Goal: Information Seeking & Learning: Learn about a topic

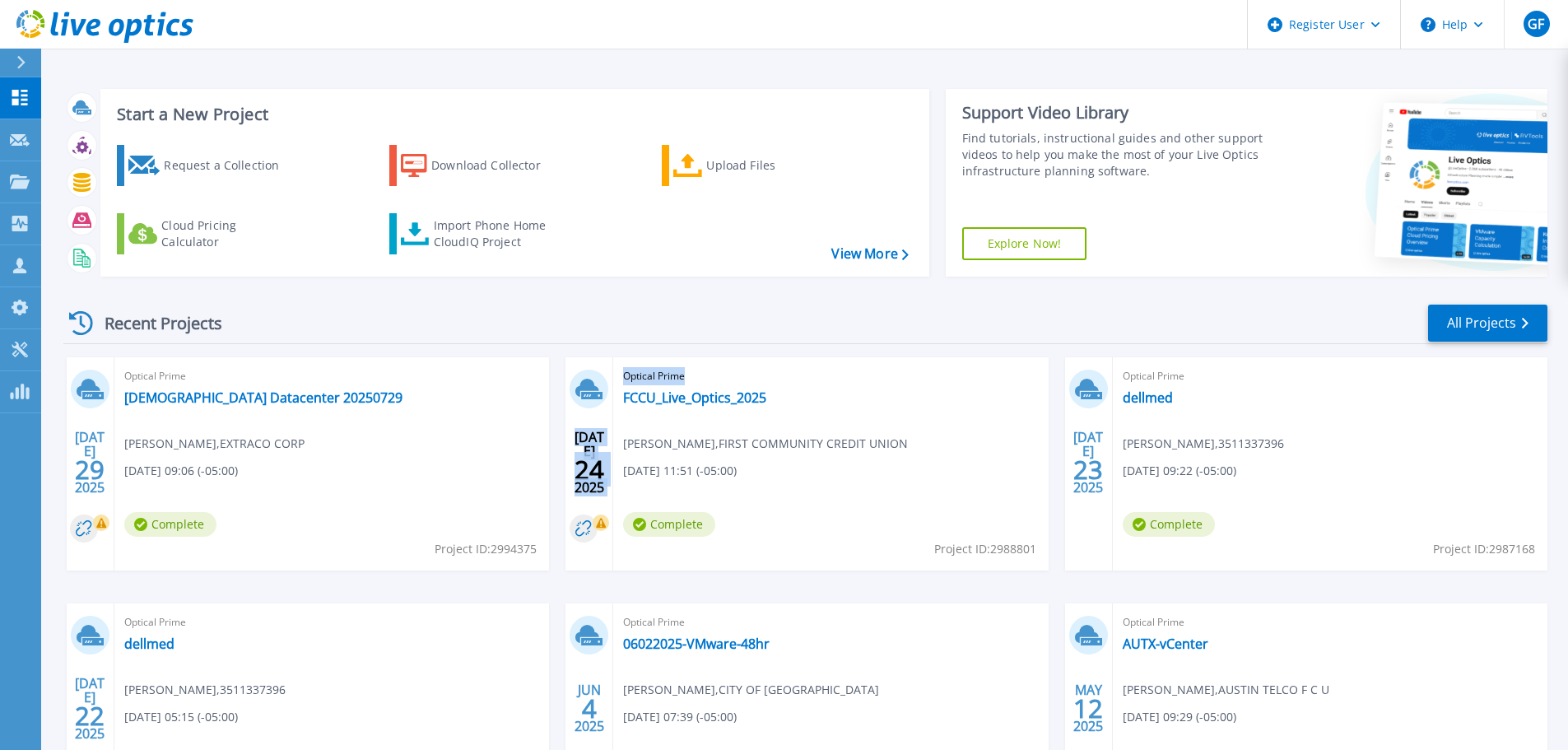
drag, startPoint x: 883, startPoint y: 457, endPoint x: 580, endPoint y: 355, distance: 319.7
click at [580, 355] on div "Recent Projects All Projects [DATE] Optical Prime Temple Datacenter 20250729 [P…" at bounding box center [805, 576] width 1484 height 574
click at [879, 458] on div "Optical Prime FCCU_Live_Optics_2025 [PERSON_NAME] , FIRST COMMUNITY CREDIT UNIO…" at bounding box center [831, 464] width 435 height 213
click at [794, 445] on span "[PERSON_NAME] , FIRST COMMUNITY CREDIT UNION" at bounding box center [766, 443] width 285 height 18
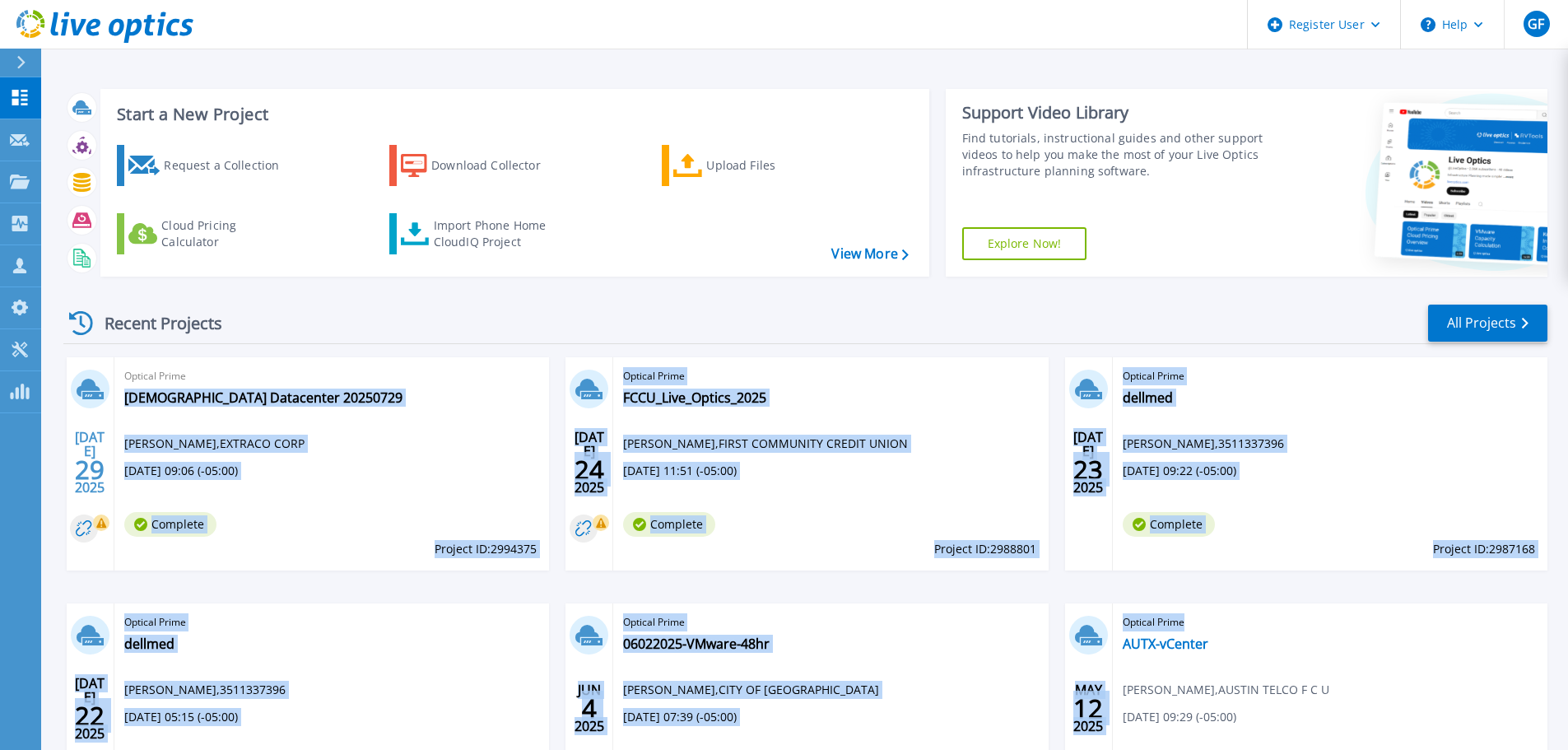
drag, startPoint x: 114, startPoint y: 409, endPoint x: 1250, endPoint y: 637, distance: 1158.7
click at [1250, 637] on div "JUL 29 2025 Optical Prime Temple Datacenter 20250729 Joshua Tibbit , EXTRACO CO…" at bounding box center [799, 604] width 1497 height 492
click at [874, 478] on div "Optical Prime FCCU_Live_Optics_2025 Stephen Martin , FIRST COMMUNITY CREDIT UNI…" at bounding box center [831, 464] width 435 height 213
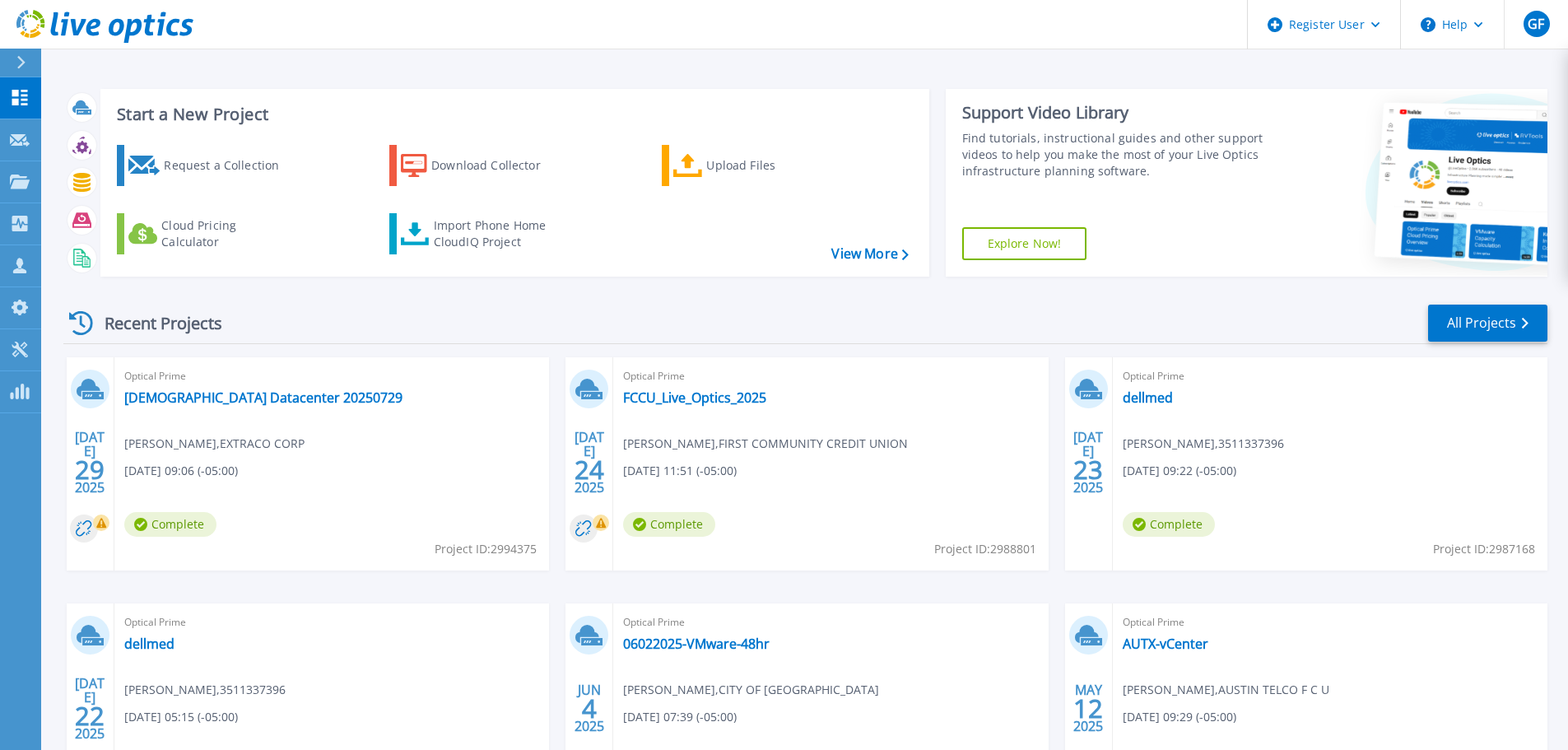
click at [366, 464] on div "Optical Prime Temple Datacenter 20250729 Joshua Tibbit , EXTRACO CORP 07/29/202…" at bounding box center [331, 464] width 435 height 213
click at [41, 187] on div "Projects" at bounding box center [80, 182] width 80 height 42
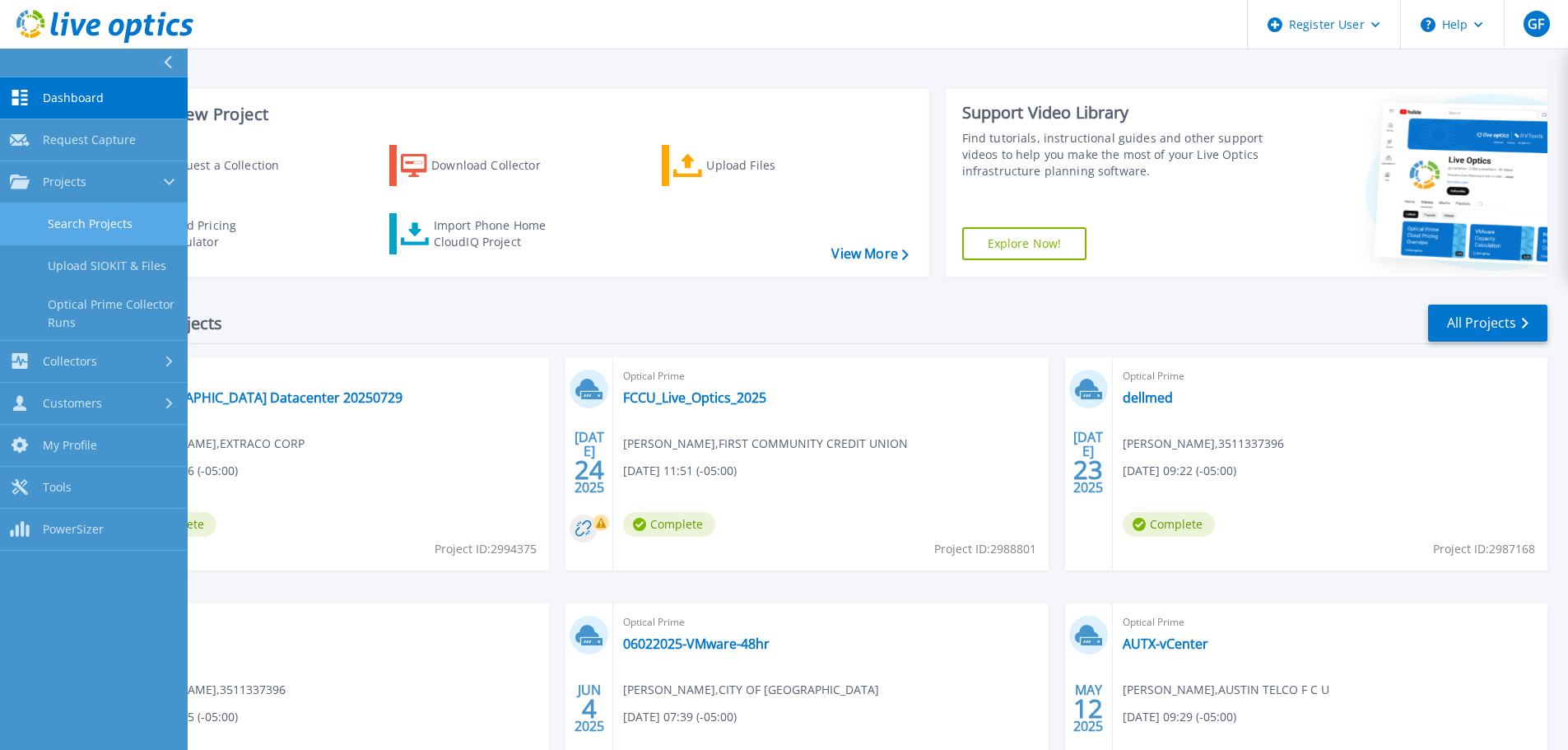
click at [133, 234] on link "Search Projects" at bounding box center [93, 225] width 188 height 42
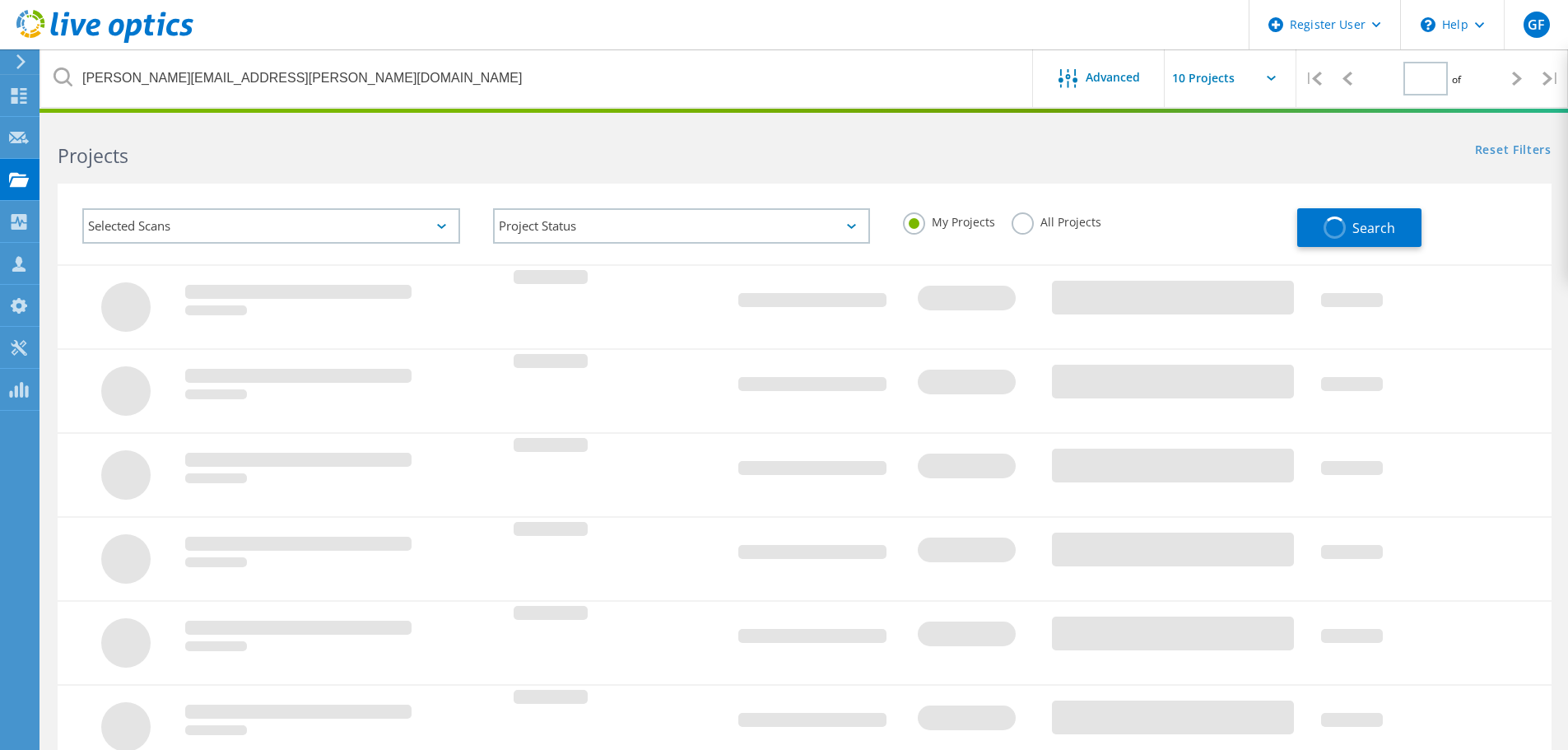
type input "1"
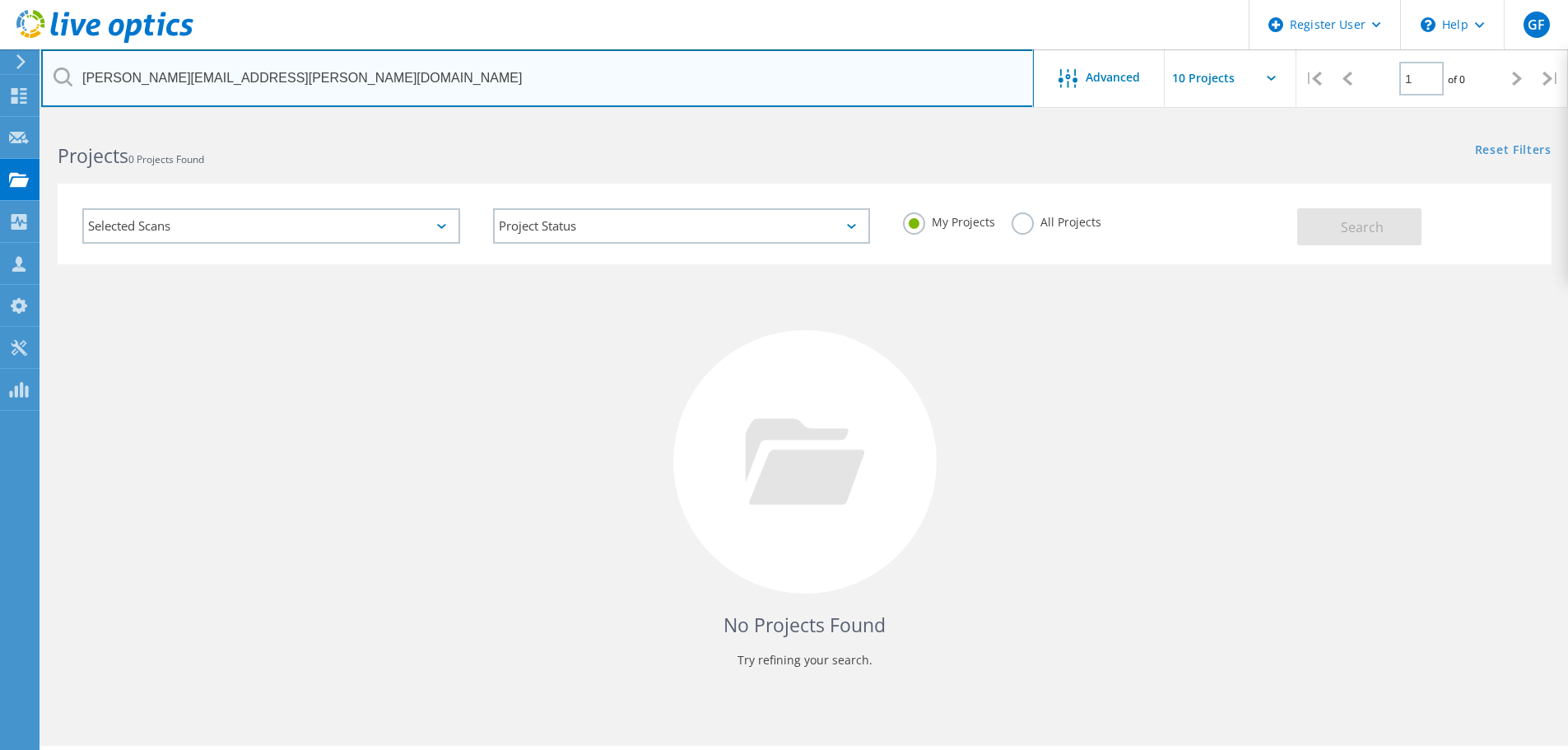
click at [306, 84] on input "aaron.reed@ots.utsystem.edu" at bounding box center [537, 77] width 993 height 58
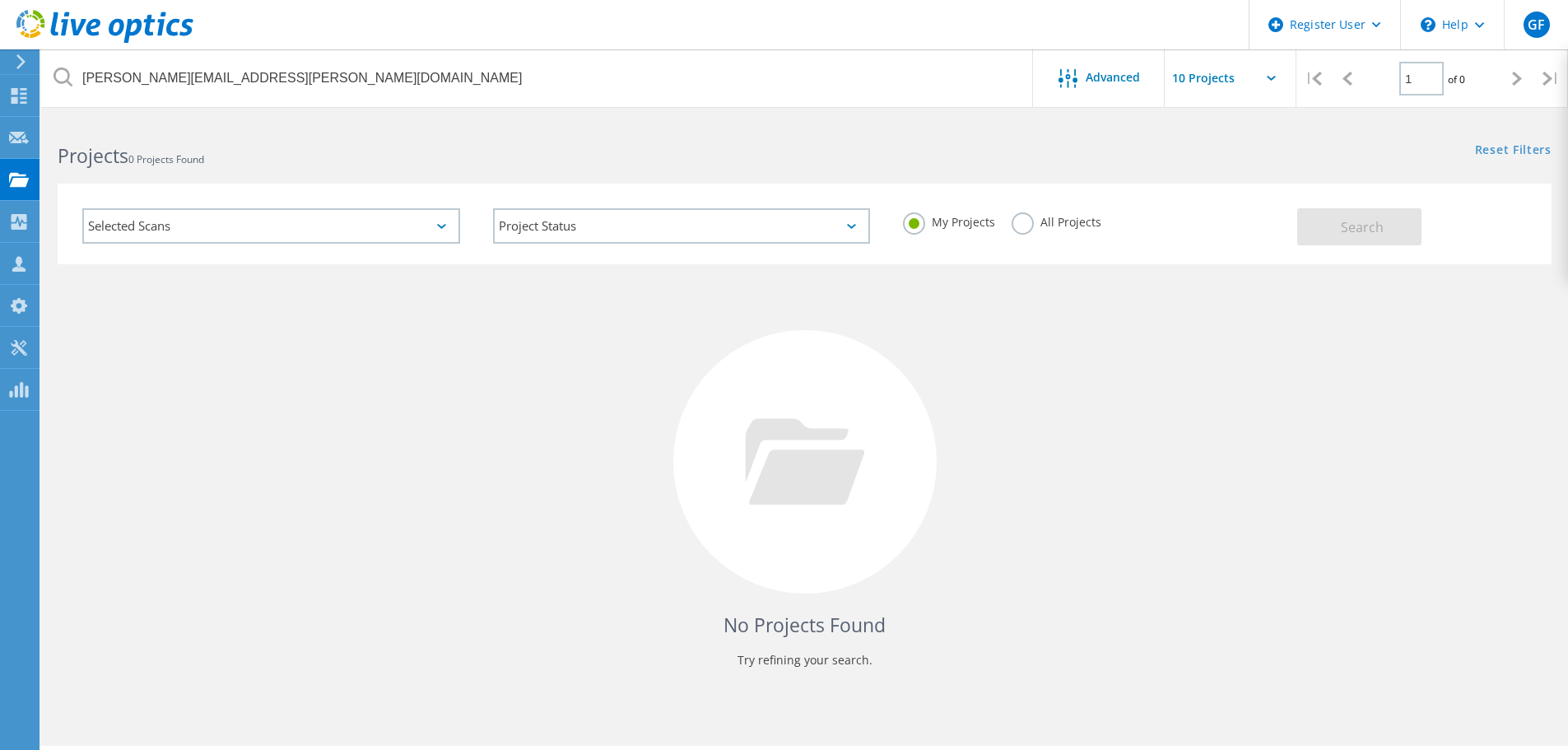
click at [1023, 223] on label "All Projects" at bounding box center [1056, 220] width 90 height 16
click at [0, 0] on input "All Projects" at bounding box center [0, 0] width 0 height 0
click at [1369, 225] on span "Search" at bounding box center [1362, 226] width 42 height 18
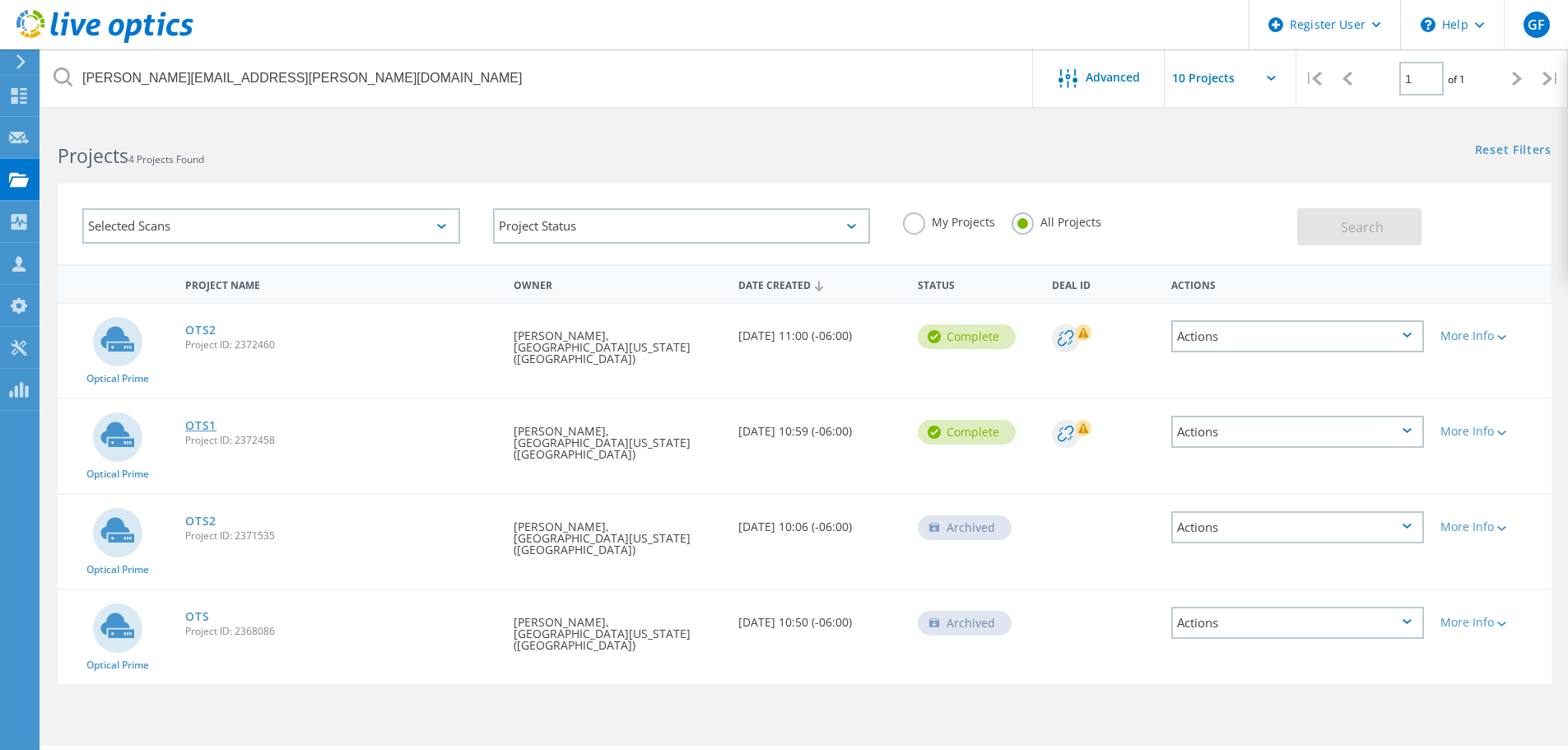
click at [210, 420] on link "OTS1" at bounding box center [200, 425] width 31 height 11
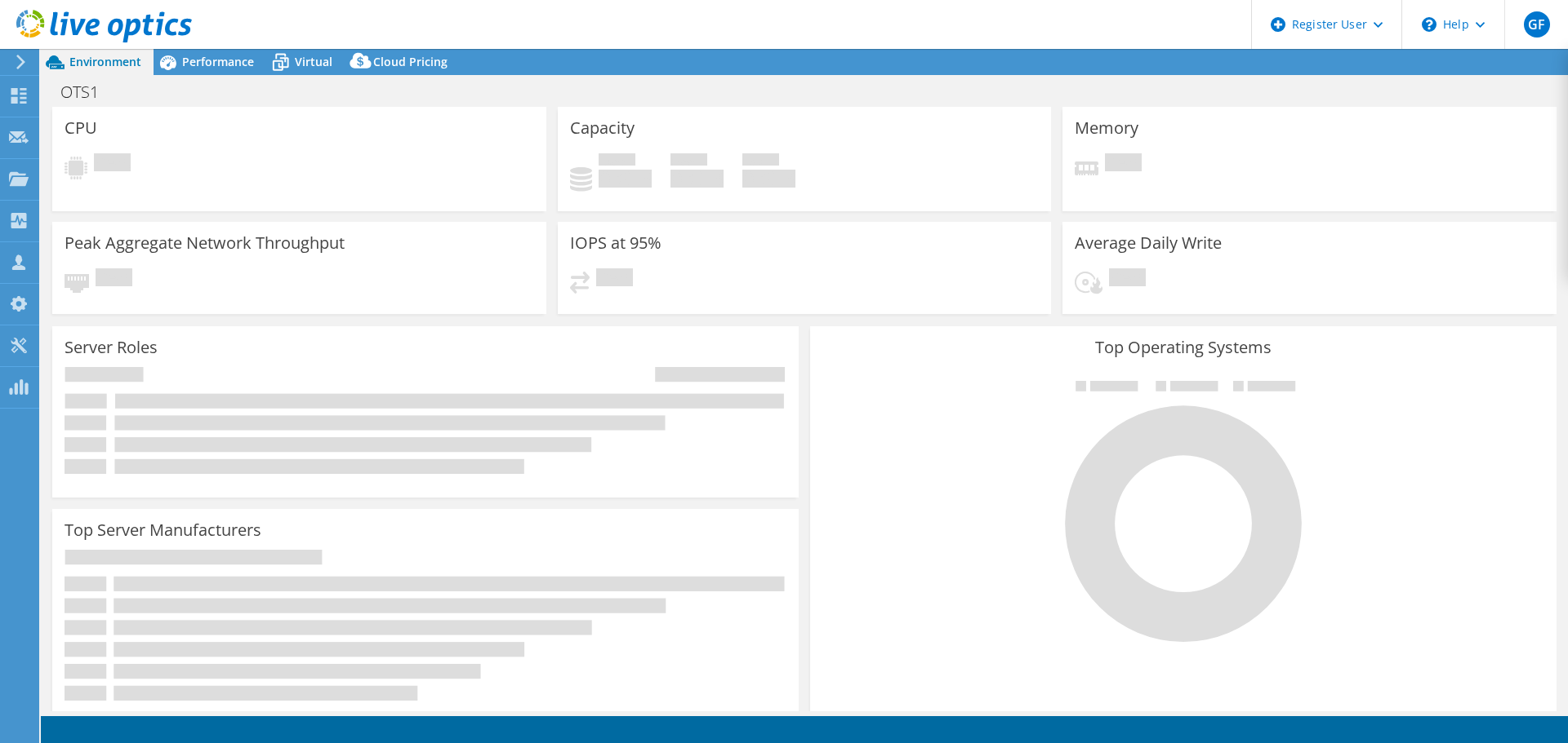
select select "USD"
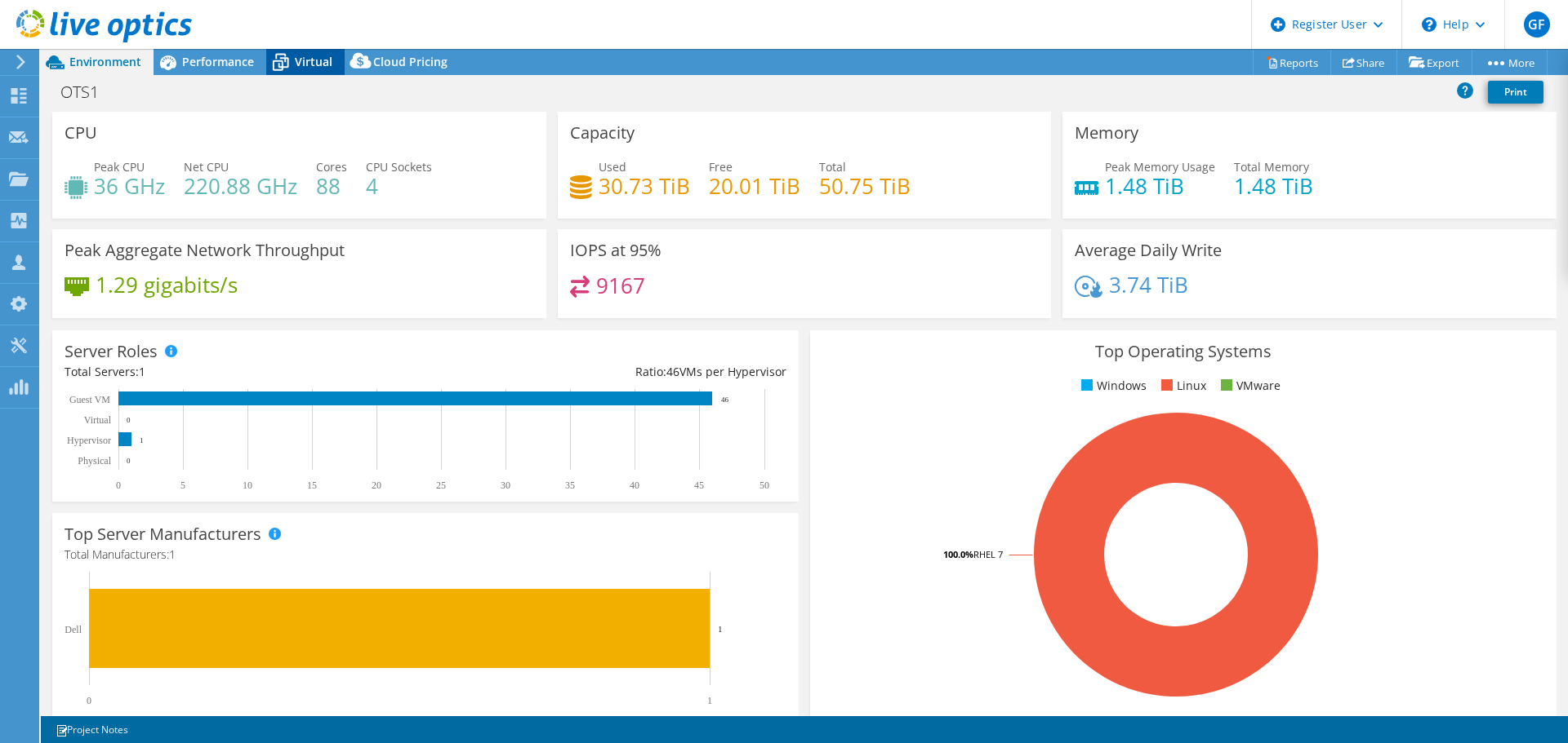
click at [303, 58] on span "Virtual" at bounding box center [313, 62] width 37 height 16
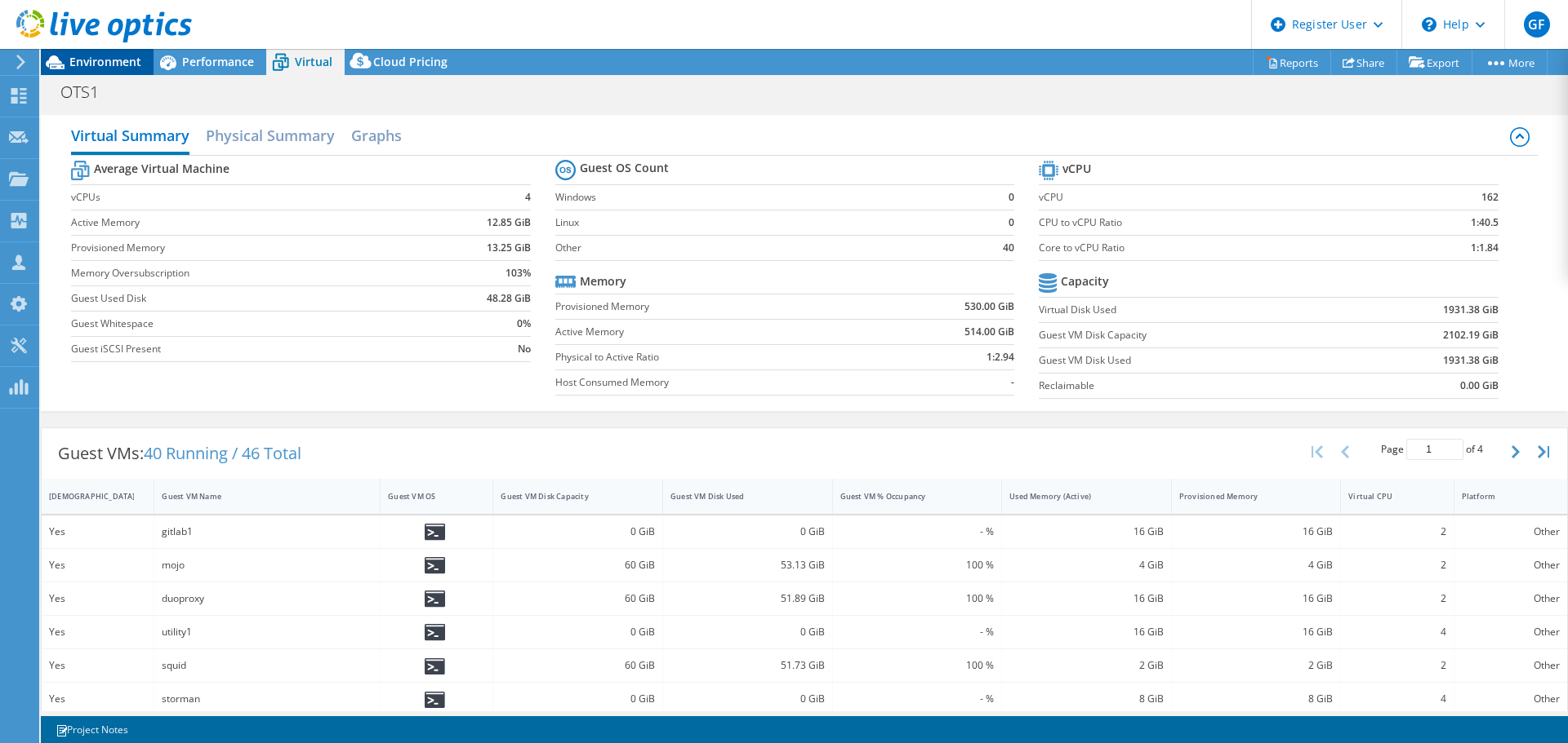
click at [125, 55] on span "Environment" at bounding box center [105, 62] width 72 height 16
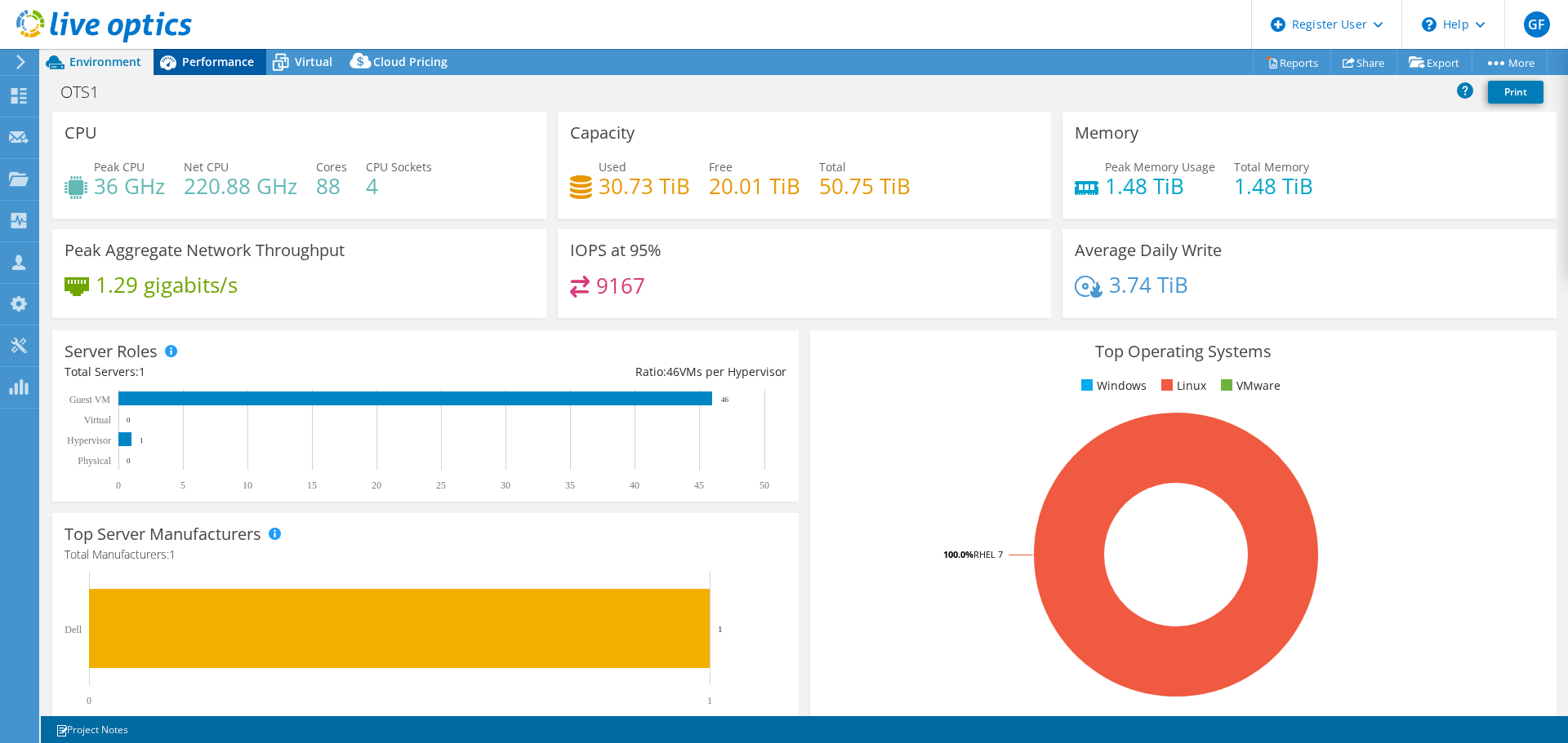
click at [234, 61] on span "Performance" at bounding box center [218, 62] width 72 height 16
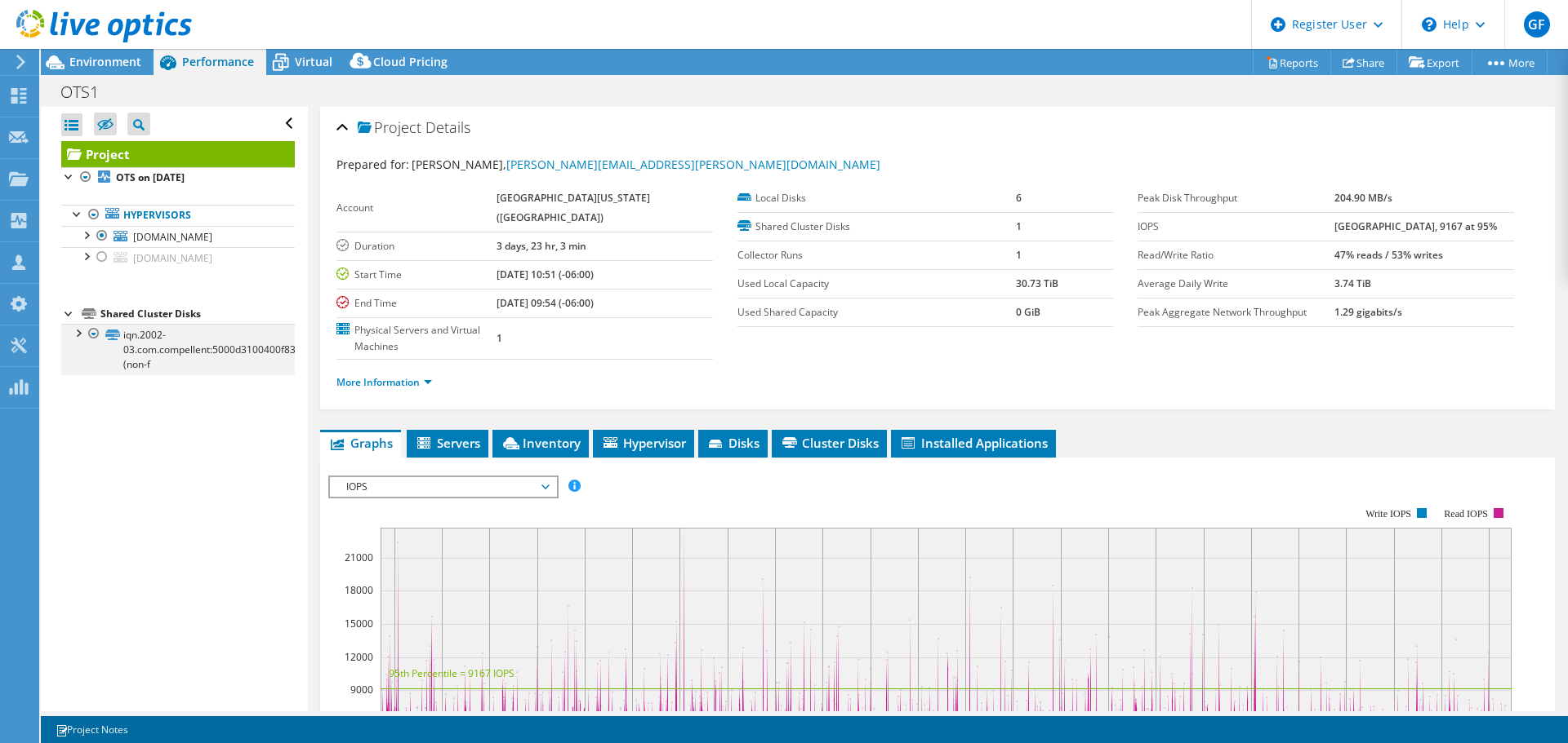
click at [79, 333] on div at bounding box center [77, 332] width 16 height 16
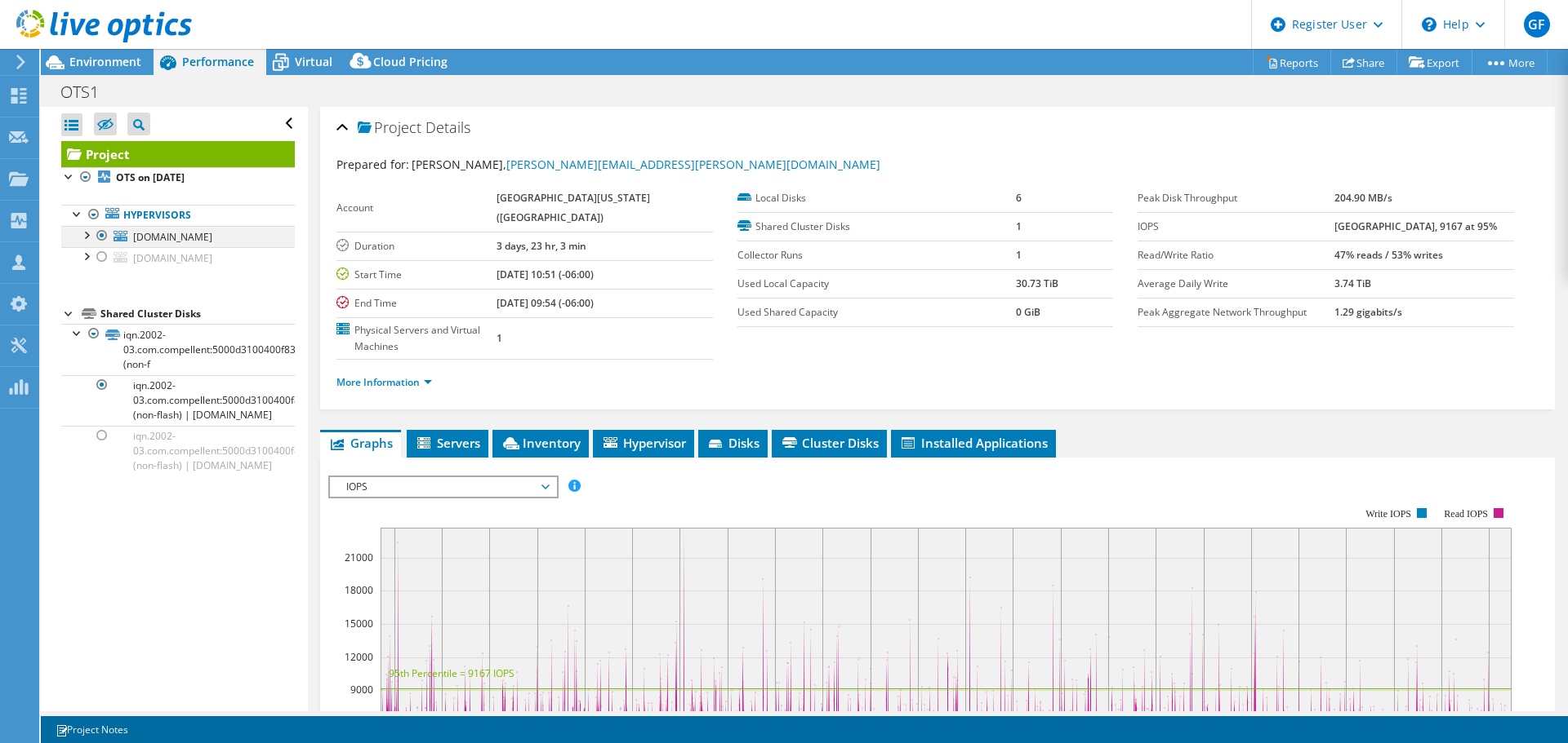
click at [89, 241] on div at bounding box center [85, 234] width 16 height 16
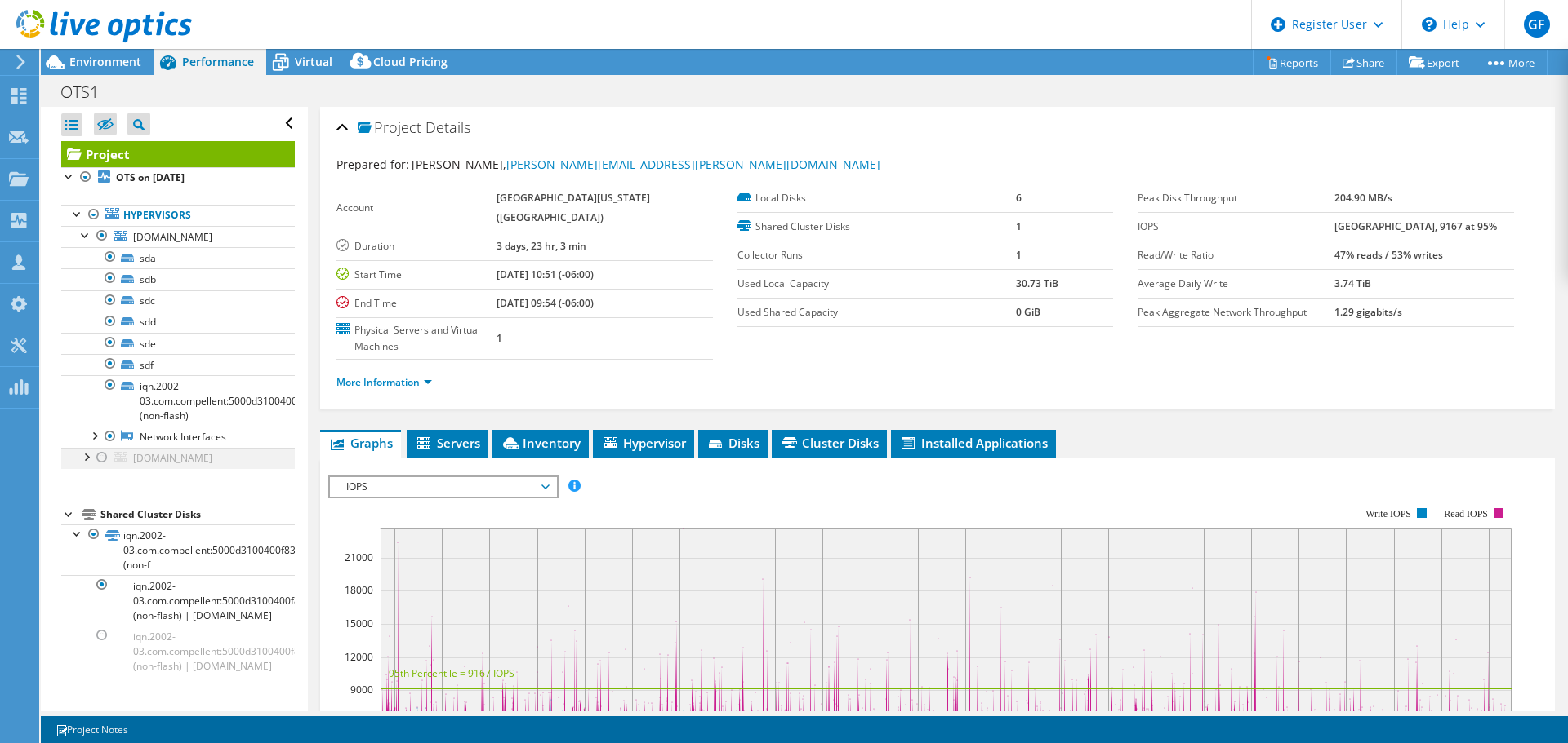
click at [84, 454] on div at bounding box center [85, 455] width 16 height 16
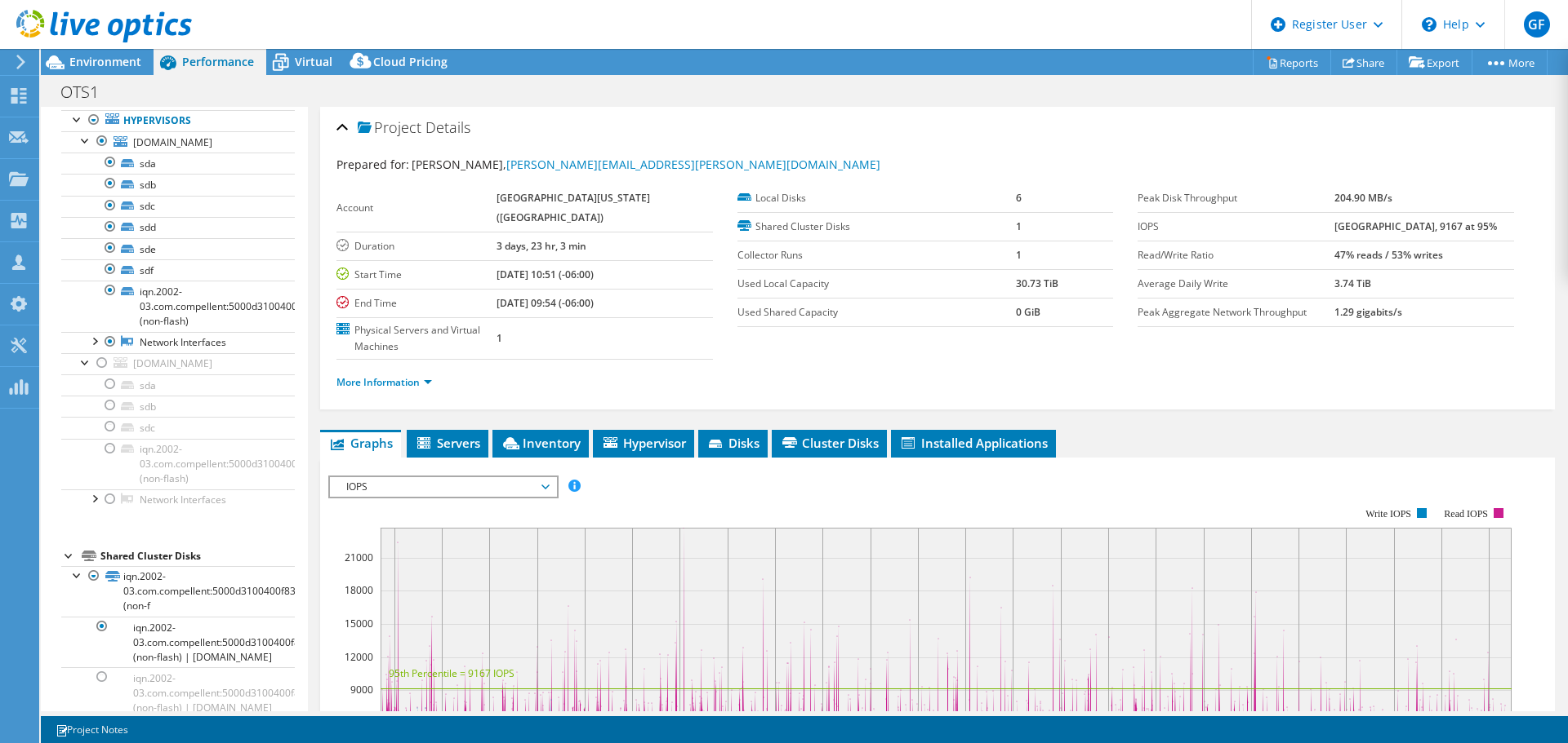
scroll to position [102, 0]
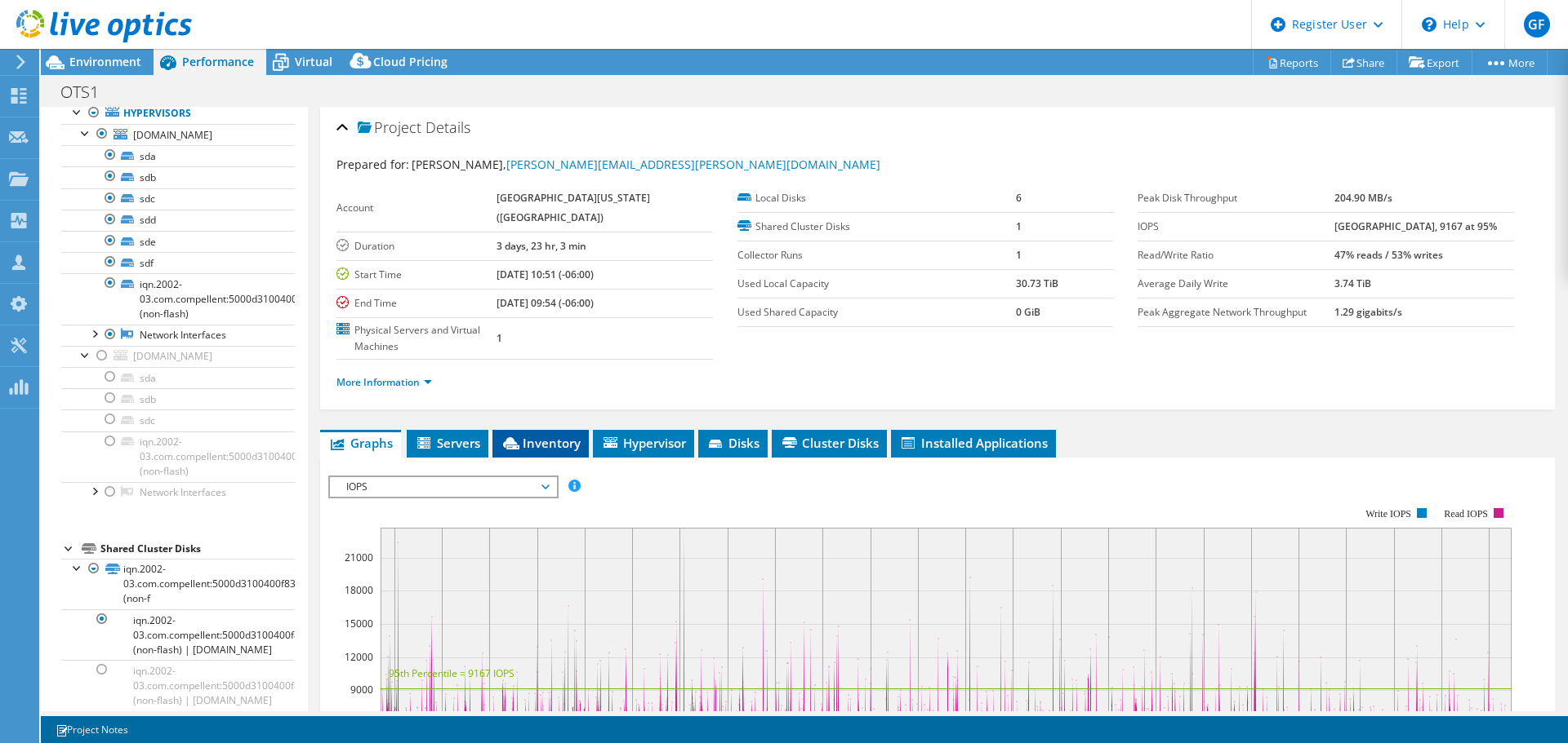
click at [539, 436] on span "Inventory" at bounding box center [540, 442] width 80 height 16
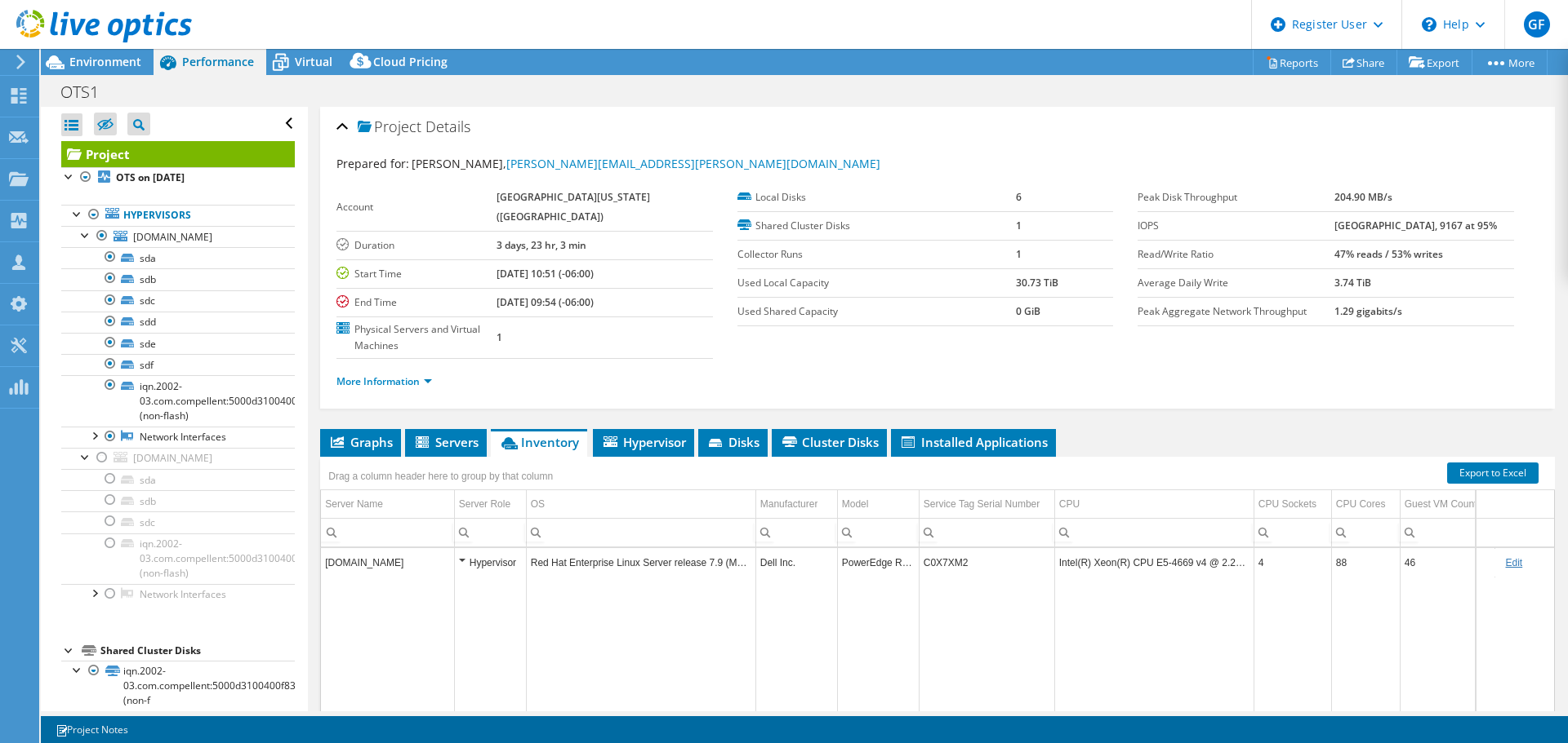
scroll to position [0, 0]
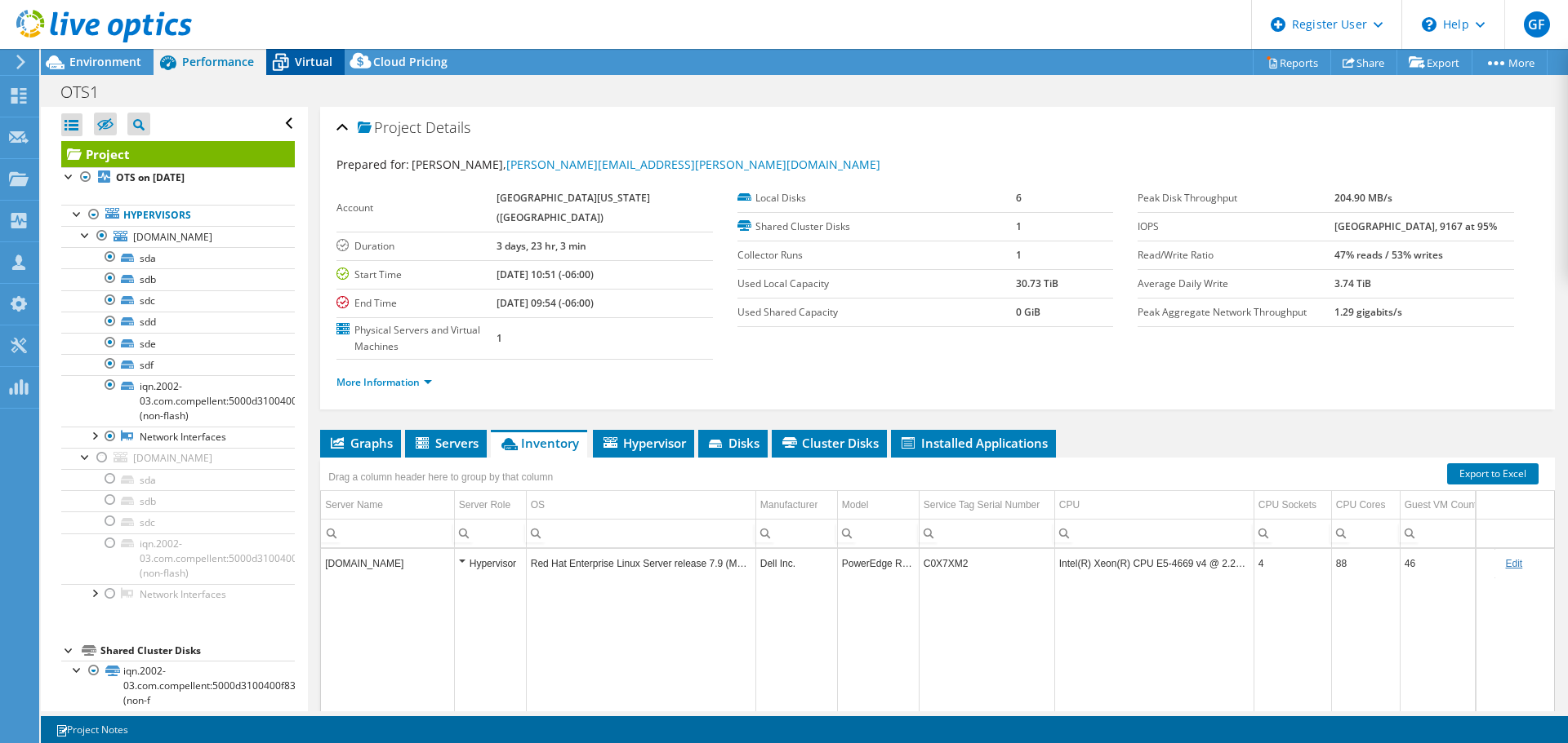
click at [310, 60] on span "Virtual" at bounding box center [313, 62] width 37 height 16
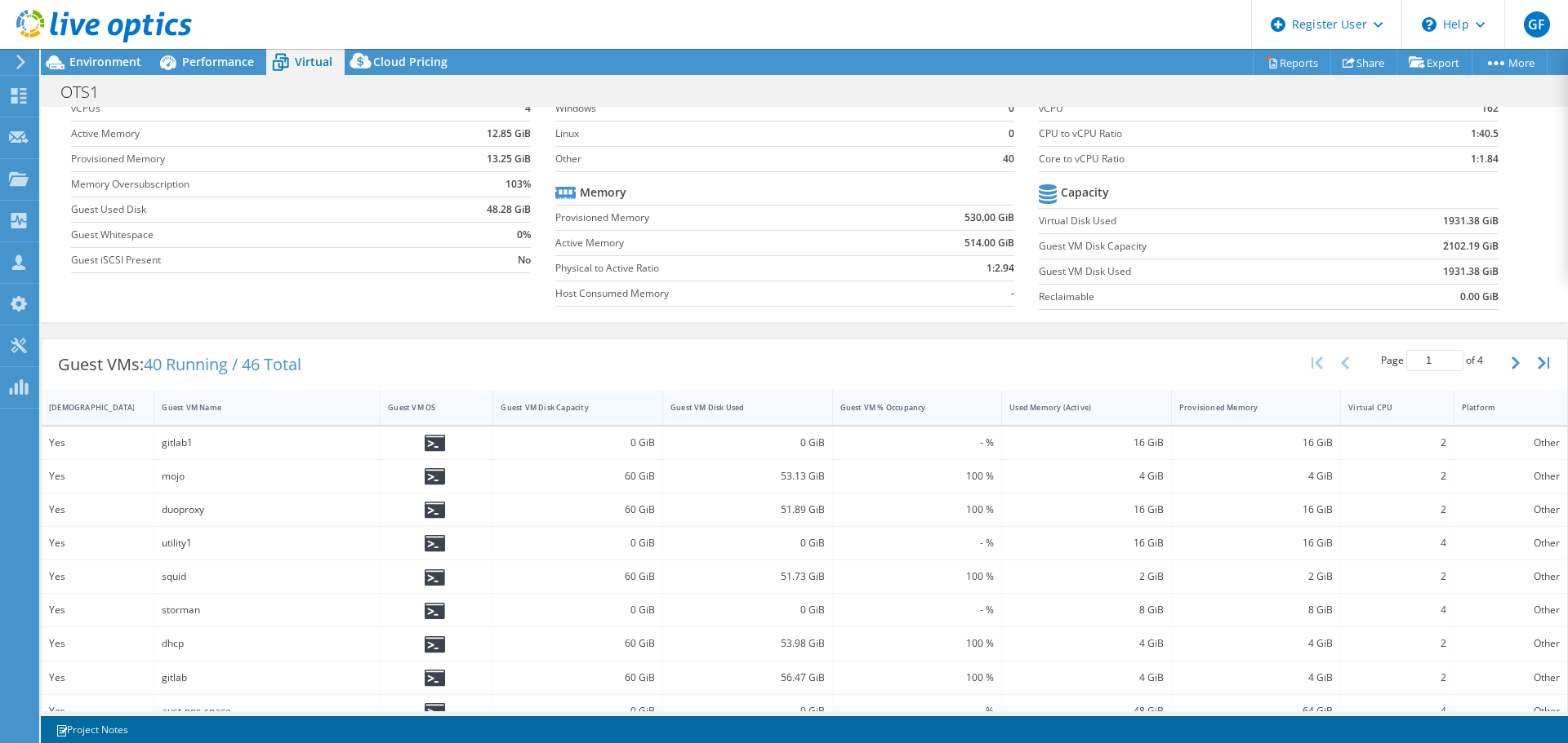
scroll to position [7, 0]
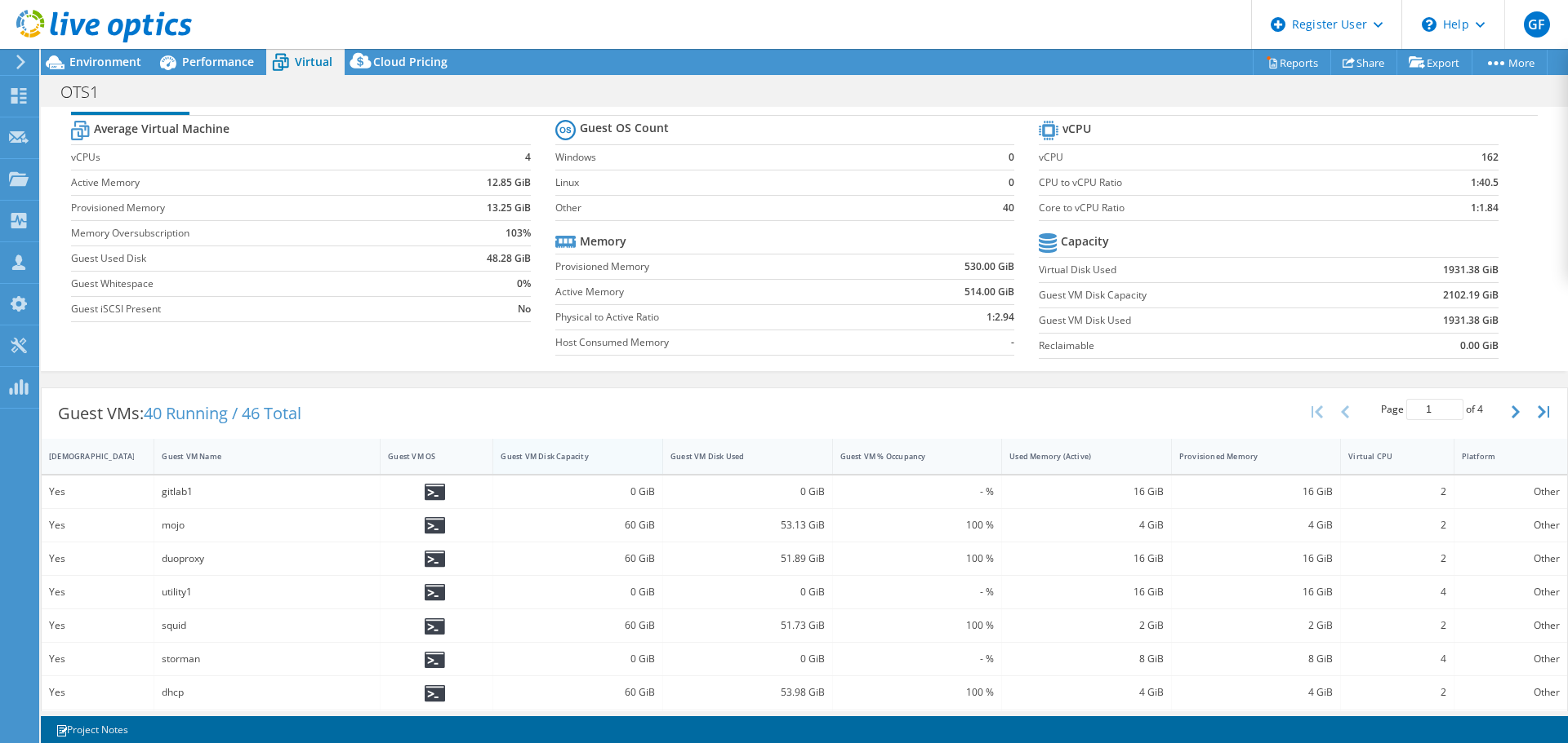
click at [575, 407] on div "Guest VMs: 40 Running / 46 Total Page 1 of 4 5 rows 10 rows 20 rows 25 rows 50 …" at bounding box center [804, 683] width 1527 height 592
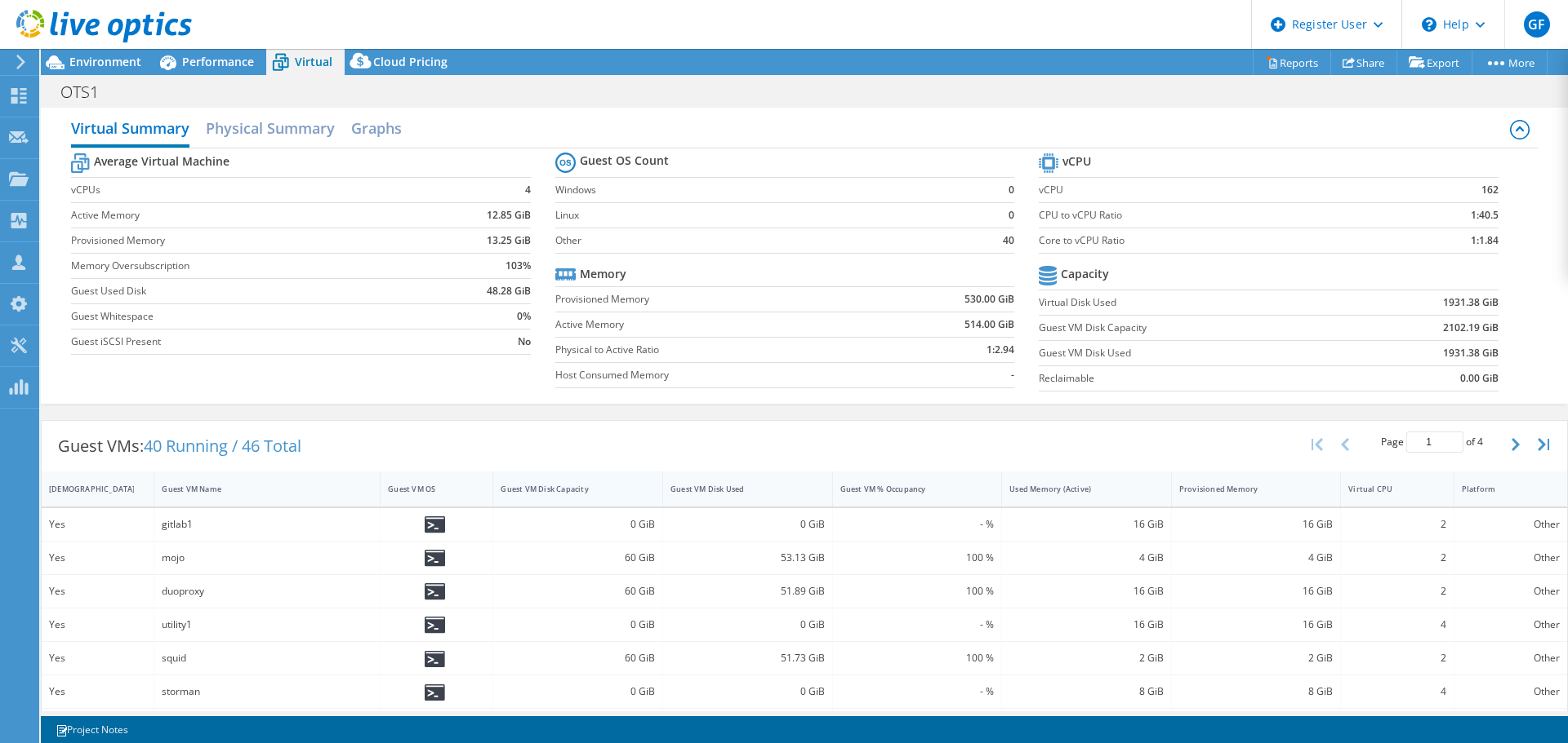
click at [615, 485] on div "Guest VM Disk Capacity" at bounding box center [568, 489] width 135 height 10
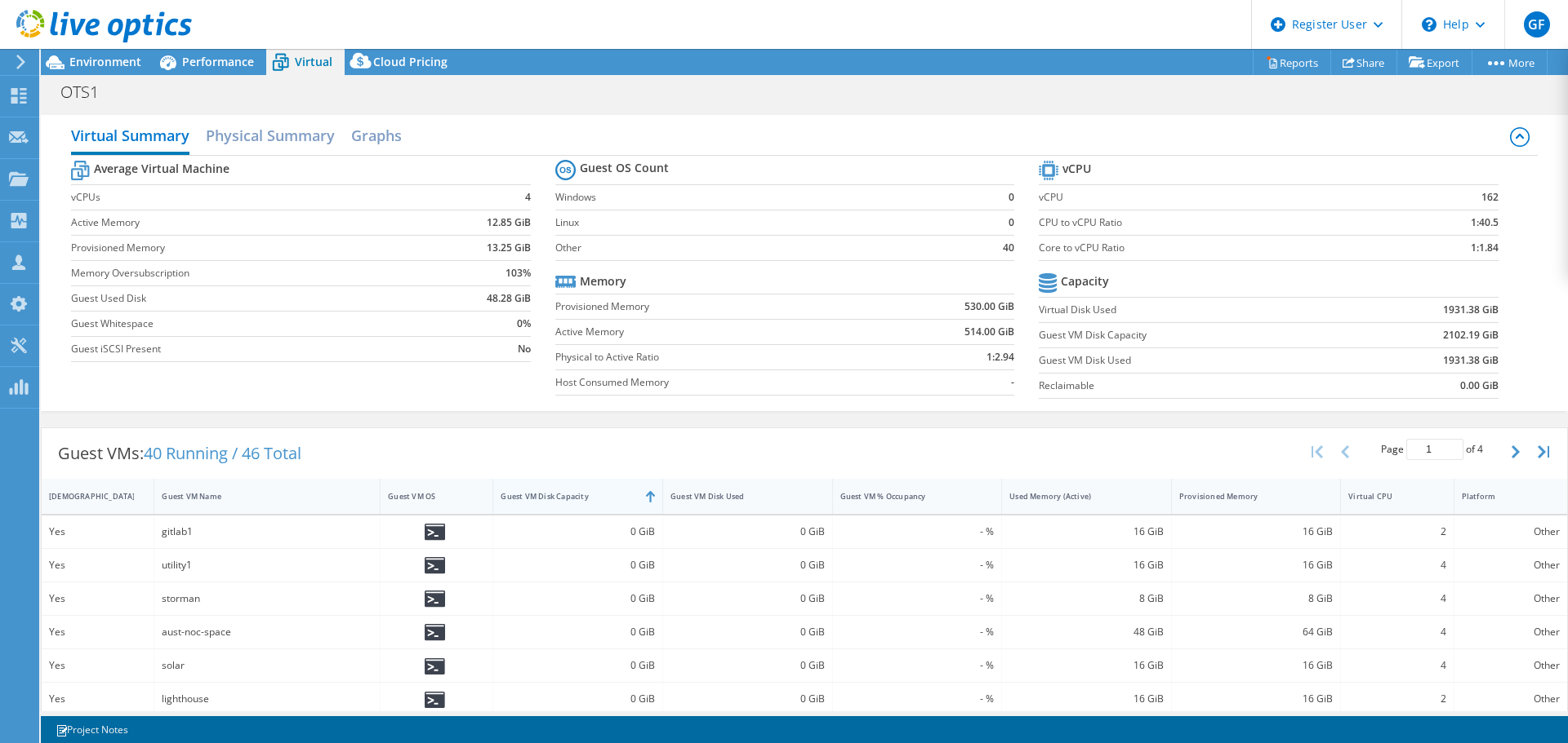
click at [618, 503] on div "Guest VM Disk Capacity" at bounding box center [568, 496] width 150 height 25
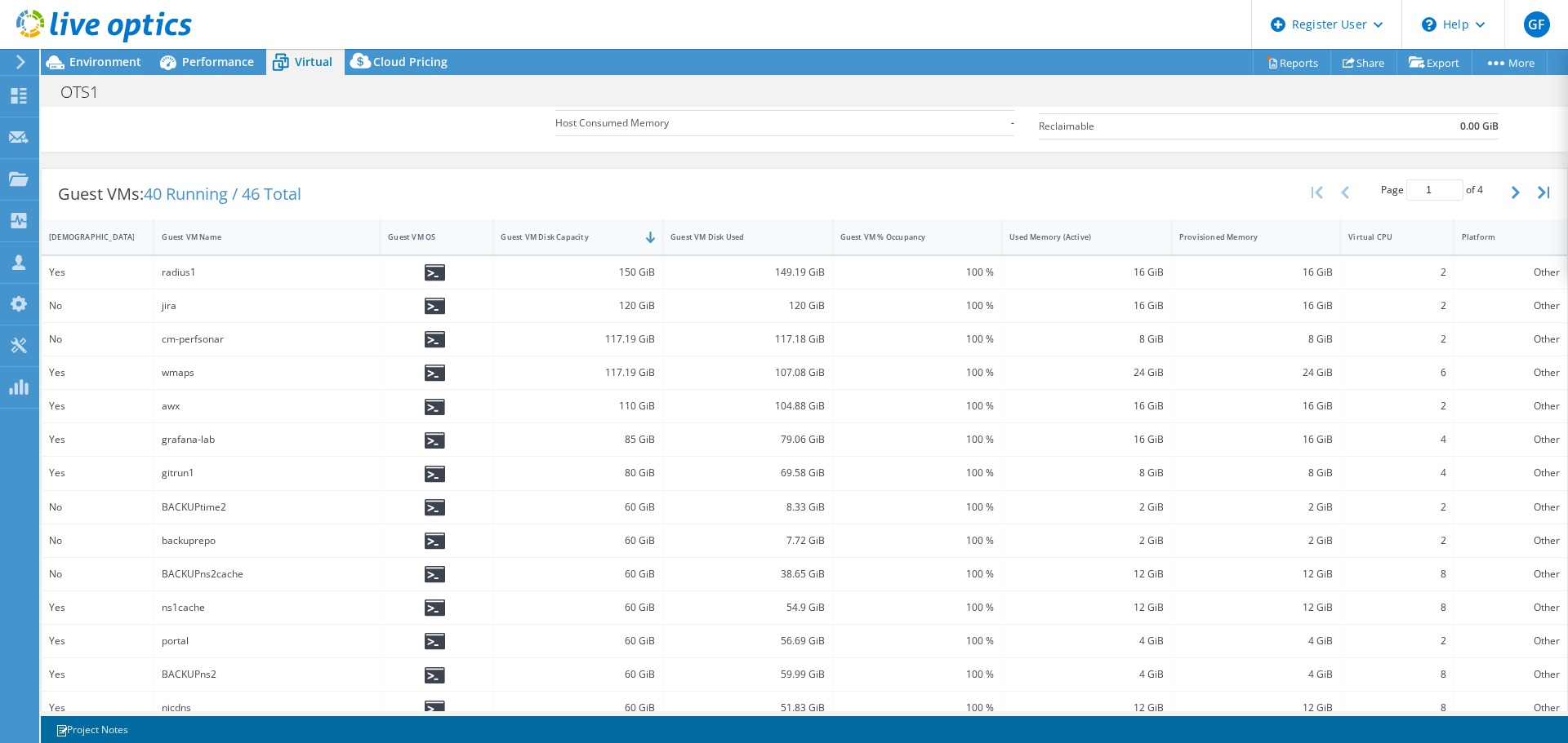
scroll to position [264, 0]
drag, startPoint x: 161, startPoint y: 267, endPoint x: 230, endPoint y: 267, distance: 69.0
click at [230, 267] on div "radius1" at bounding box center [266, 268] width 210 height 18
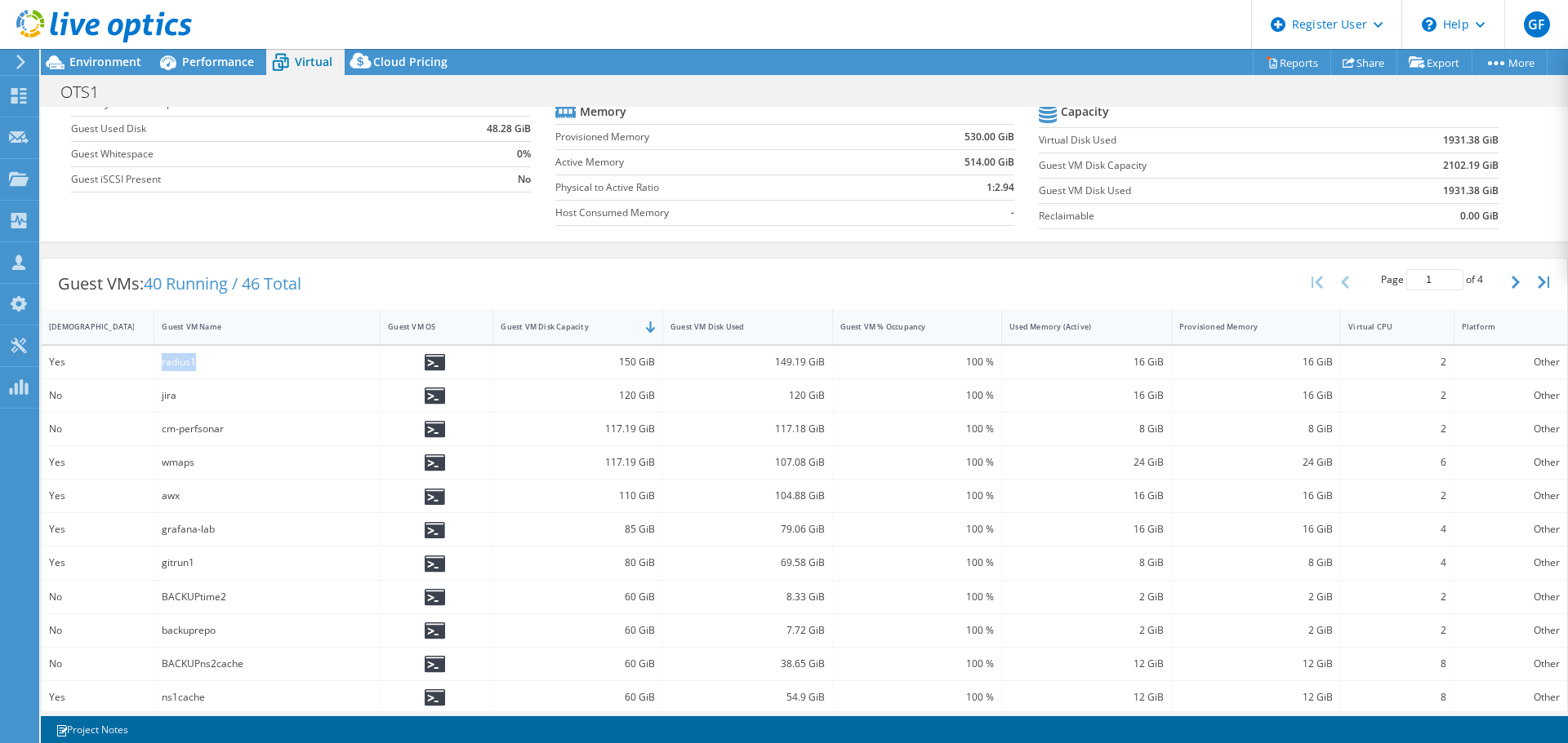
scroll to position [251, 0]
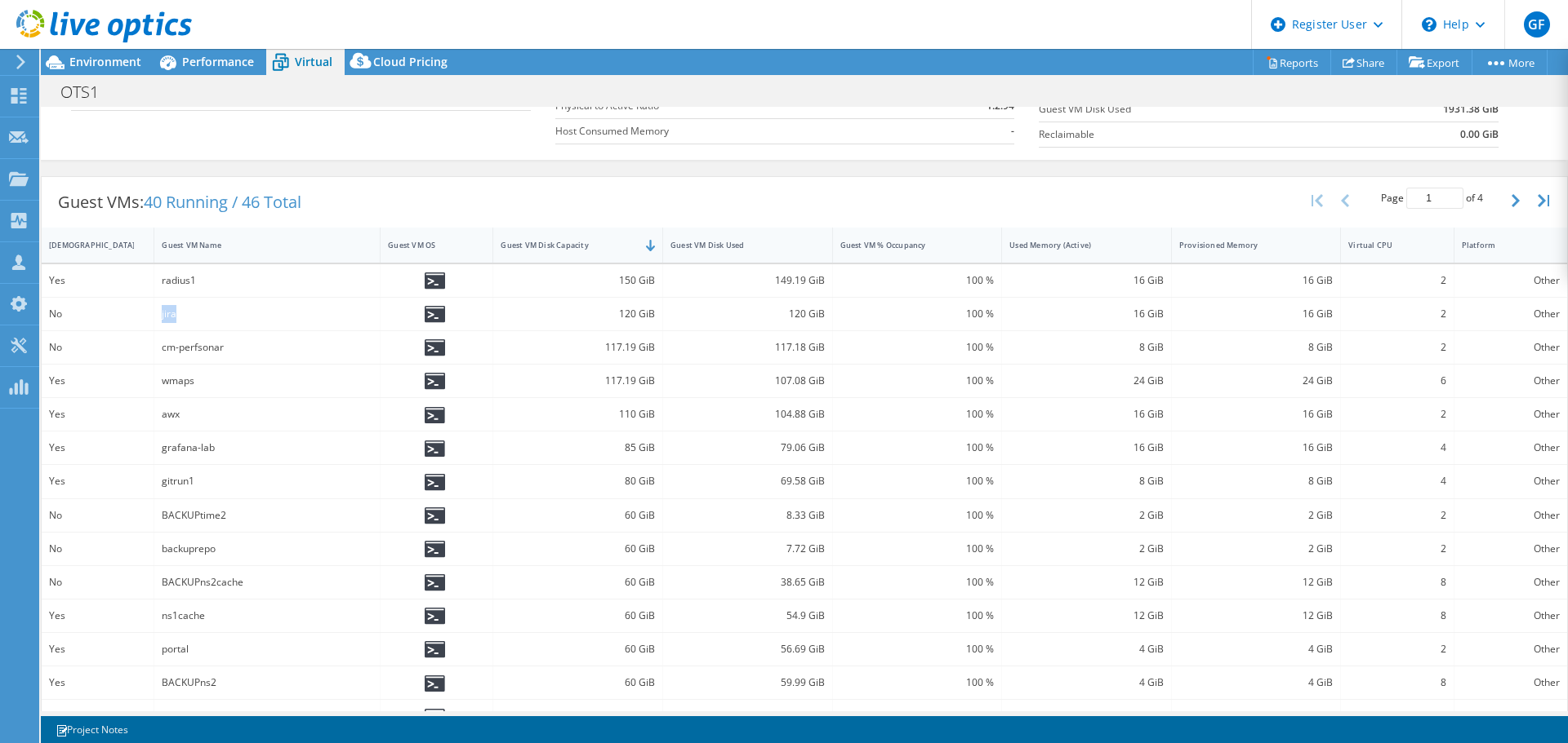
drag, startPoint x: 161, startPoint y: 312, endPoint x: 180, endPoint y: 312, distance: 19.0
click at [180, 312] on div "jira" at bounding box center [266, 314] width 210 height 18
drag, startPoint x: 160, startPoint y: 381, endPoint x: 195, endPoint y: 381, distance: 35.0
click at [195, 381] on div "wmaps" at bounding box center [267, 380] width 226 height 33
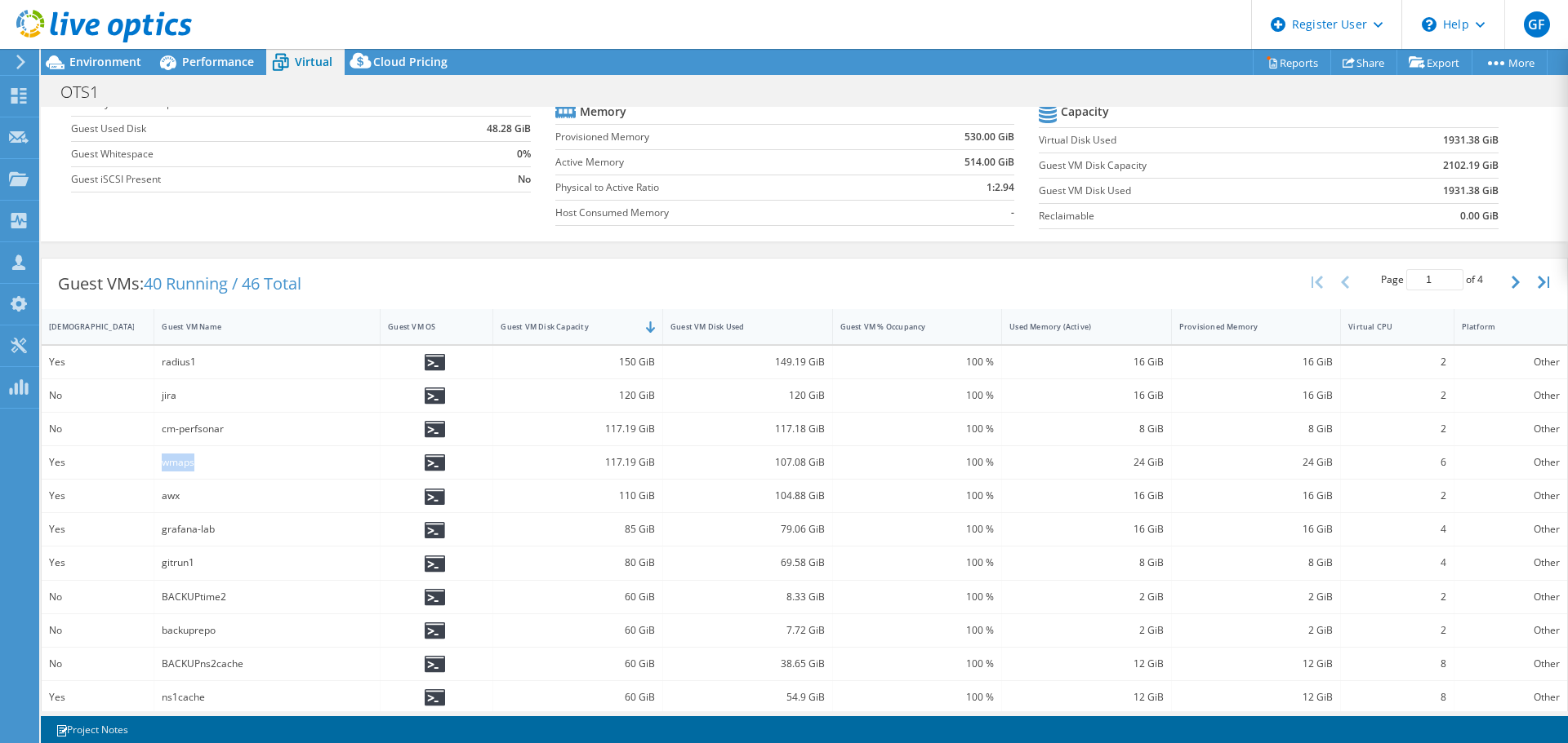
click at [182, 464] on div "wmaps" at bounding box center [266, 462] width 210 height 18
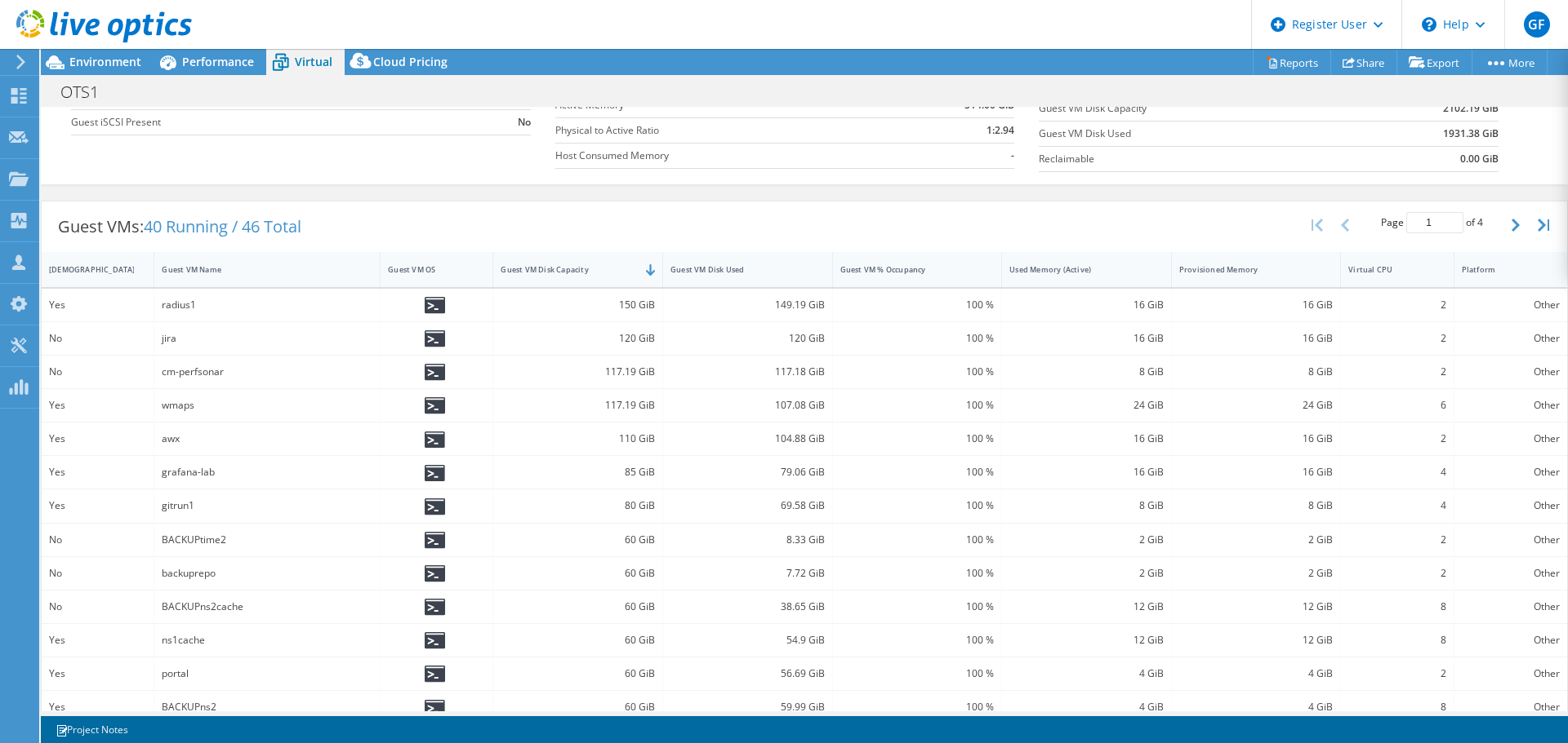
scroll to position [251, 0]
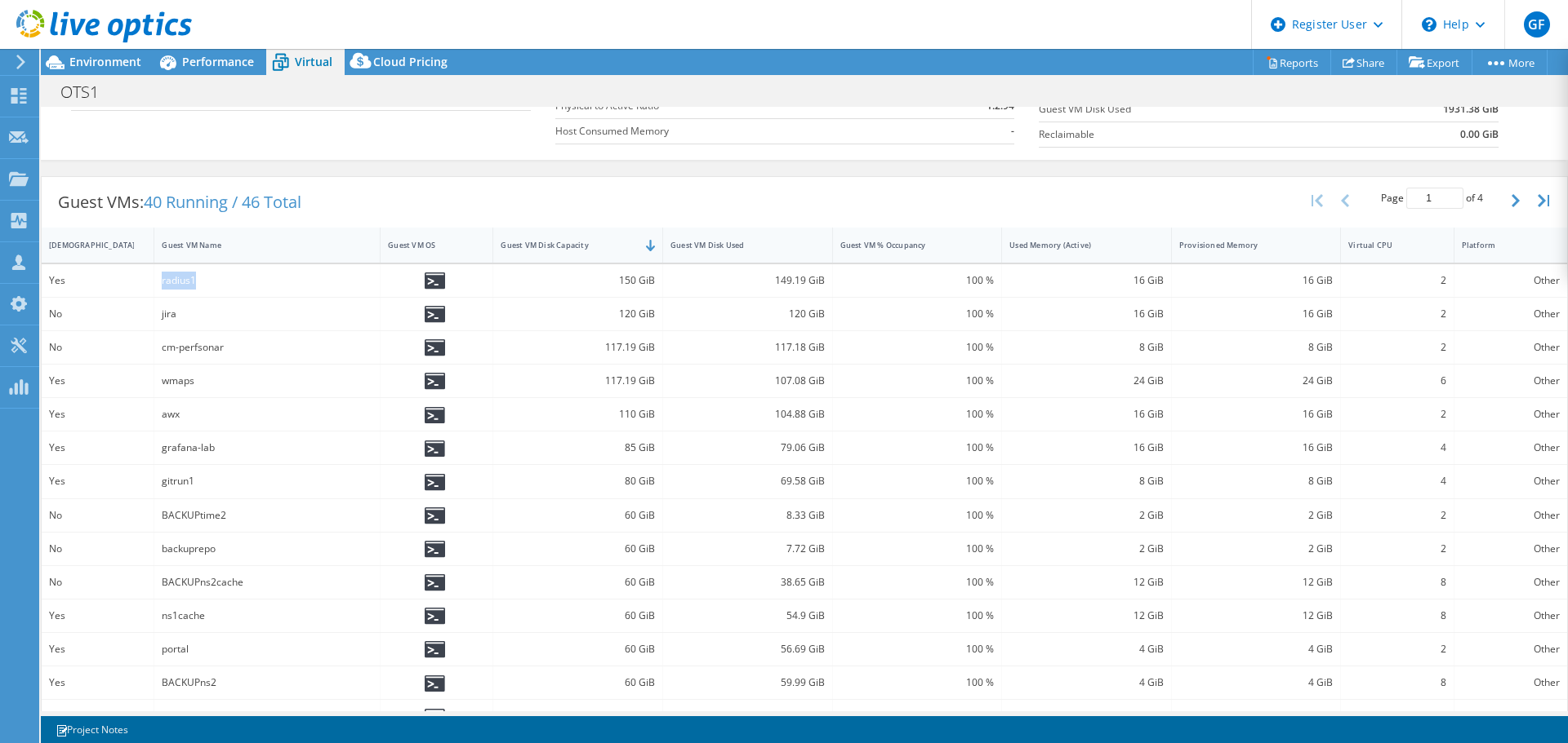
drag, startPoint x: 161, startPoint y: 281, endPoint x: 221, endPoint y: 280, distance: 60.0
click at [221, 280] on div "radius1" at bounding box center [266, 280] width 210 height 18
drag, startPoint x: 163, startPoint y: 385, endPoint x: 202, endPoint y: 384, distance: 39.0
click at [202, 384] on div "wmaps" at bounding box center [266, 380] width 210 height 18
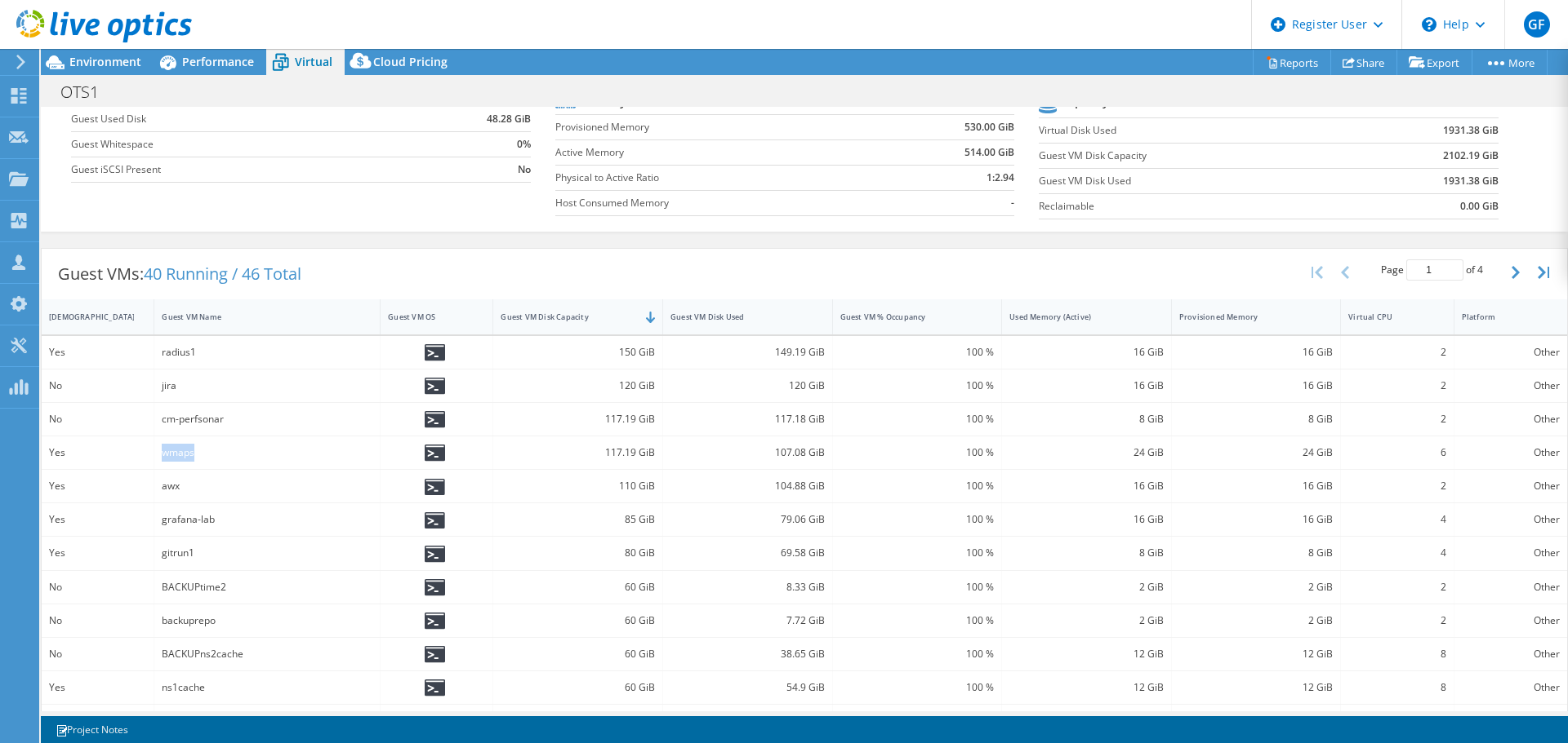
scroll to position [174, 0]
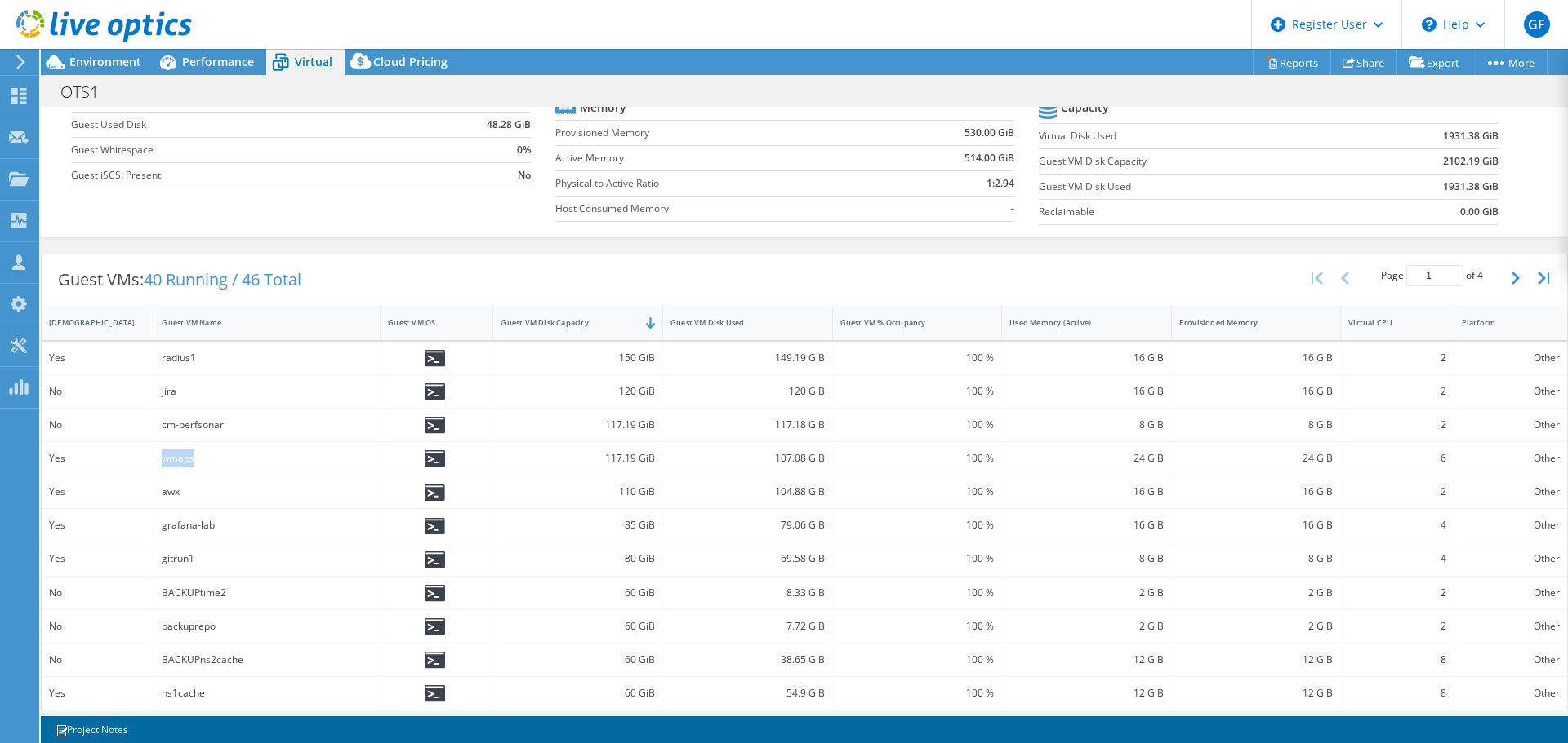
click at [160, 464] on div "wmaps" at bounding box center [267, 458] width 226 height 33
drag, startPoint x: 160, startPoint y: 459, endPoint x: 193, endPoint y: 459, distance: 33.0
click at [193, 459] on div "wmaps" at bounding box center [267, 458] width 226 height 33
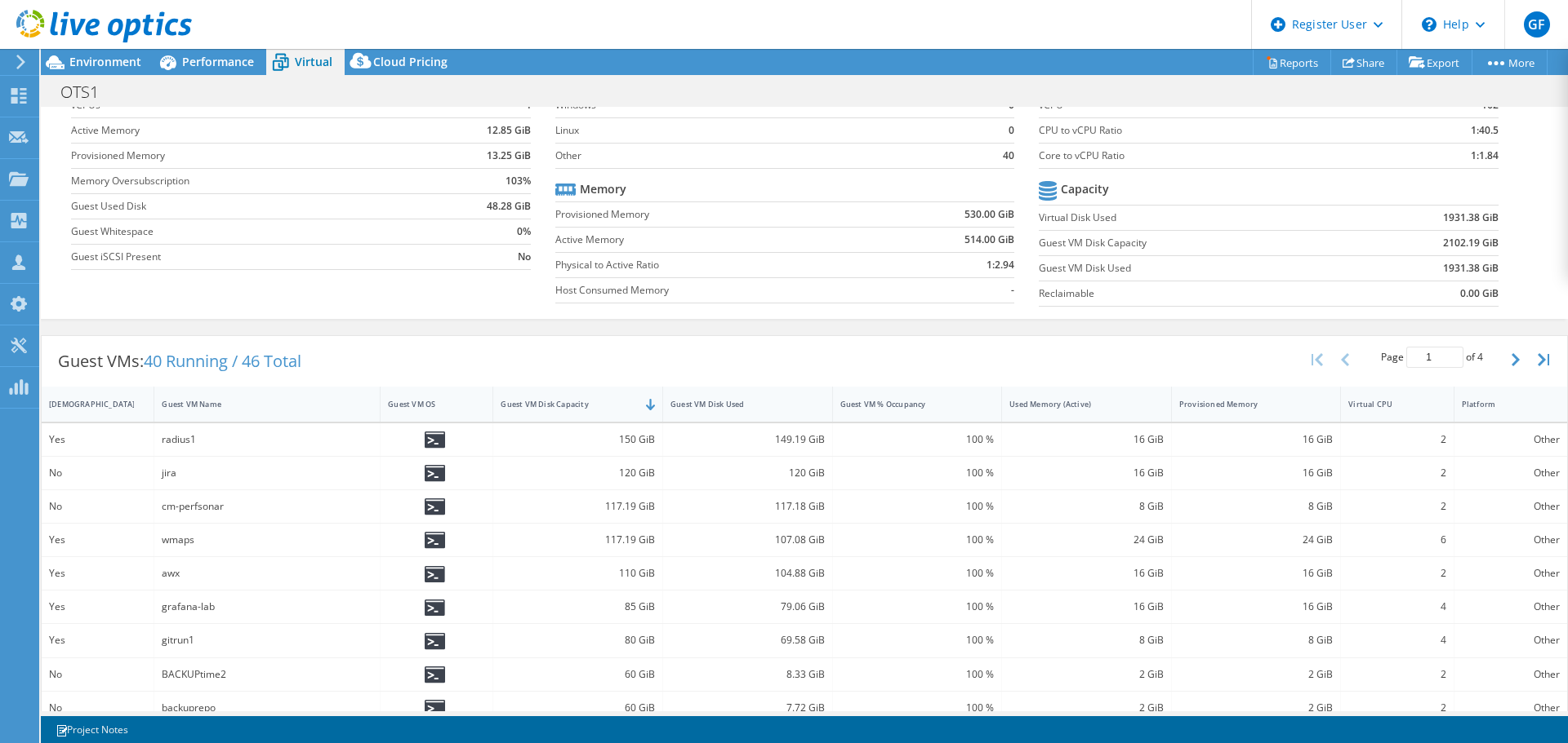
click at [1229, 319] on div "Virtual Summary Physical Summary Graphs Average Virtual Machine vCPUs 4 Active …" at bounding box center [804, 170] width 1527 height 296
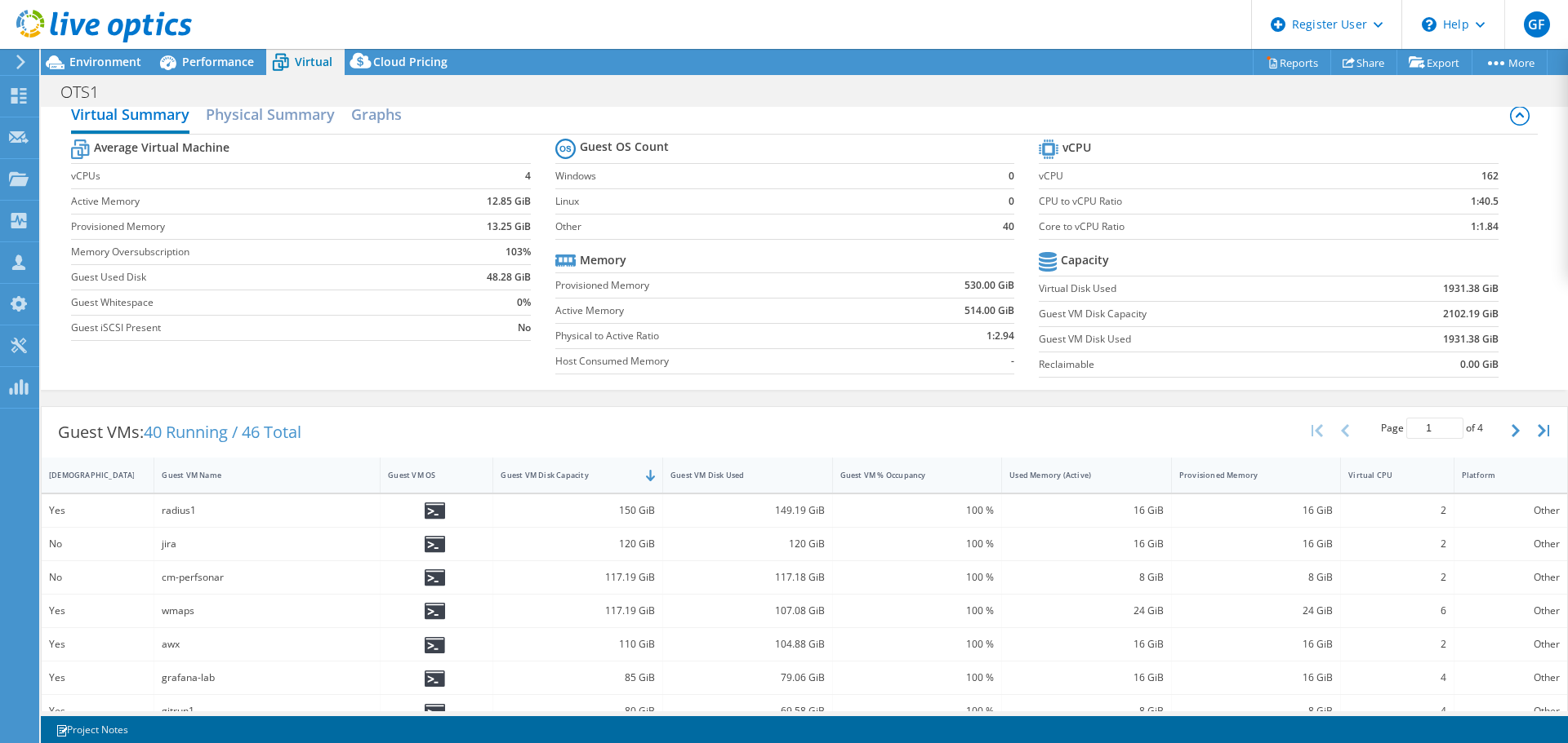
scroll to position [0, 0]
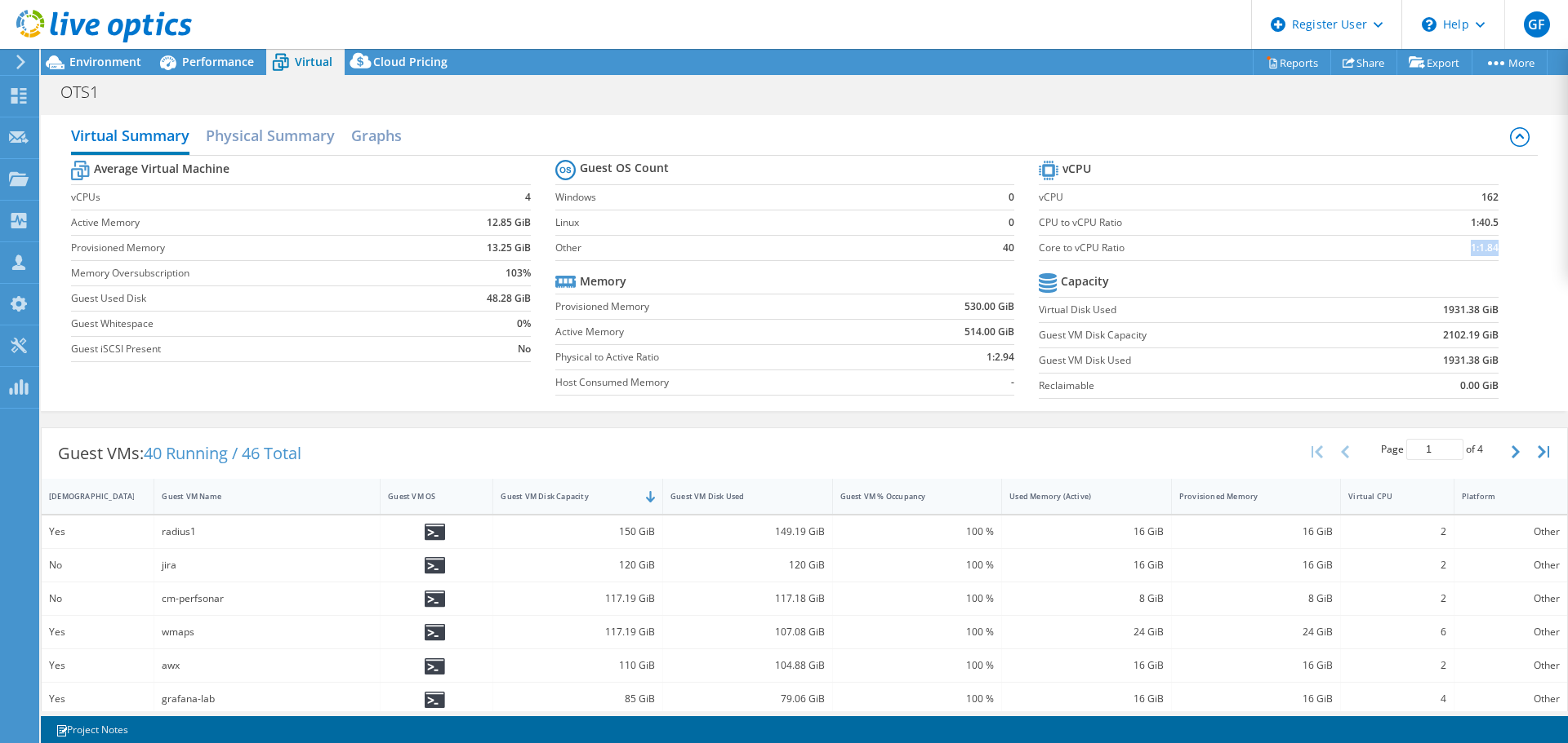
drag, startPoint x: 1456, startPoint y: 248, endPoint x: 1524, endPoint y: 249, distance: 68.0
click at [1524, 249] on div "Average Virtual Machine vCPUs 4 Active Memory 12.85 GiB Provisioned Memory 13.2…" at bounding box center [803, 281] width 1465 height 251
click at [1510, 249] on section "vCPU vCPU 162 CPU to vCPU Ratio 1:40.5 Core to vCPU Ratio 1:1.84 Capacity Virtu…" at bounding box center [1280, 282] width 483 height 250
click at [115, 59] on span "Environment" at bounding box center [105, 62] width 72 height 16
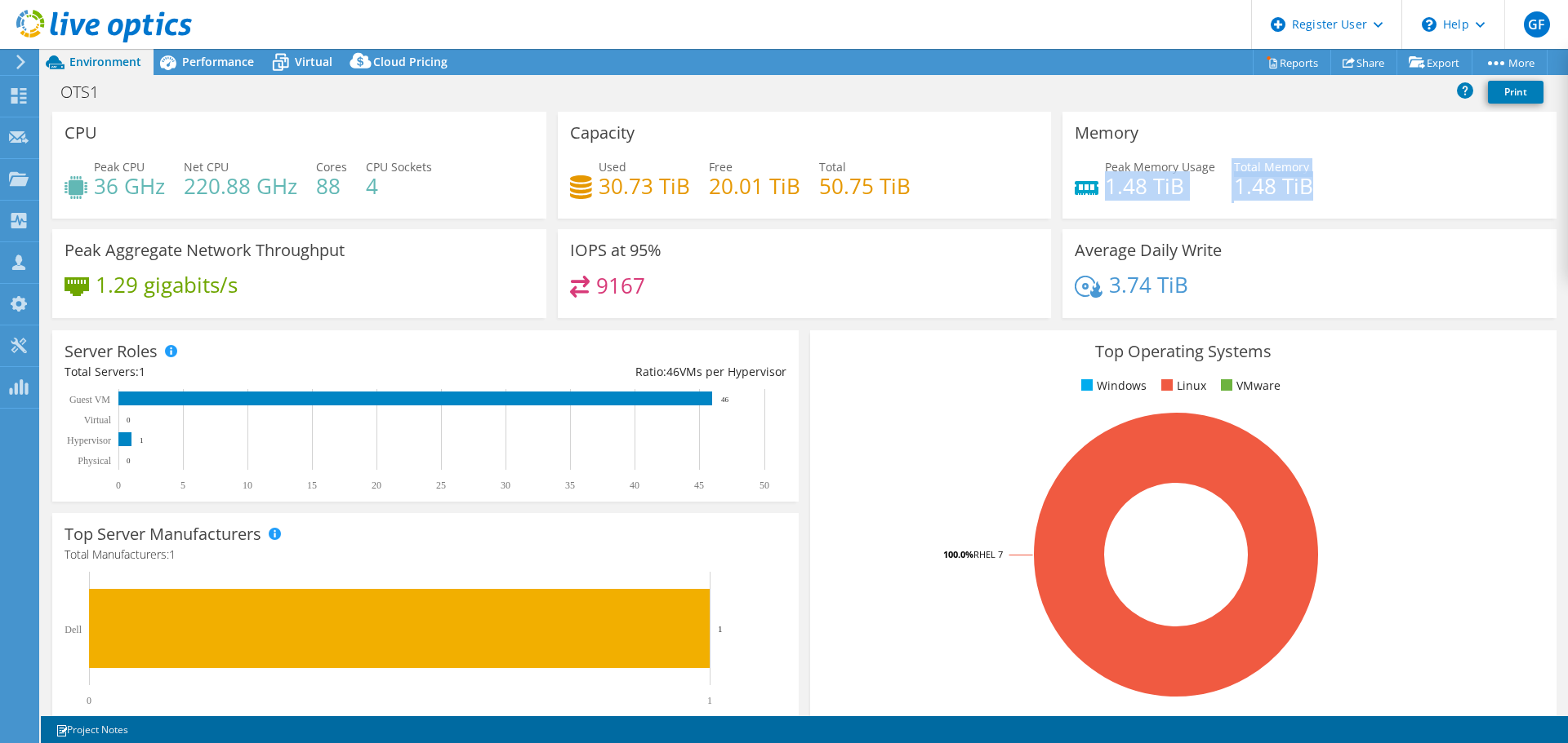
drag, startPoint x: 1101, startPoint y: 187, endPoint x: 1327, endPoint y: 197, distance: 226.2
click at [1327, 197] on div "Peak Memory Usage 1.48 TiB Total Memory 1.48 TiB" at bounding box center [1309, 184] width 469 height 53
click at [1347, 203] on div "Peak Memory Usage 1.48 TiB Total Memory 1.48 TiB" at bounding box center [1309, 184] width 469 height 53
click at [241, 62] on span "Performance" at bounding box center [218, 62] width 72 height 16
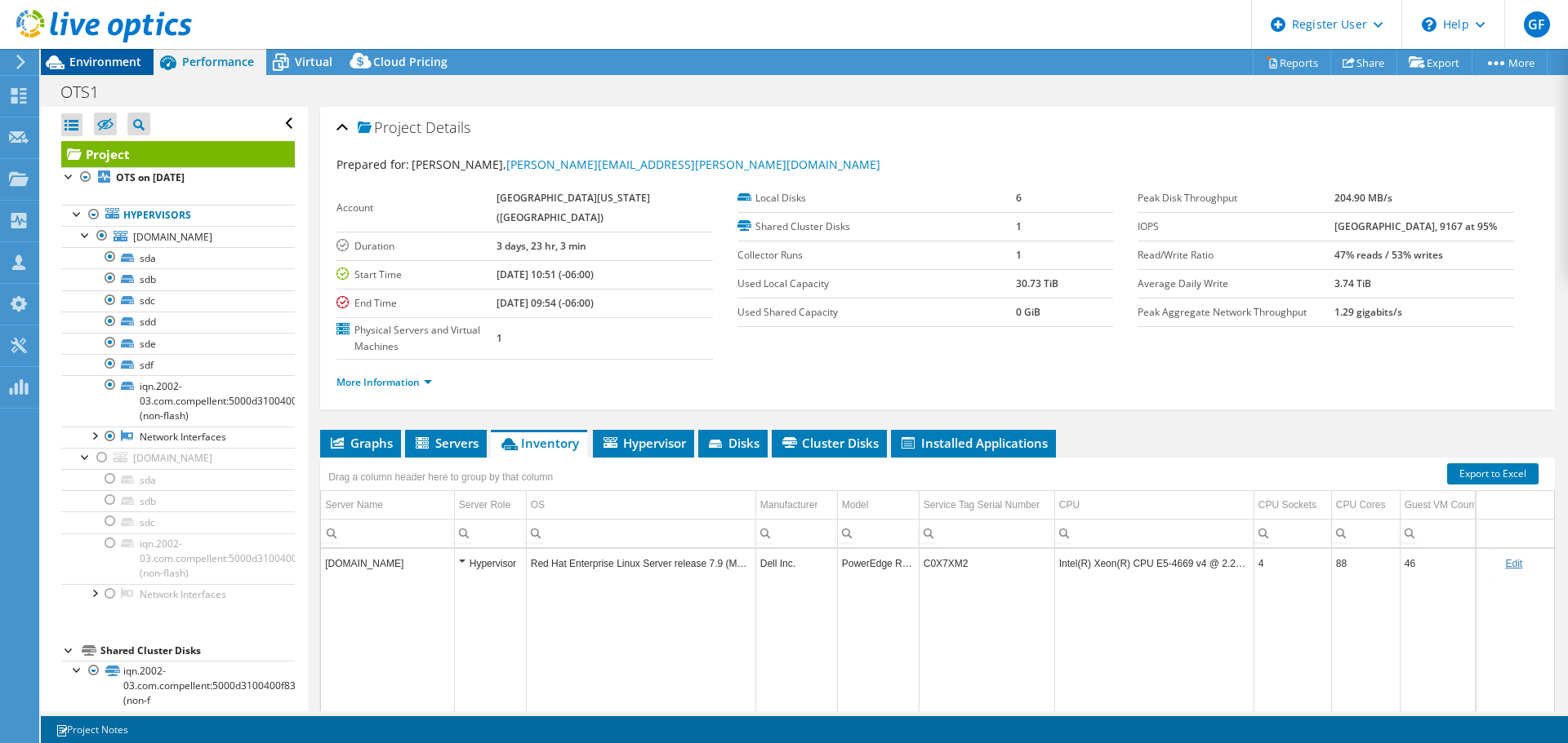
click at [119, 56] on span "Environment" at bounding box center [105, 62] width 72 height 16
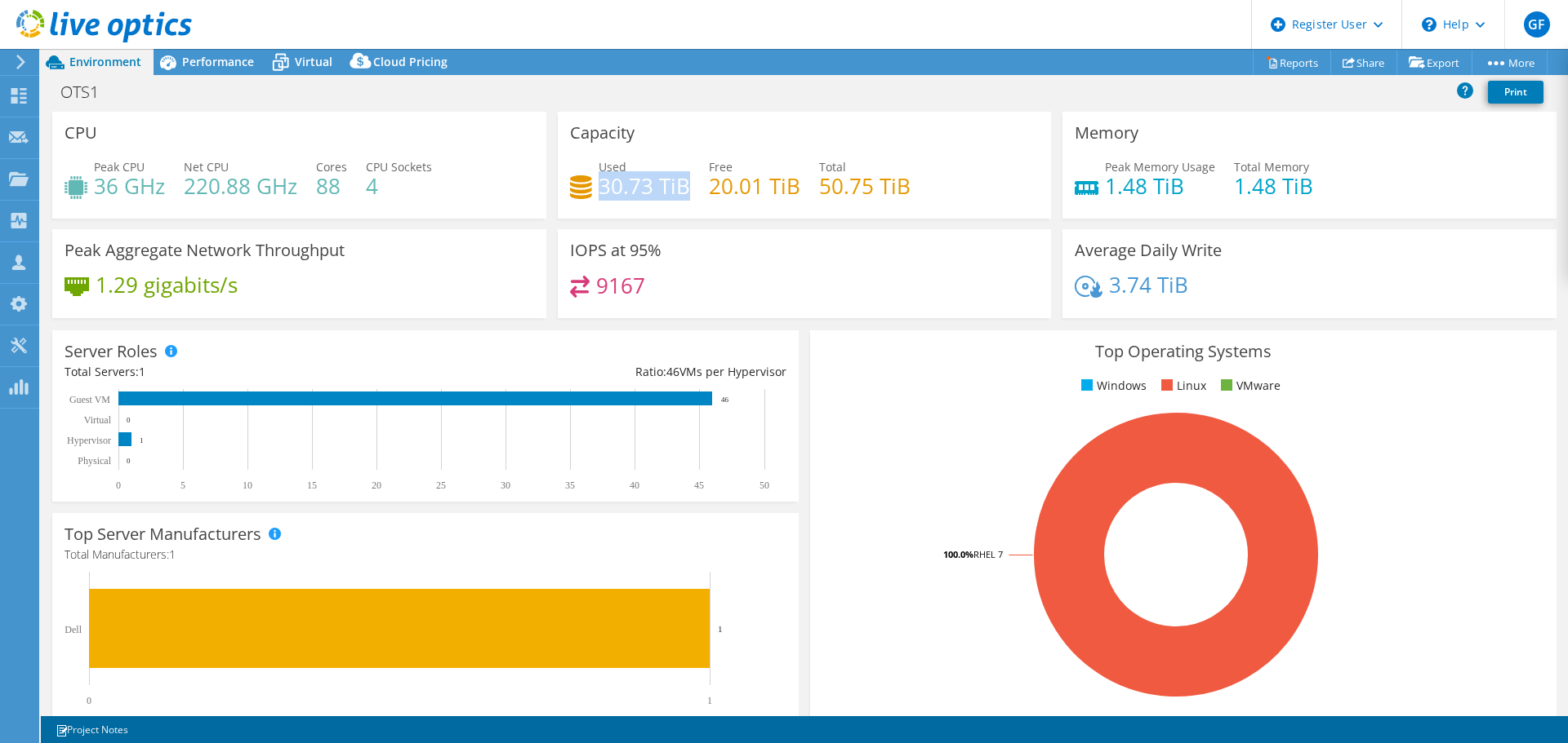
drag, startPoint x: 597, startPoint y: 186, endPoint x: 682, endPoint y: 193, distance: 85.3
click at [682, 193] on h4 "30.73 TiB" at bounding box center [644, 185] width 92 height 18
click at [750, 227] on div "Capacity Used 30.73 TiB Free 20.01 TiB Total 50.75 TiB" at bounding box center [804, 171] width 506 height 118
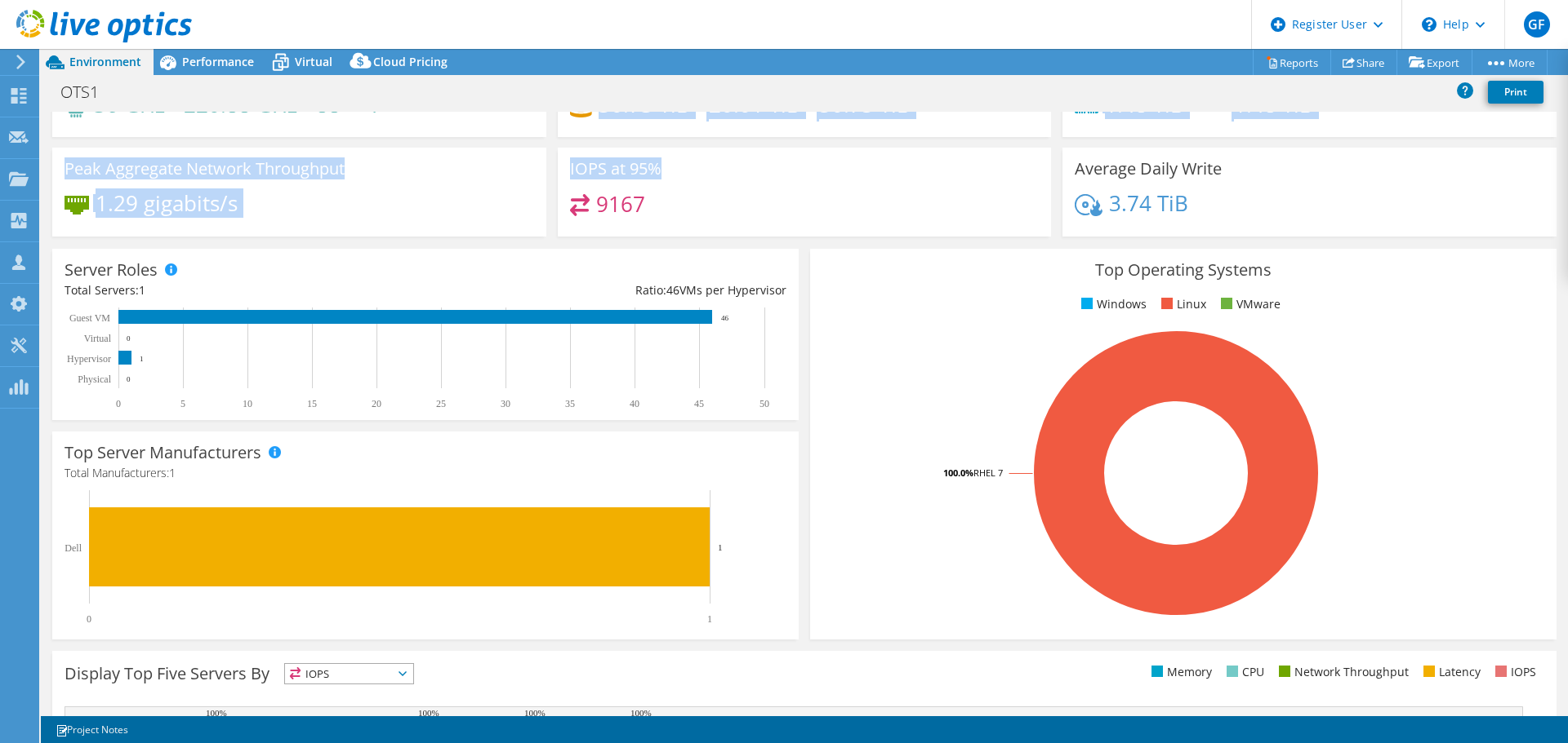
drag, startPoint x: 596, startPoint y: 189, endPoint x: 687, endPoint y: 154, distance: 97.5
click at [687, 154] on div "CPU Peak CPU 36 GHz Net CPU 220.88 GHz Cores 88 CPU Sockets 4 Capacity Used 30.…" at bounding box center [804, 138] width 1516 height 217
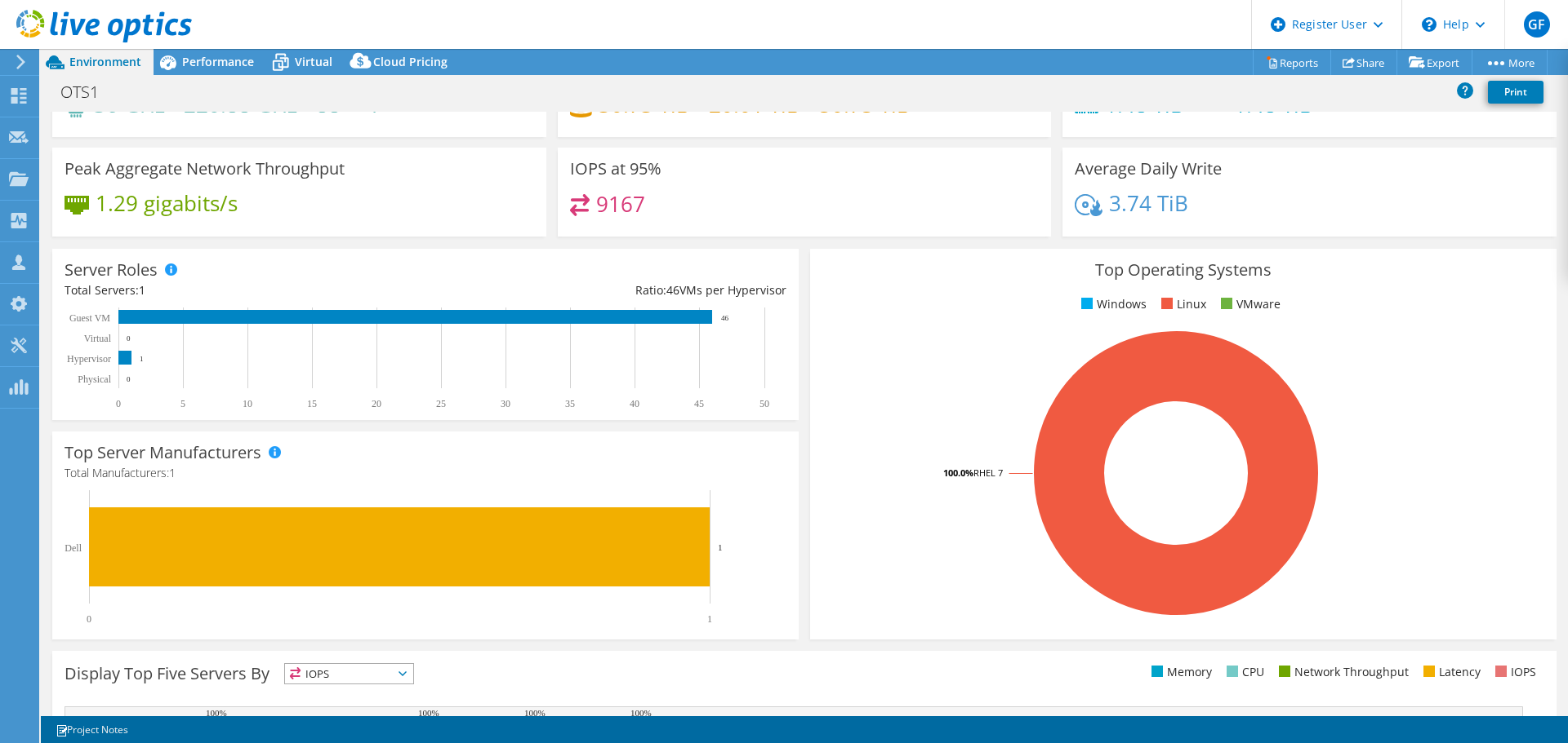
click at [860, 210] on div "9167" at bounding box center [804, 212] width 469 height 36
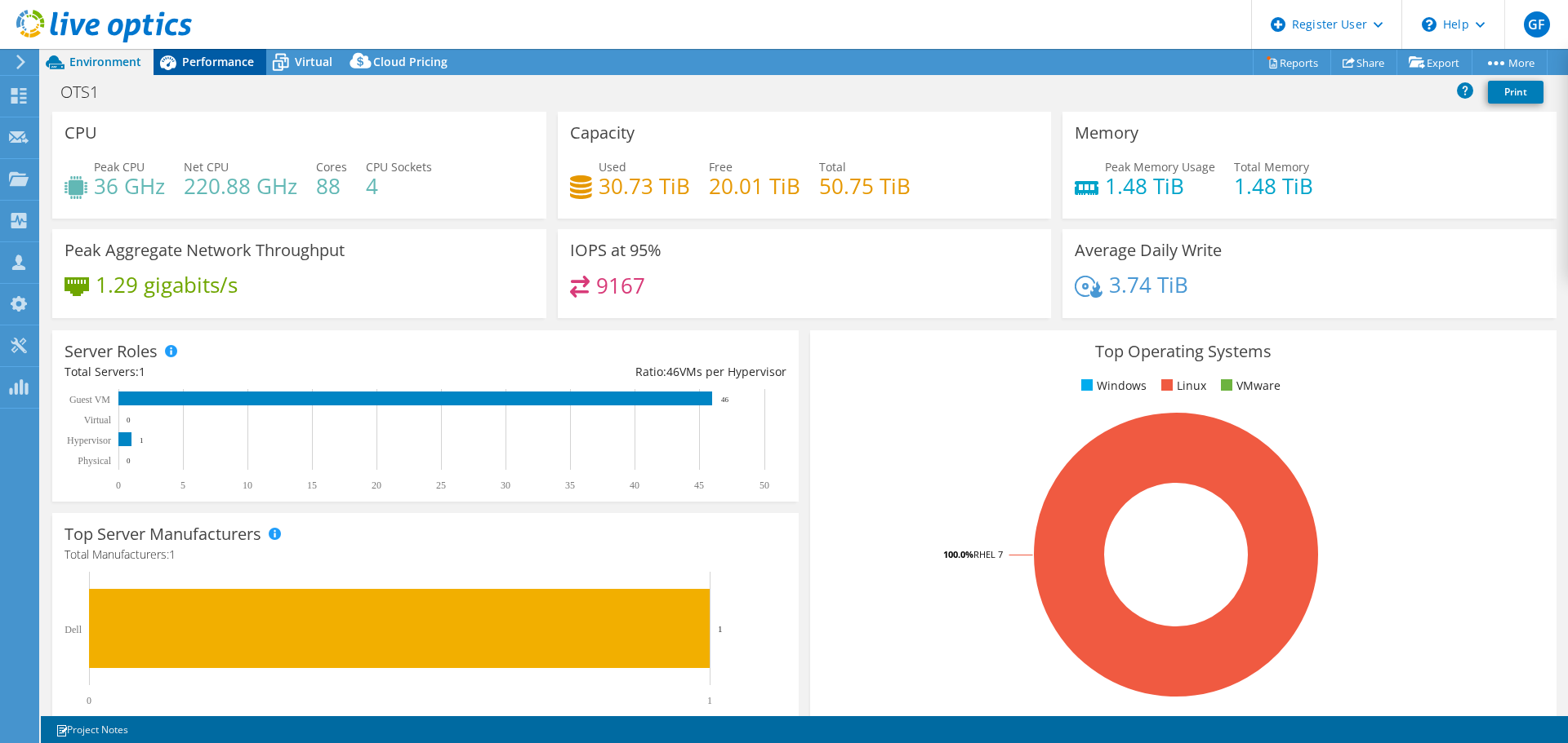
click at [228, 73] on div "Performance" at bounding box center [209, 62] width 113 height 26
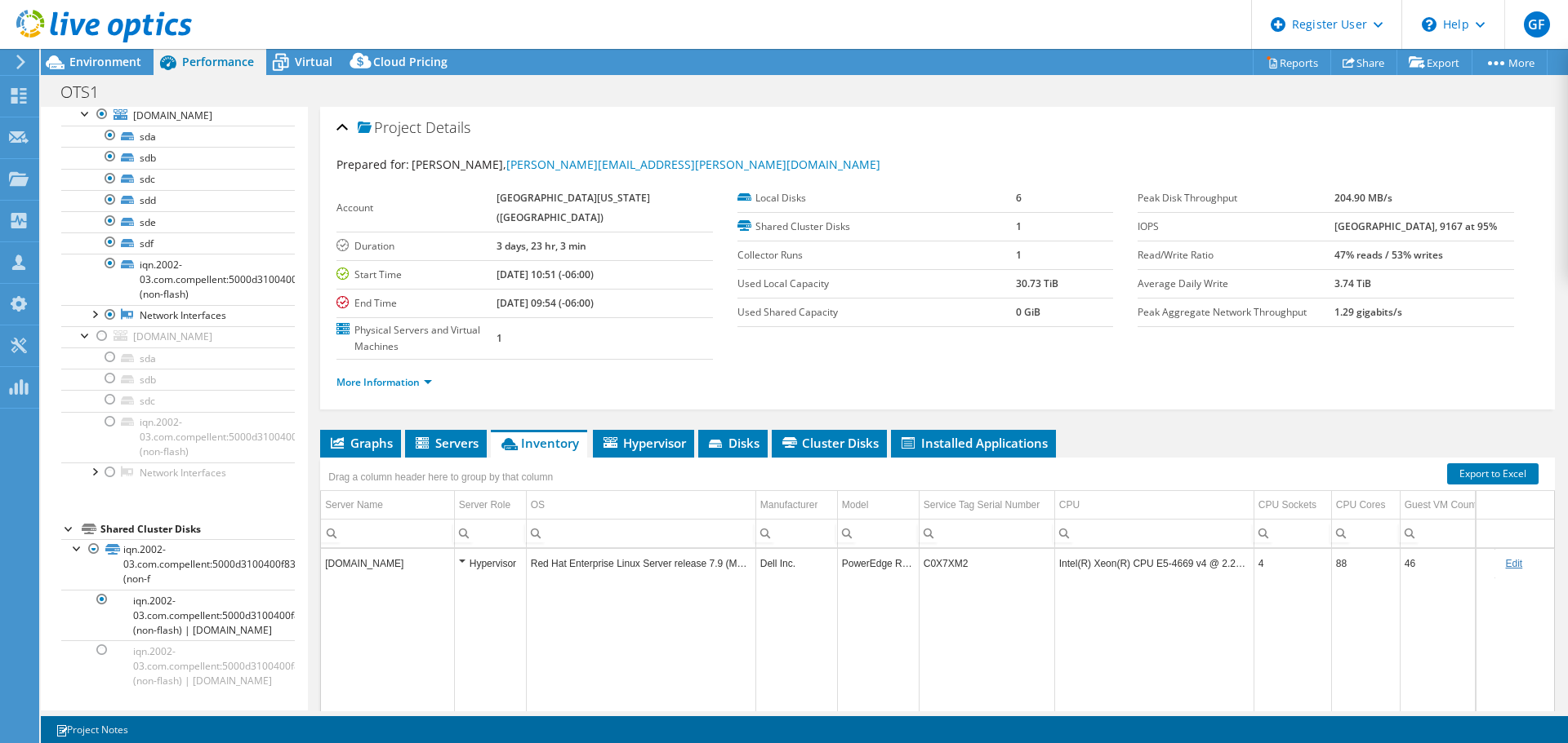
scroll to position [23, 0]
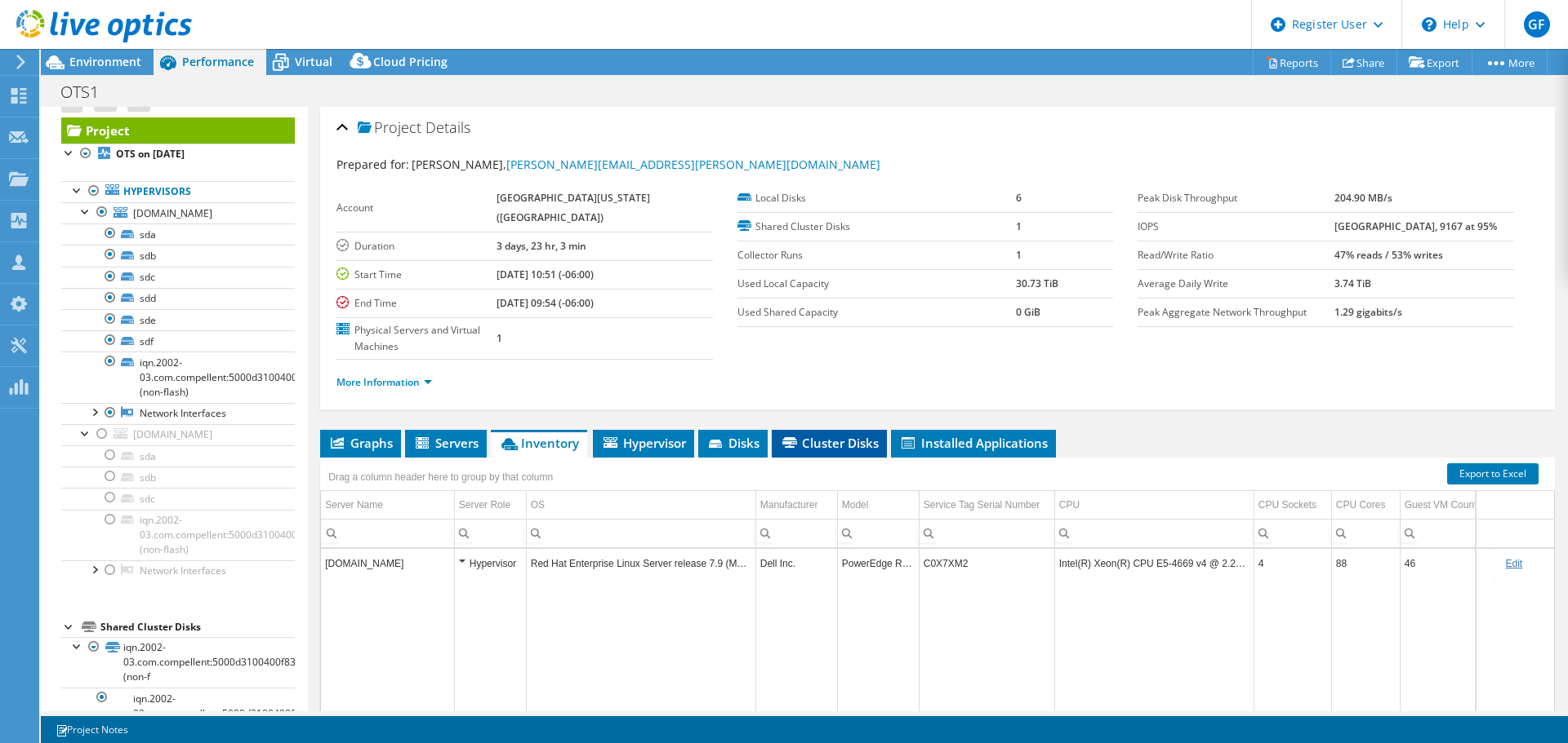
click at [814, 438] on span "Cluster Disks" at bounding box center [829, 442] width 99 height 16
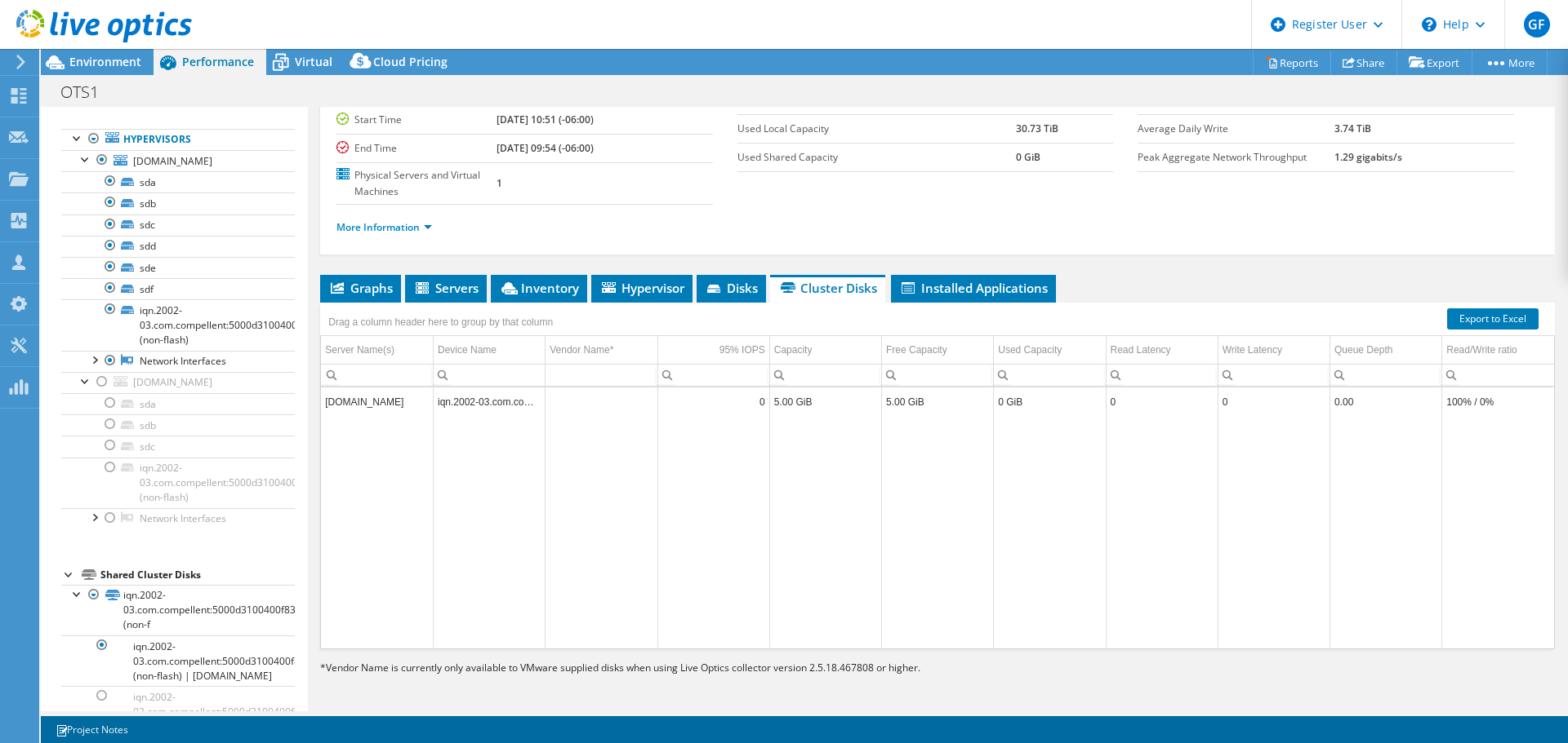
scroll to position [32, 0]
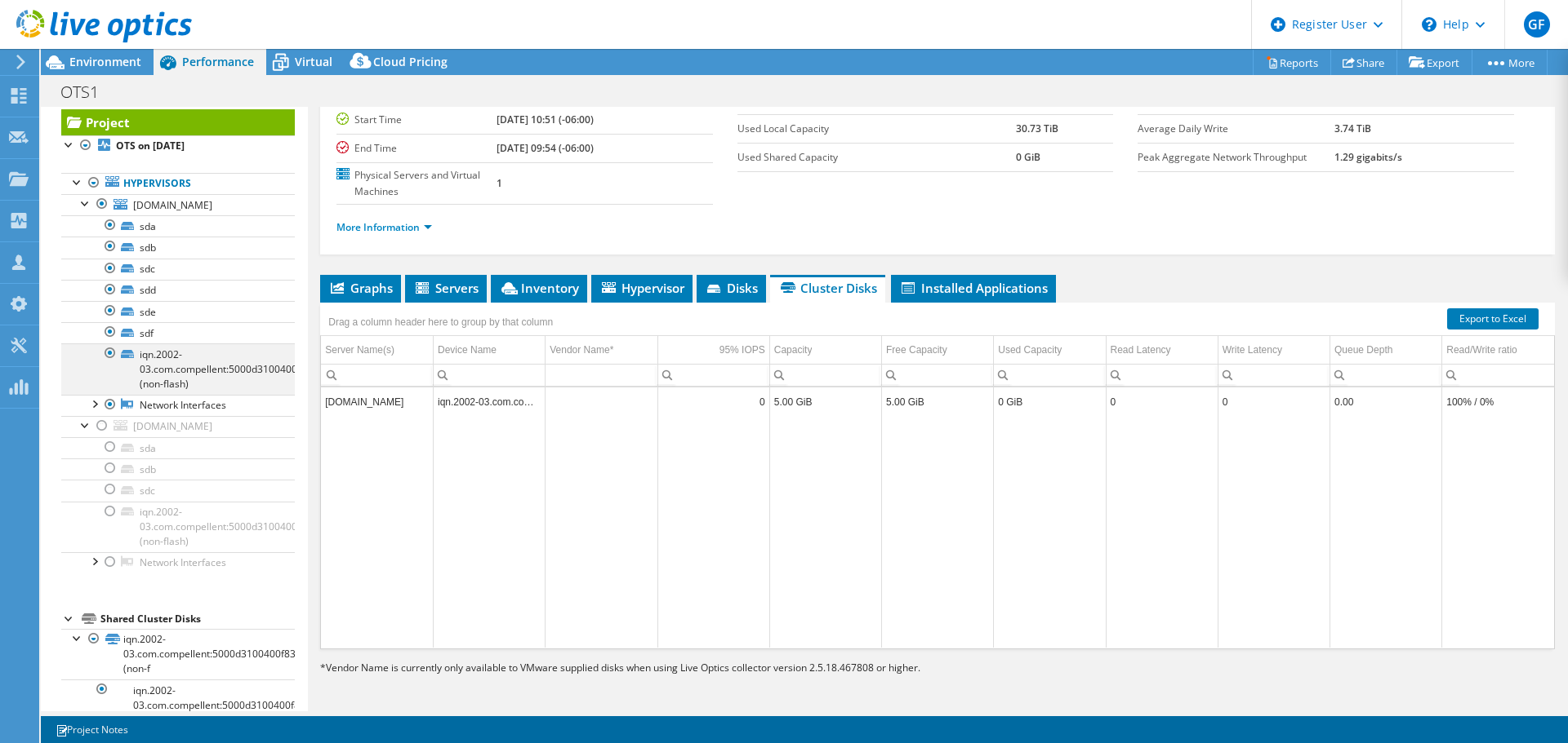
click at [110, 350] on div at bounding box center [109, 353] width 16 height 20
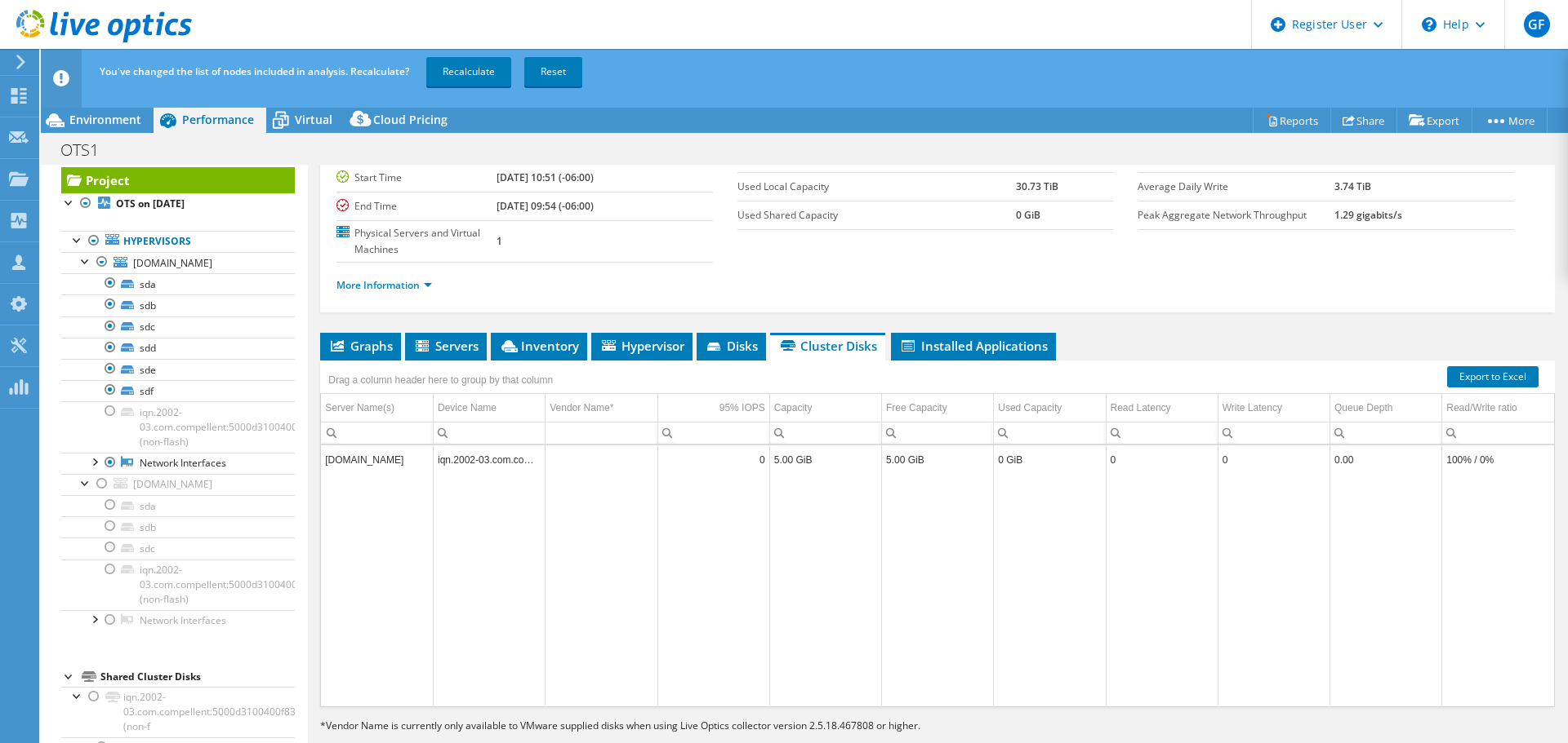
click at [483, 87] on div "You've changed the list of nodes included in analysis. Recalculate? Recalculate…" at bounding box center [834, 71] width 1477 height 46
click at [480, 78] on link "Recalculate" at bounding box center [468, 71] width 85 height 29
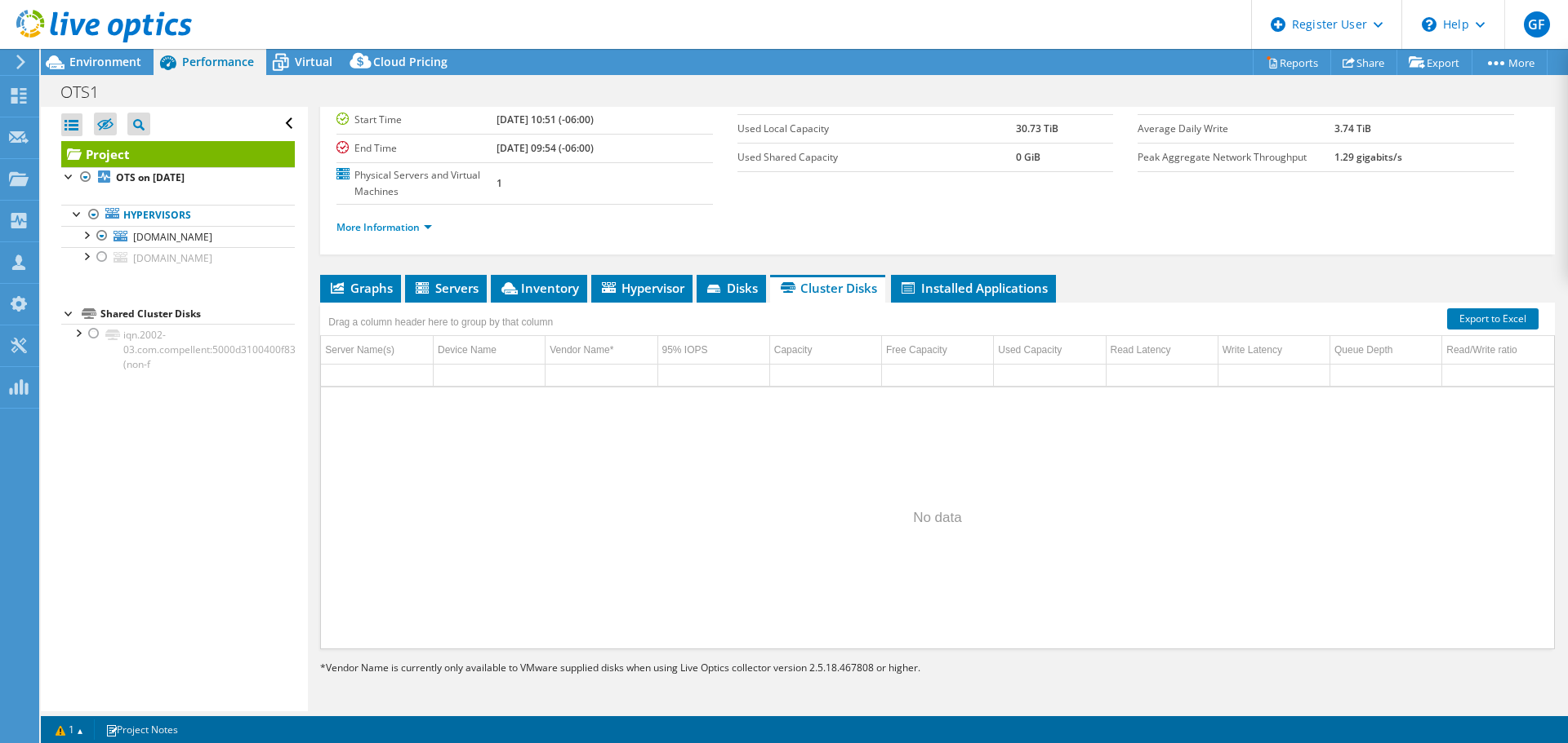
scroll to position [0, 0]
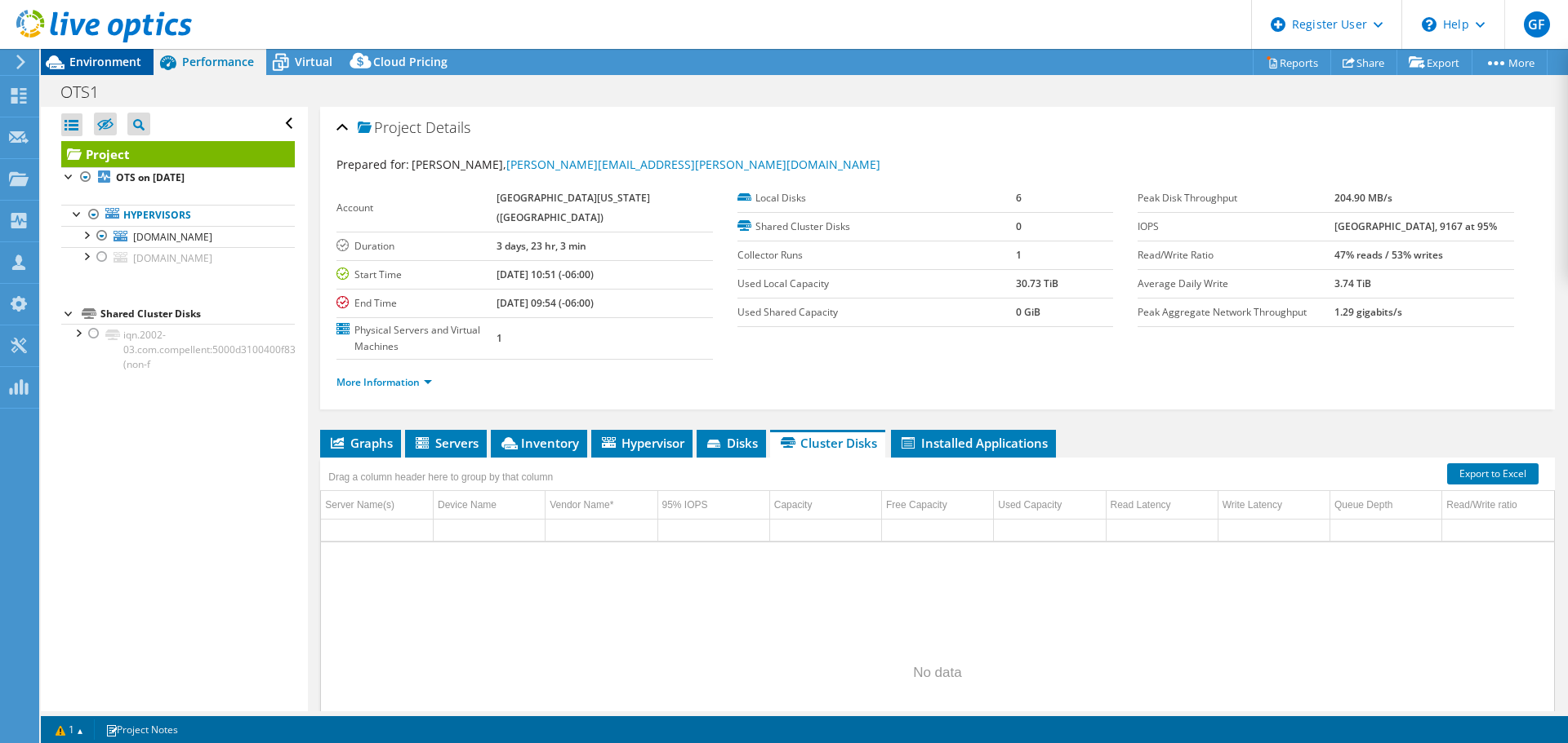
click at [96, 66] on span "Environment" at bounding box center [105, 62] width 72 height 16
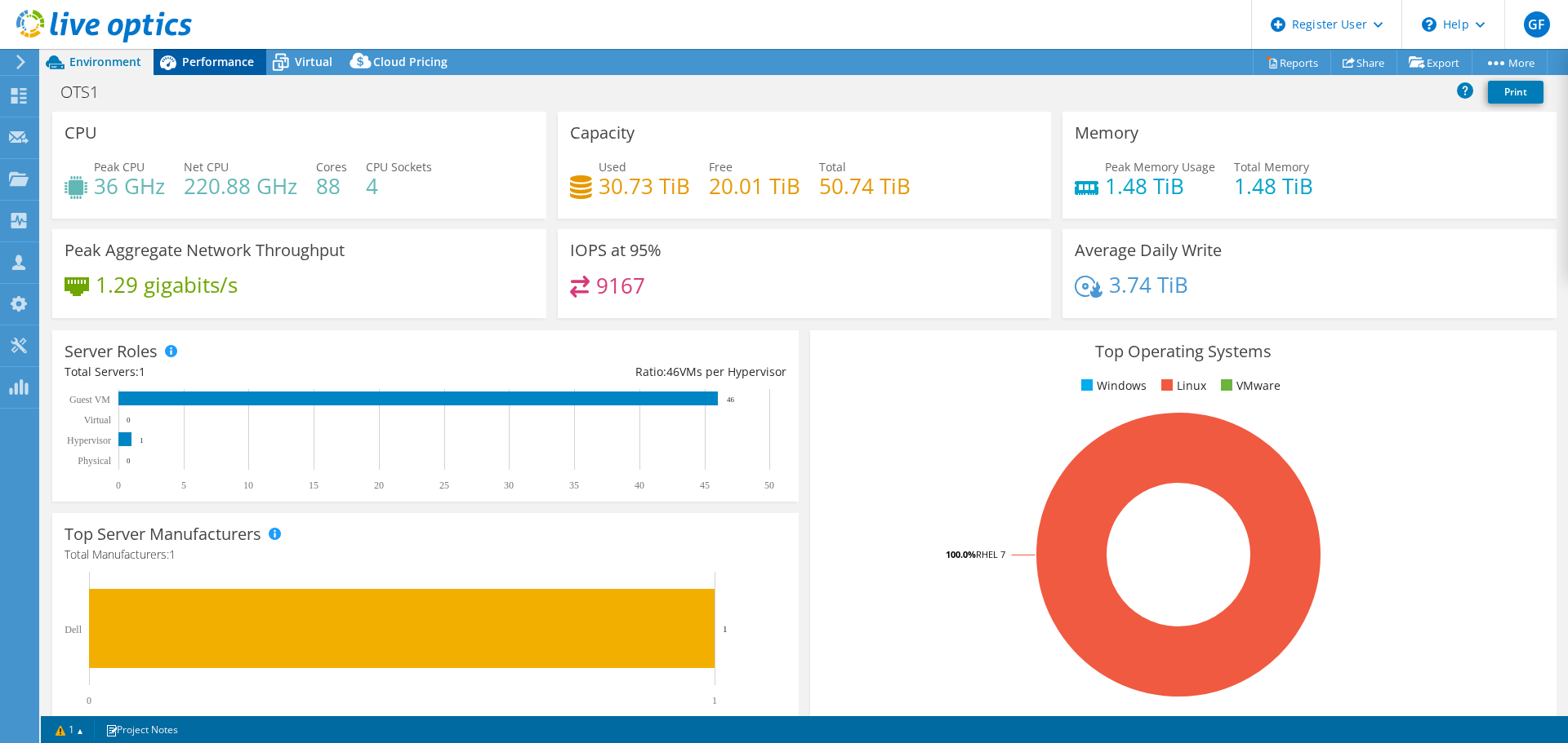
click at [197, 71] on div "Performance" at bounding box center [209, 62] width 113 height 26
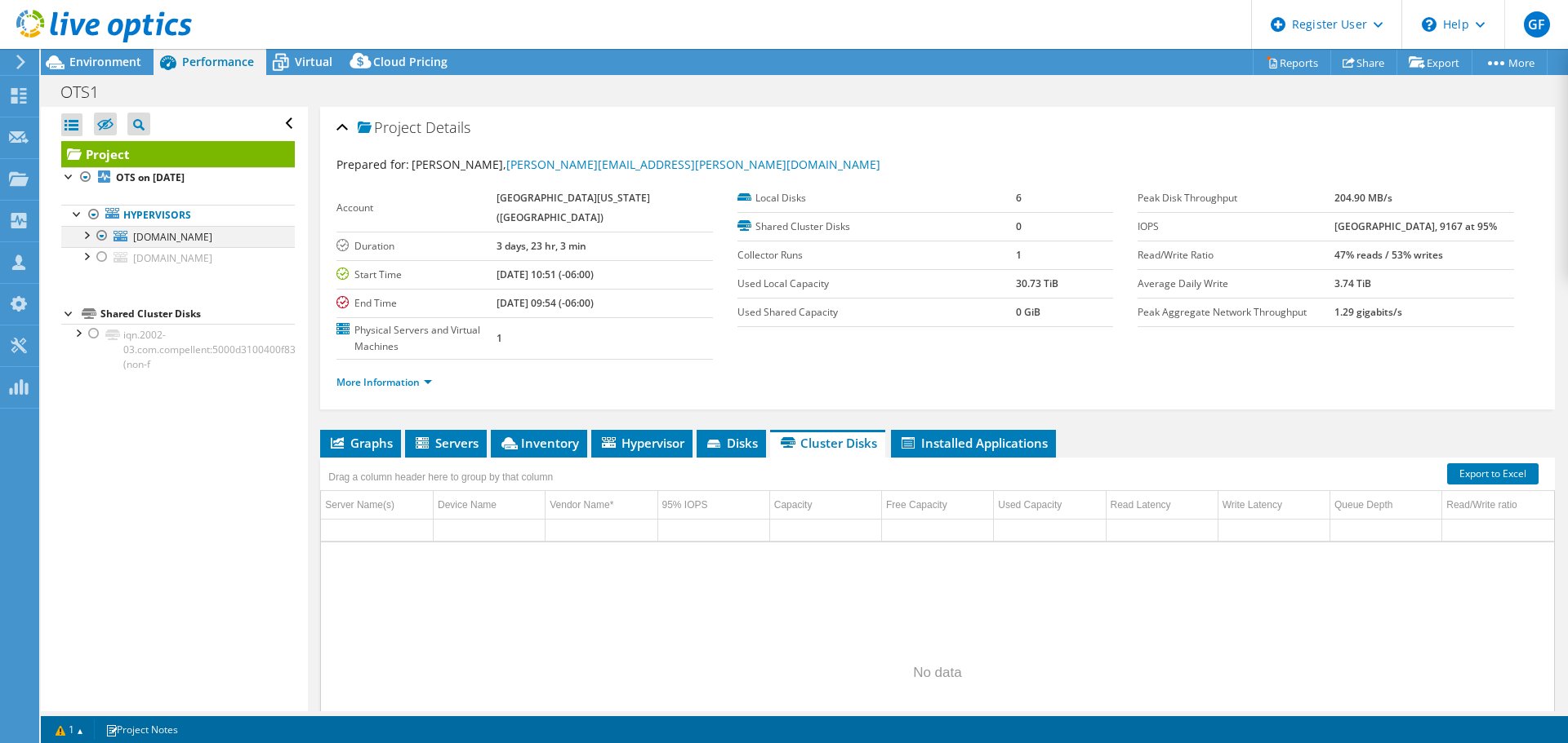
click at [89, 233] on div at bounding box center [85, 234] width 16 height 16
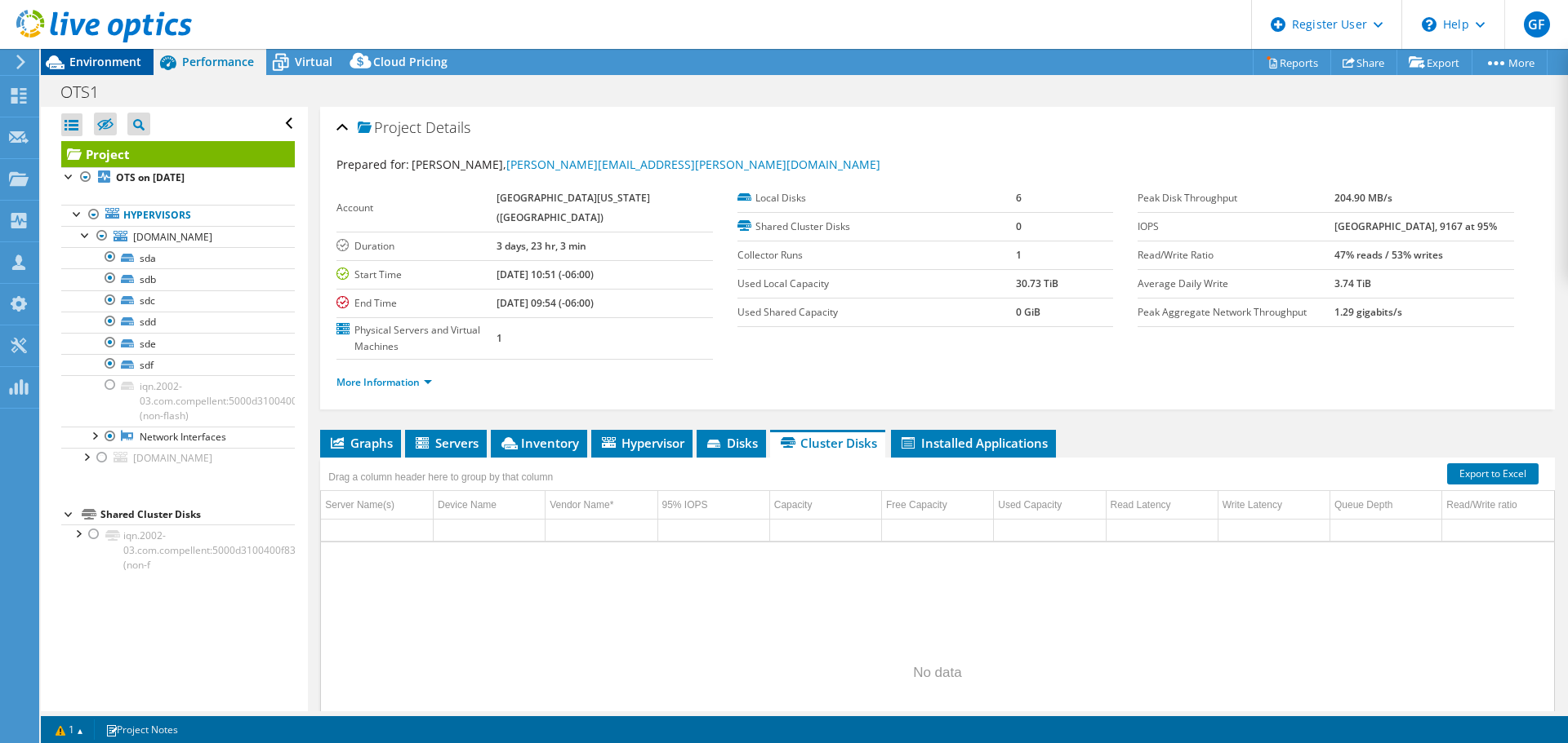
click at [107, 63] on span "Environment" at bounding box center [105, 62] width 72 height 16
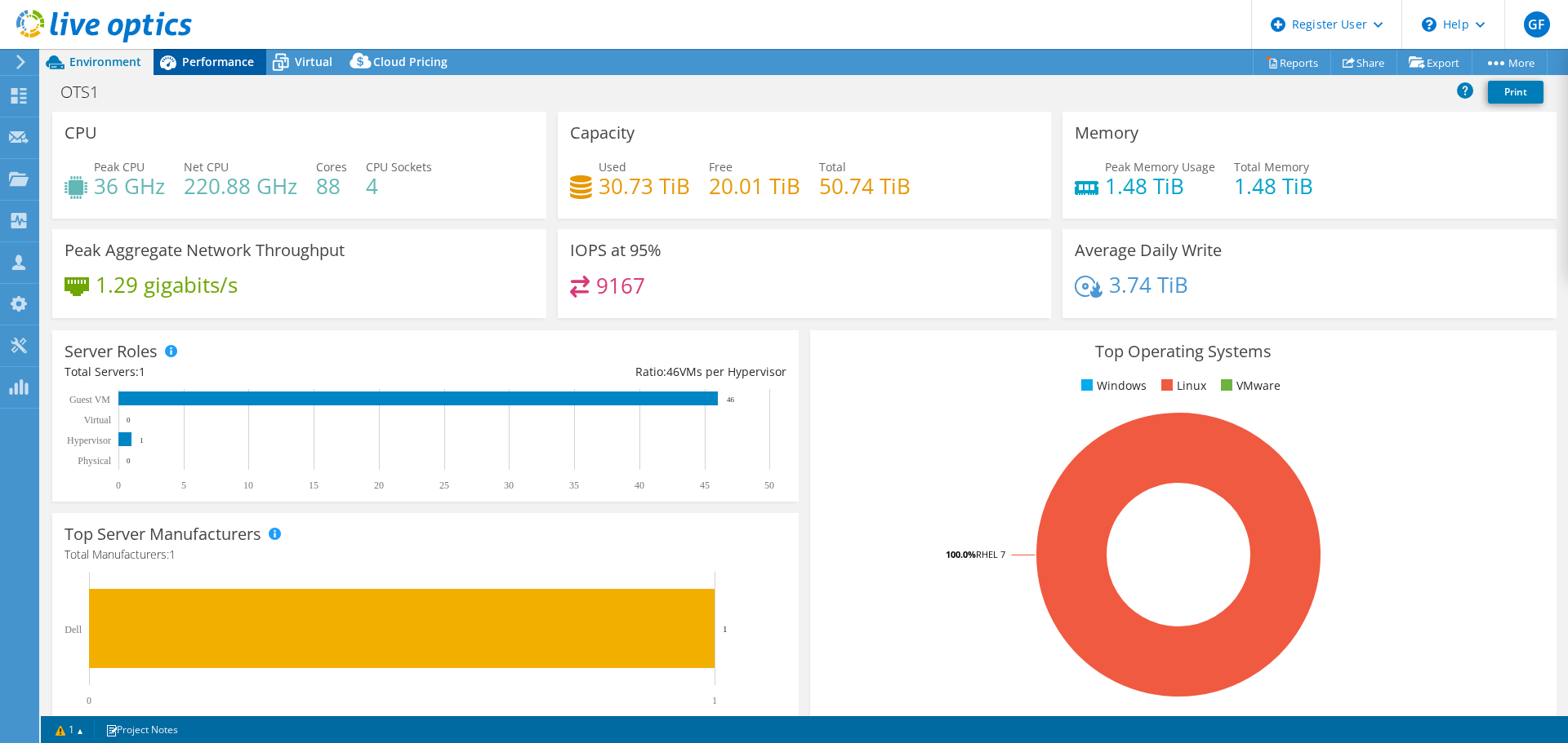
click at [203, 61] on span "Performance" at bounding box center [218, 62] width 72 height 16
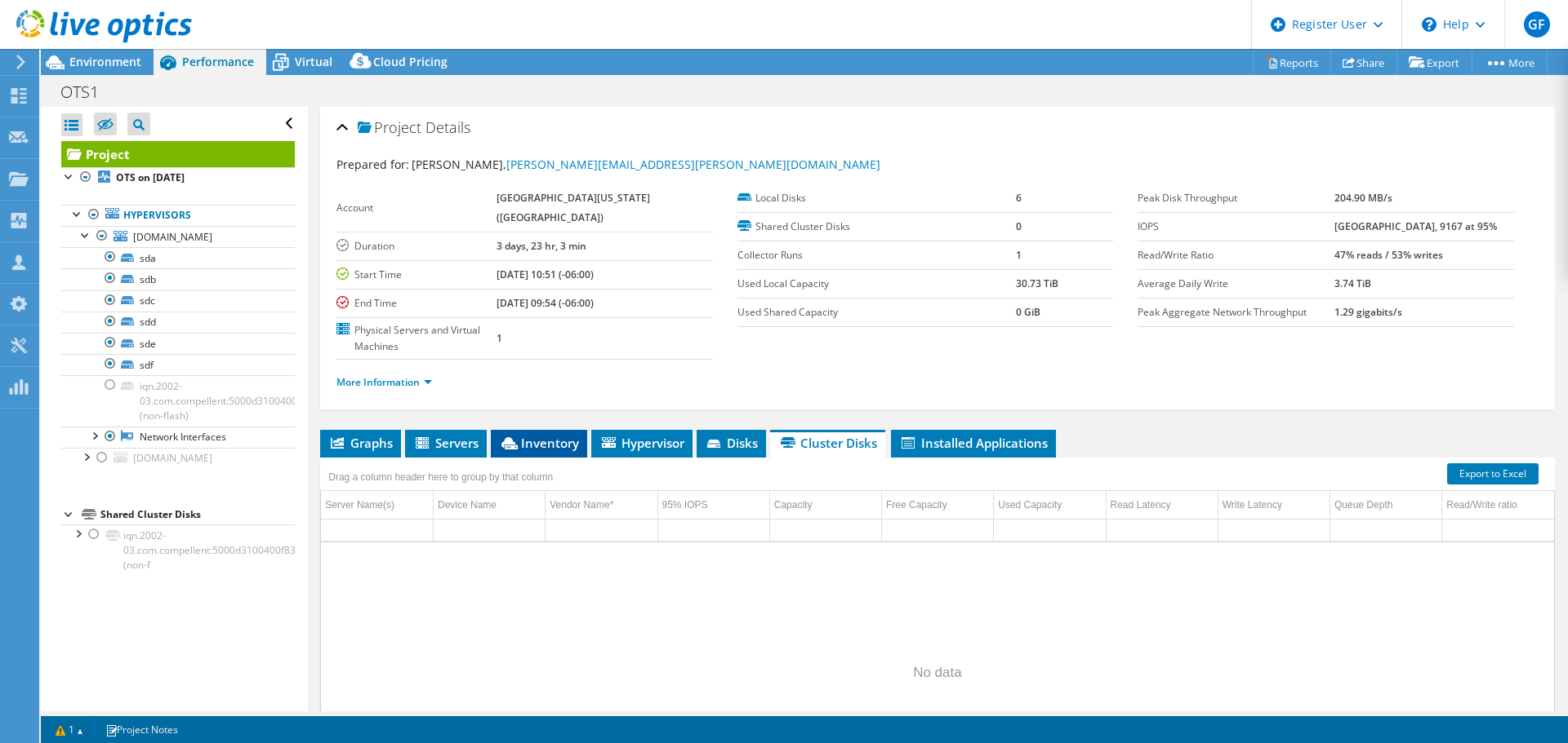
click at [551, 453] on li "Inventory" at bounding box center [539, 444] width 96 height 28
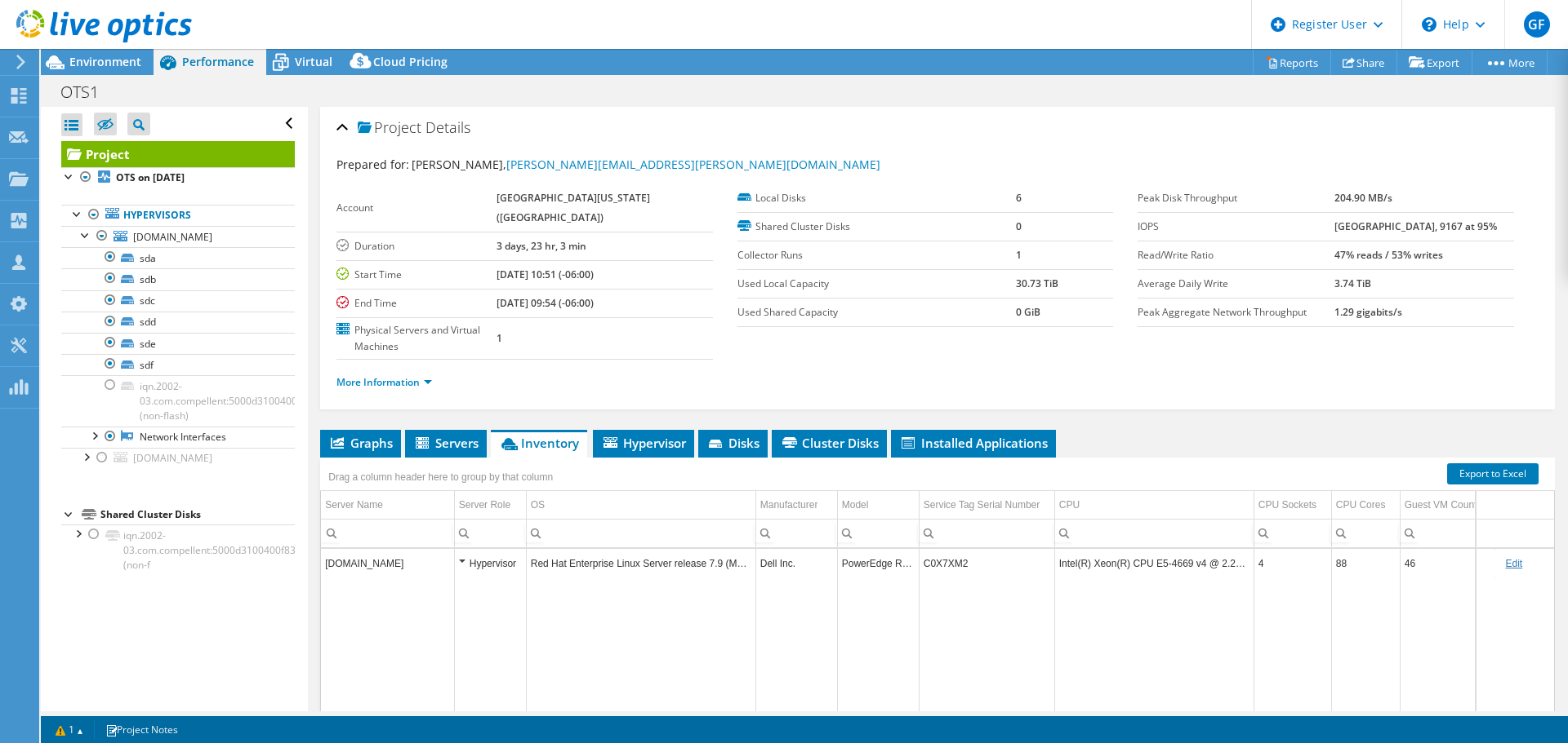
scroll to position [84, 0]
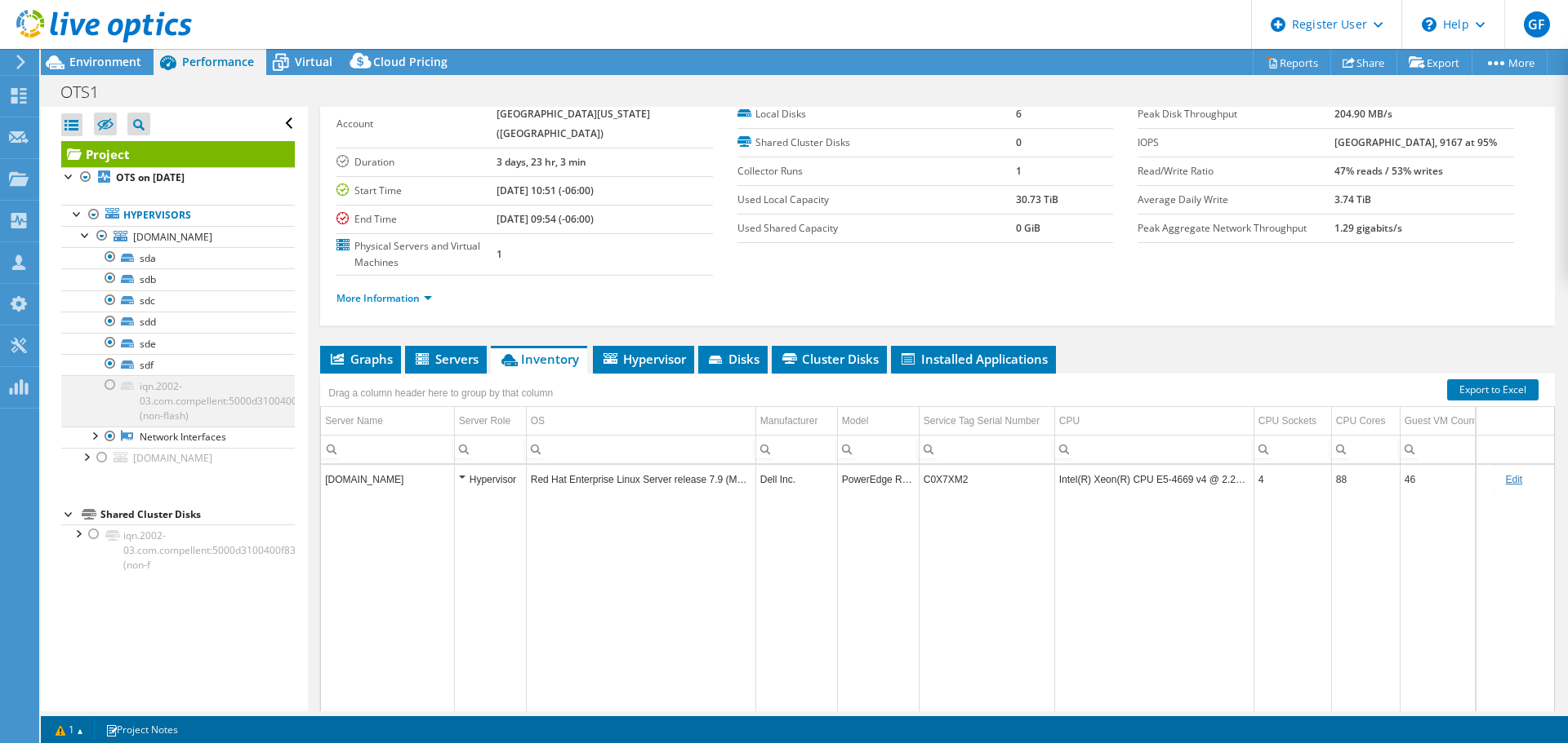
click at [115, 388] on div at bounding box center [109, 385] width 16 height 20
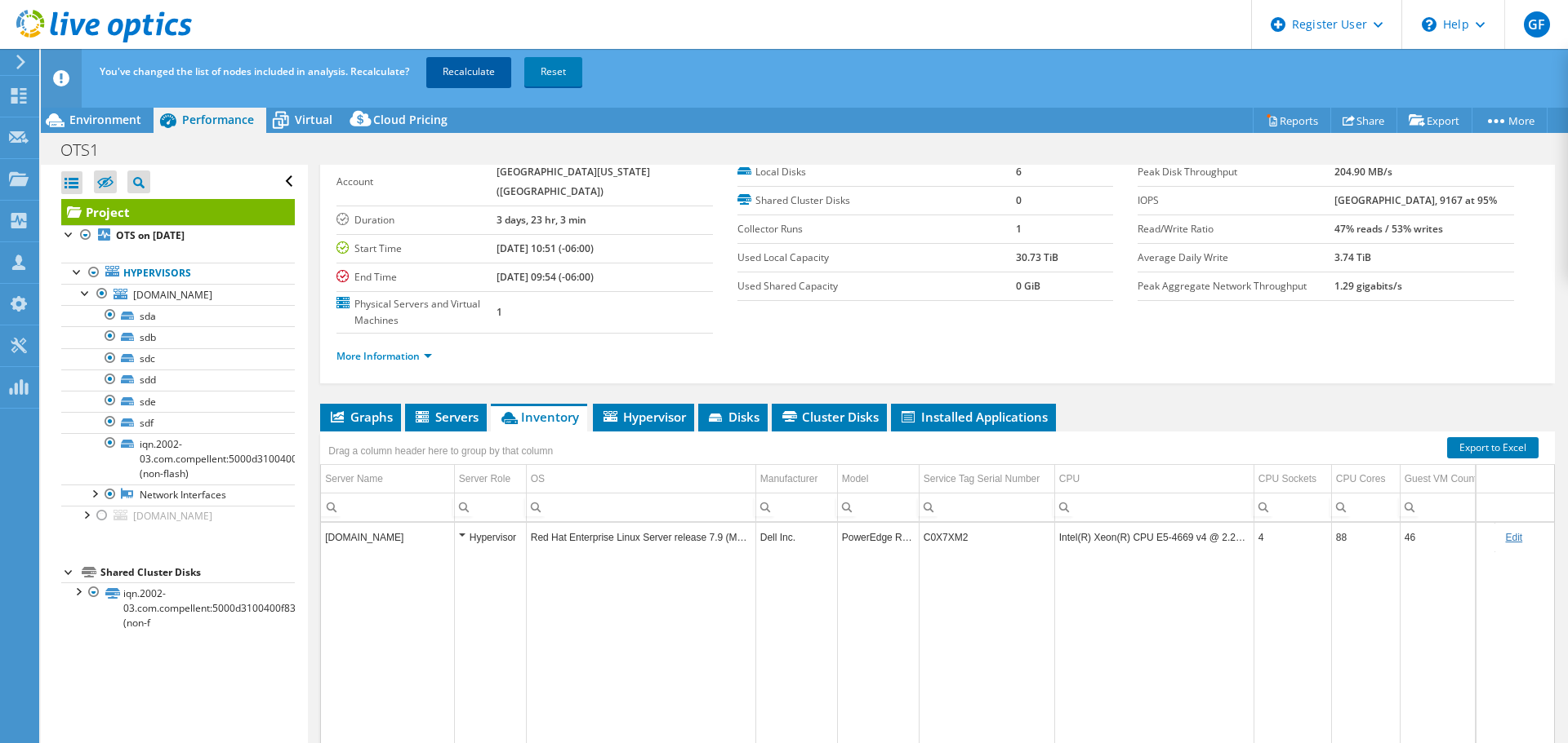
click at [457, 69] on link "Recalculate" at bounding box center [468, 71] width 85 height 29
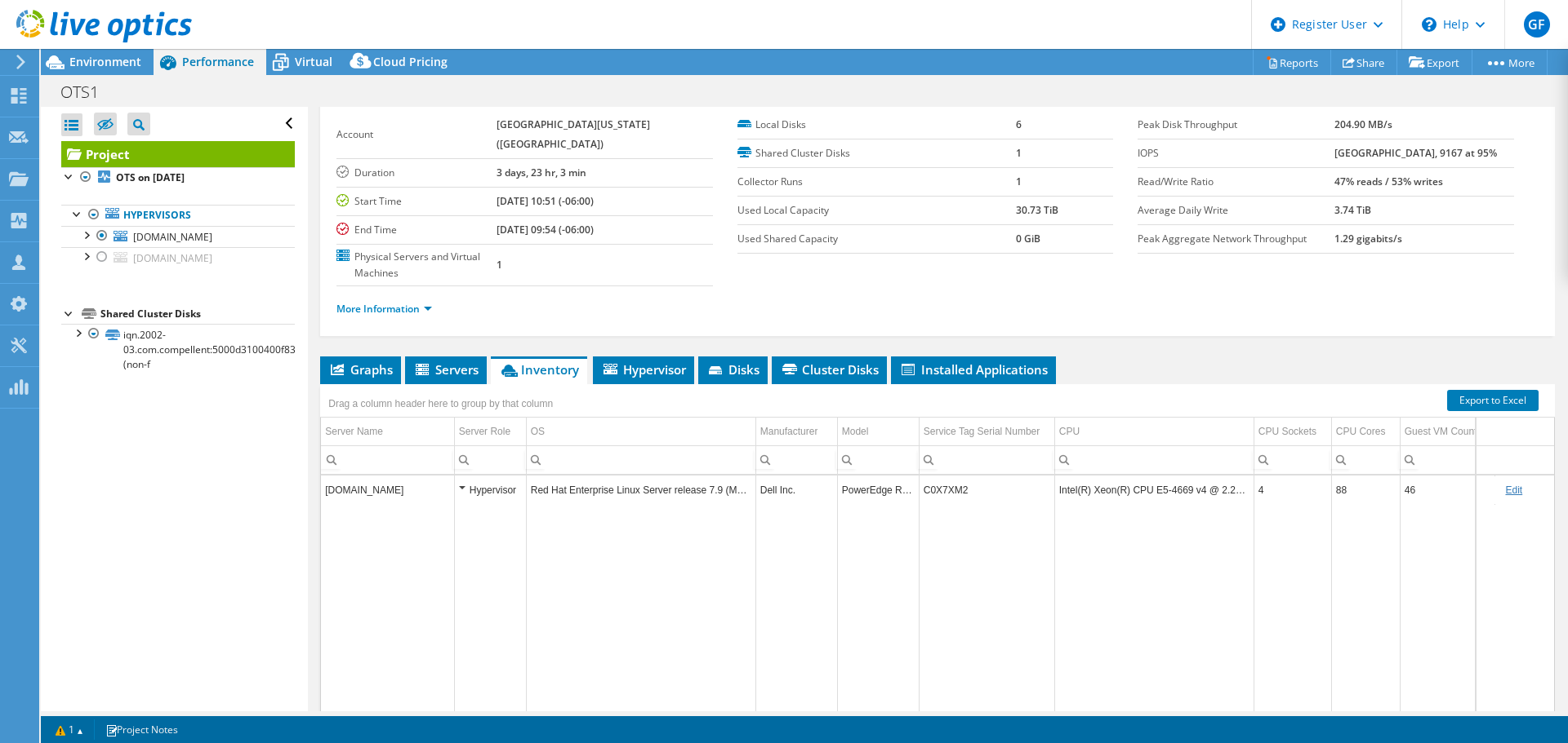
scroll to position [0, 0]
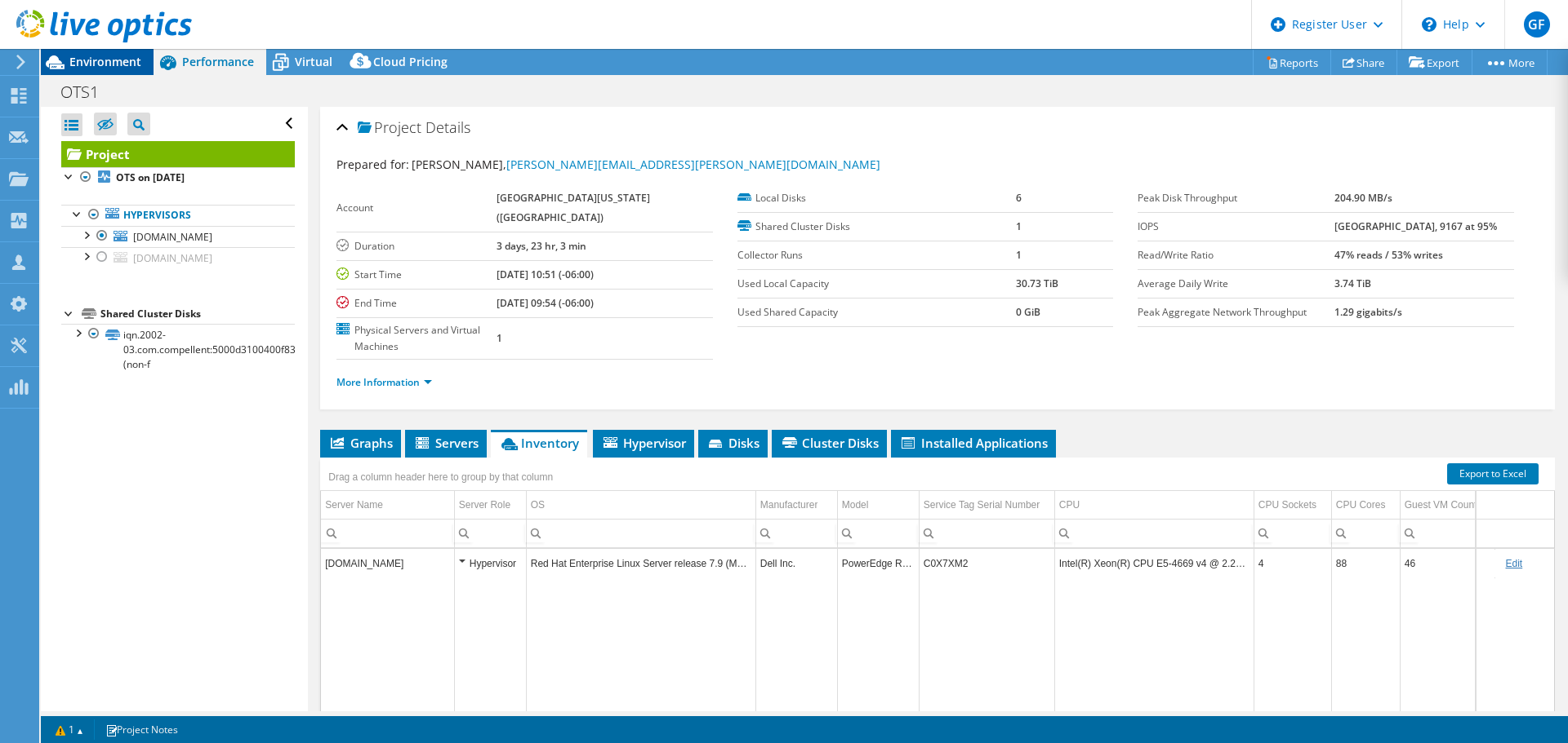
click at [91, 62] on span "Environment" at bounding box center [105, 62] width 72 height 16
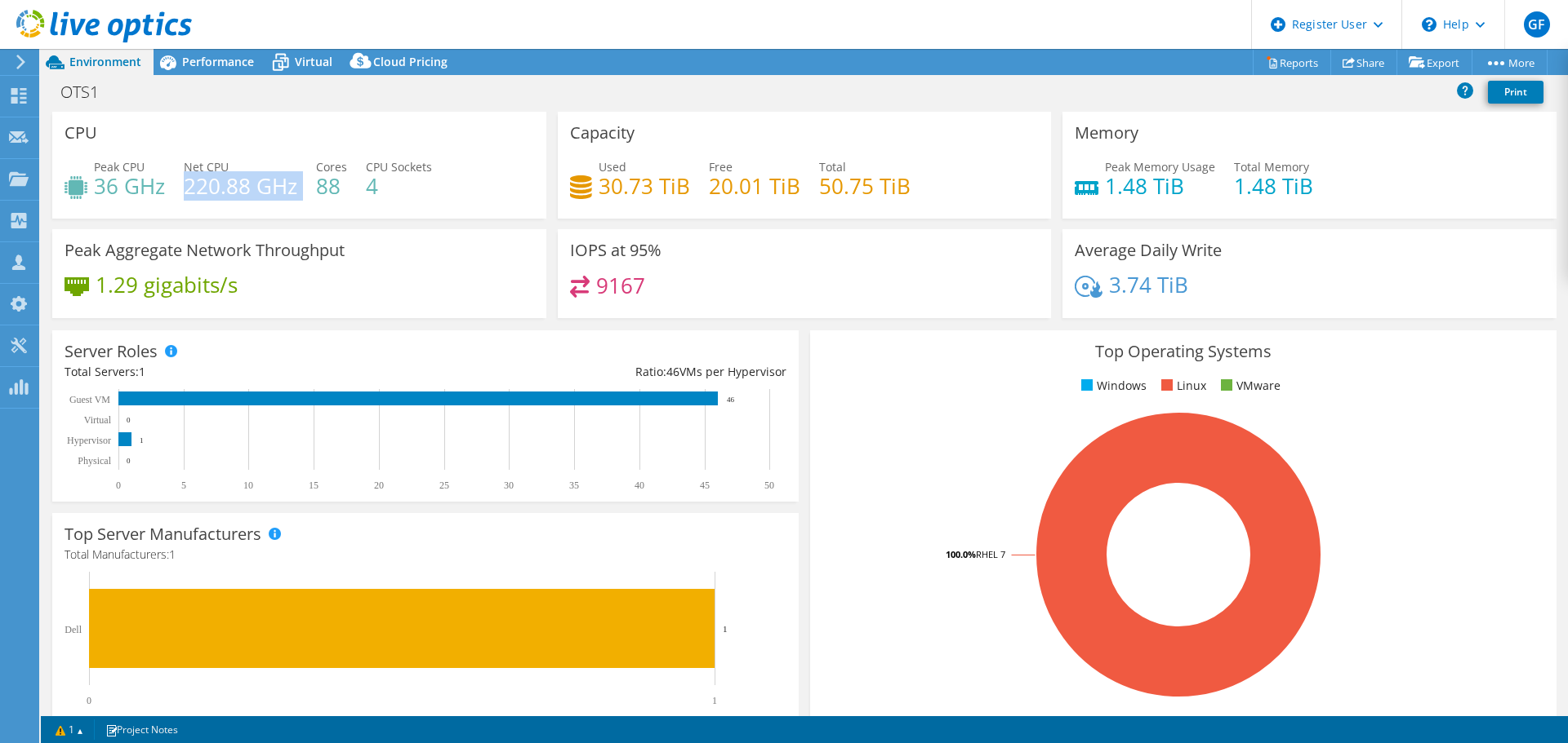
drag, startPoint x: 184, startPoint y: 189, endPoint x: 300, endPoint y: 190, distance: 116.0
click at [300, 190] on div "Peak CPU 36 GHz Net CPU 220.88 GHz Cores 88 CPU Sockets 4" at bounding box center [299, 184] width 469 height 53
click at [346, 190] on div "Peak CPU 36 GHz Net CPU 220.88 GHz Cores 88 CPU Sockets 4" at bounding box center [299, 184] width 469 height 53
drag, startPoint x: 318, startPoint y: 180, endPoint x: 354, endPoint y: 185, distance: 36.3
click at [354, 185] on div "Peak CPU 36 GHz Net CPU 220.88 GHz Cores 88 CPU Sockets 4" at bounding box center [299, 184] width 469 height 53
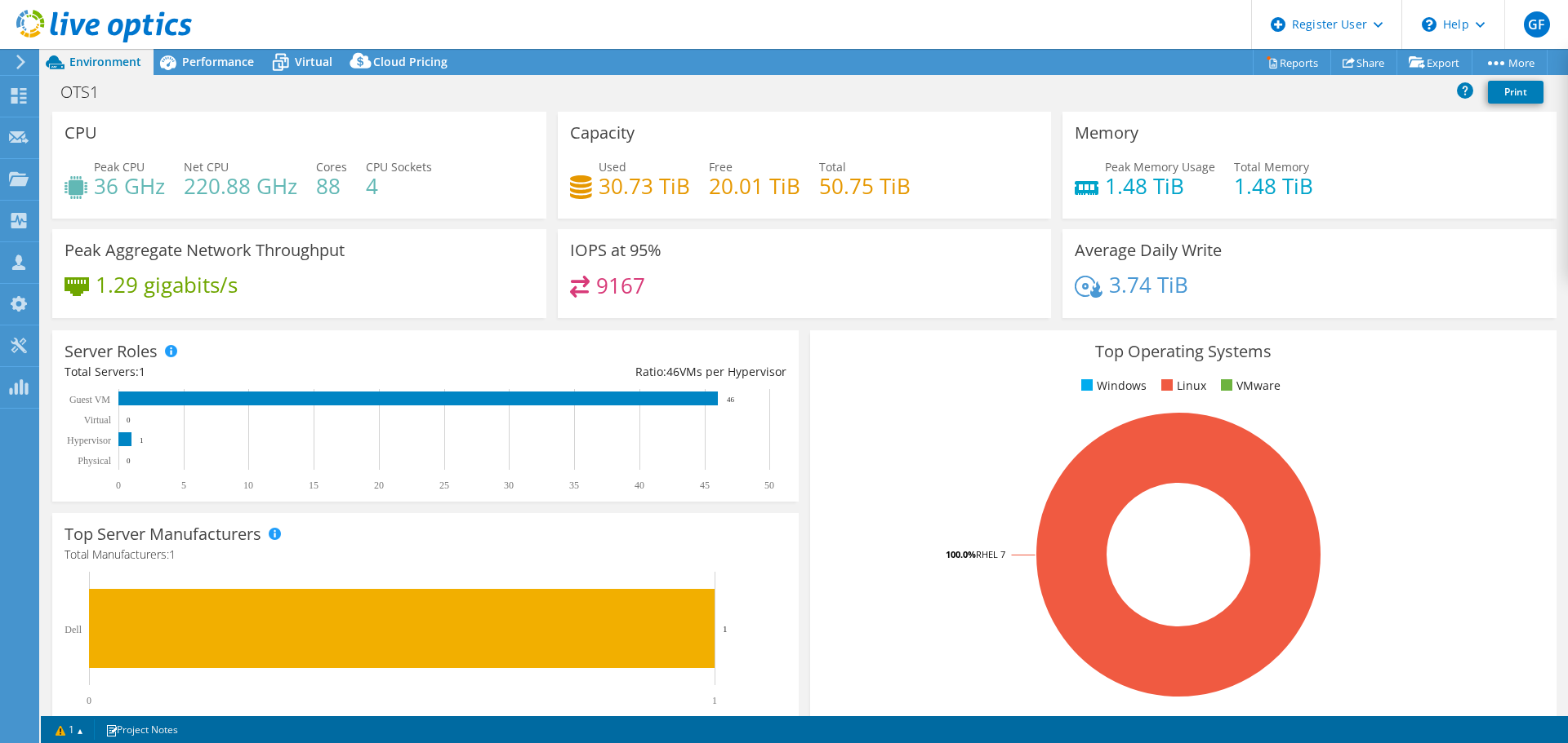
click at [1127, 293] on h4 "3.74 TiB" at bounding box center [1148, 284] width 79 height 18
click at [1131, 292] on h4 "3.74 TiB" at bounding box center [1148, 284] width 79 height 18
click at [1431, 291] on div "3.74 TiB" at bounding box center [1309, 293] width 469 height 35
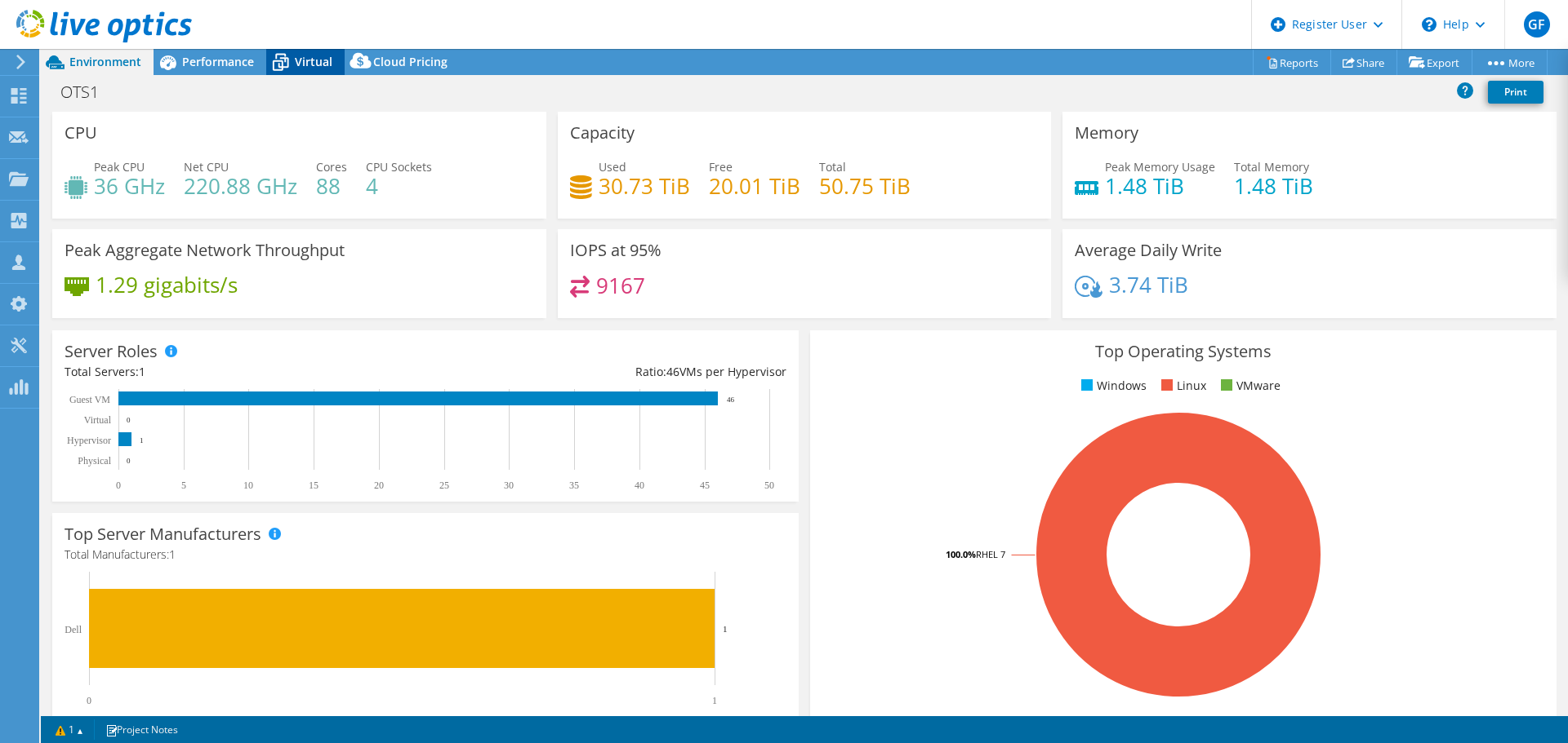
click at [309, 66] on span "Virtual" at bounding box center [313, 62] width 37 height 16
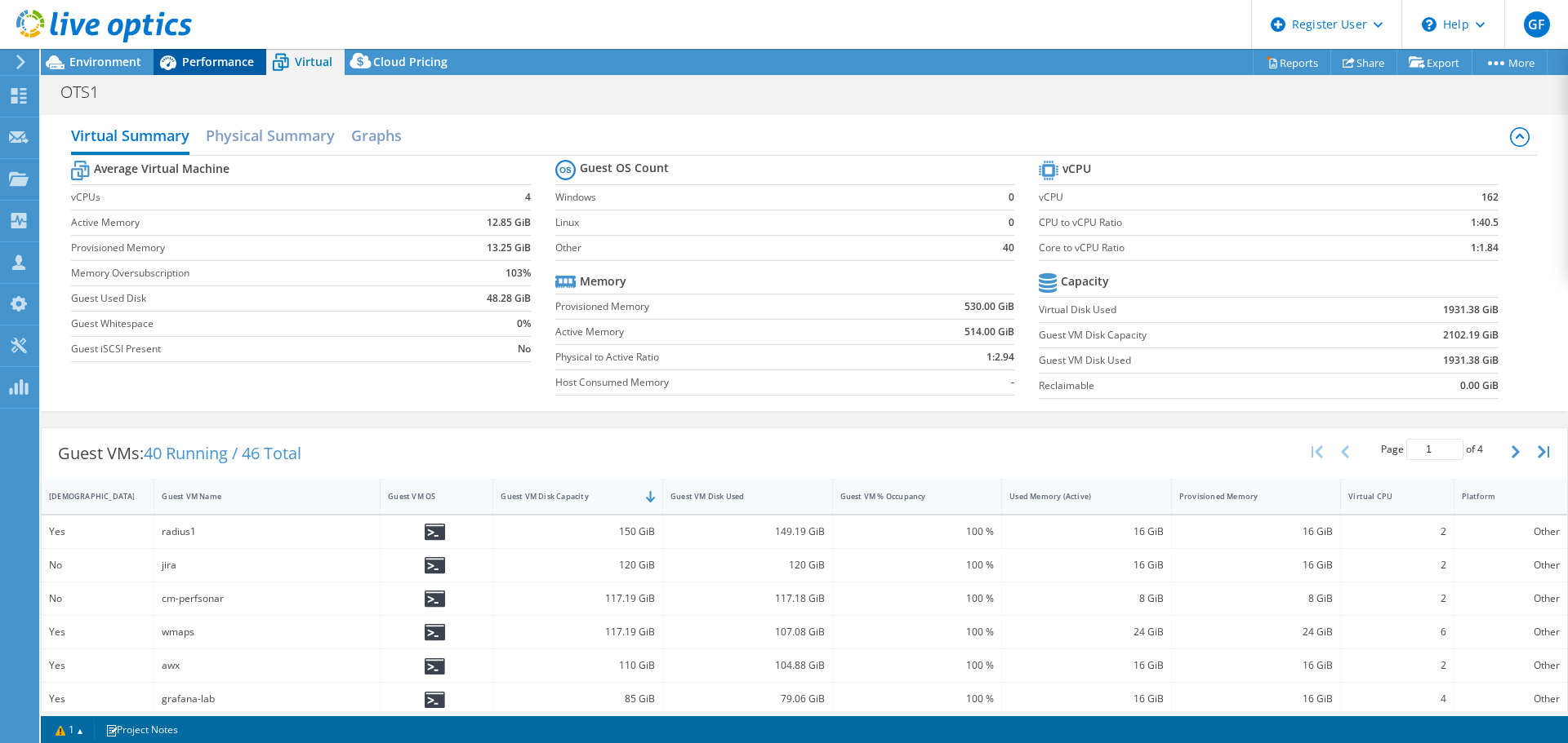
click at [195, 62] on span "Performance" at bounding box center [218, 62] width 72 height 16
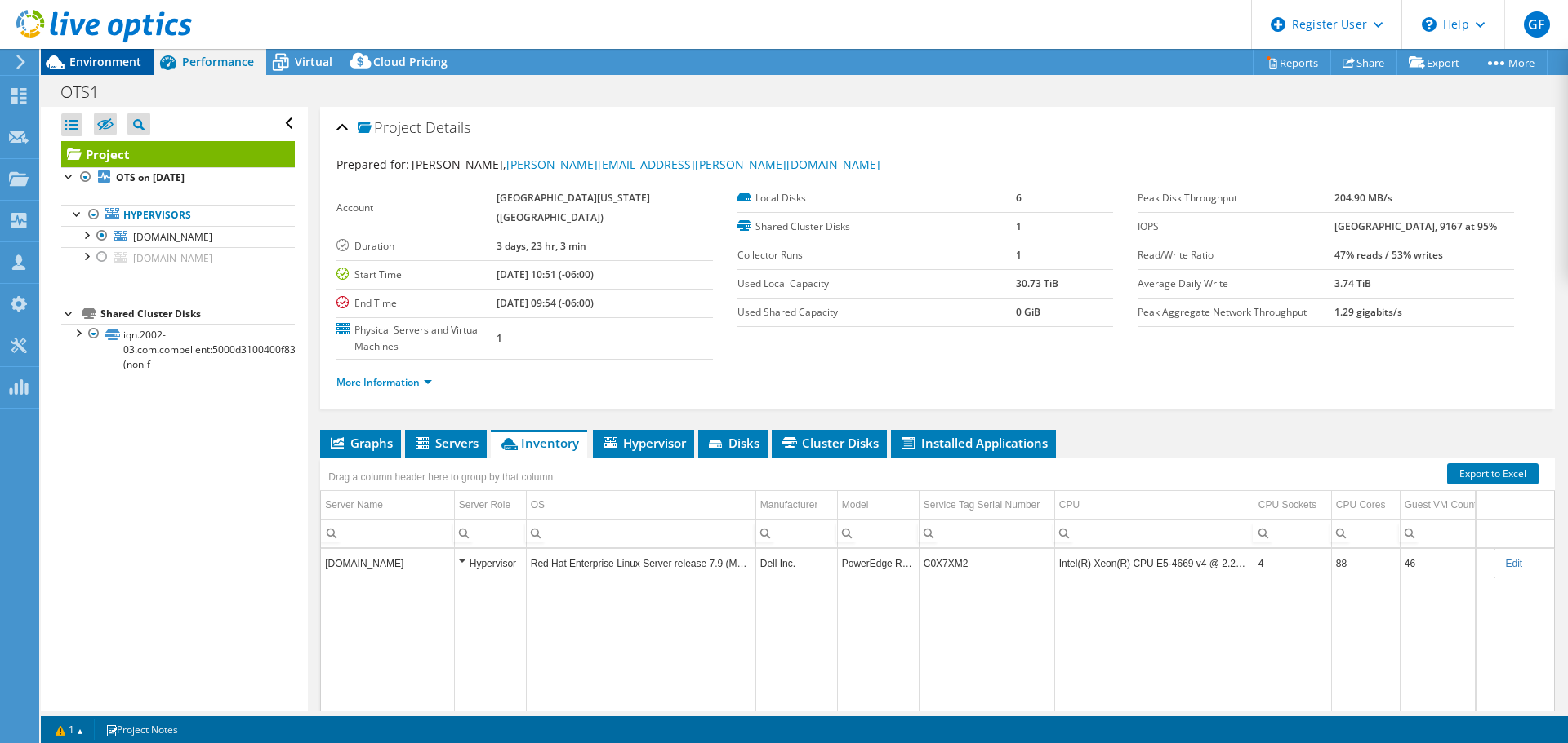
click at [103, 67] on span "Environment" at bounding box center [105, 62] width 72 height 16
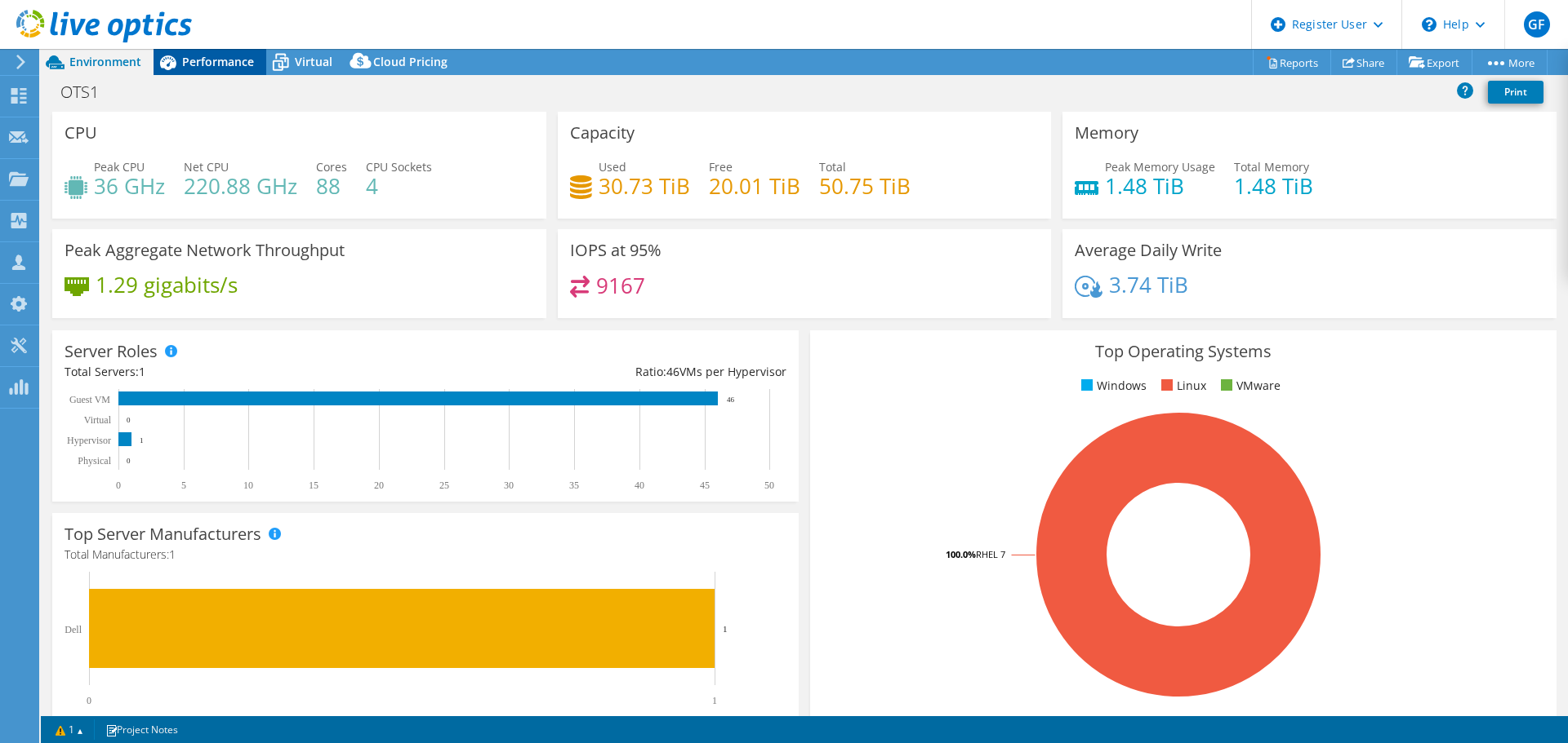
click at [233, 72] on div "Performance" at bounding box center [209, 62] width 113 height 26
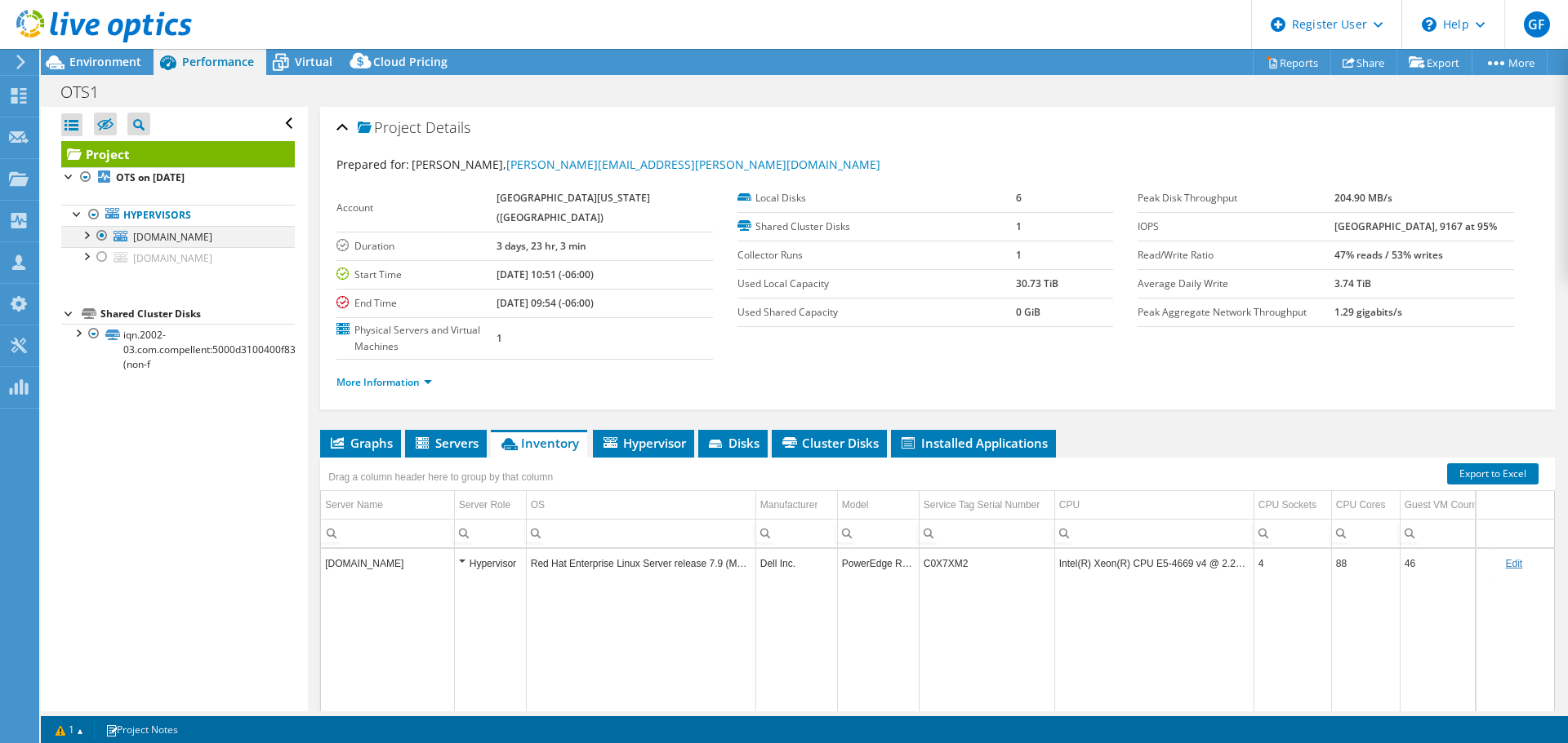
click at [80, 235] on div at bounding box center [85, 234] width 16 height 16
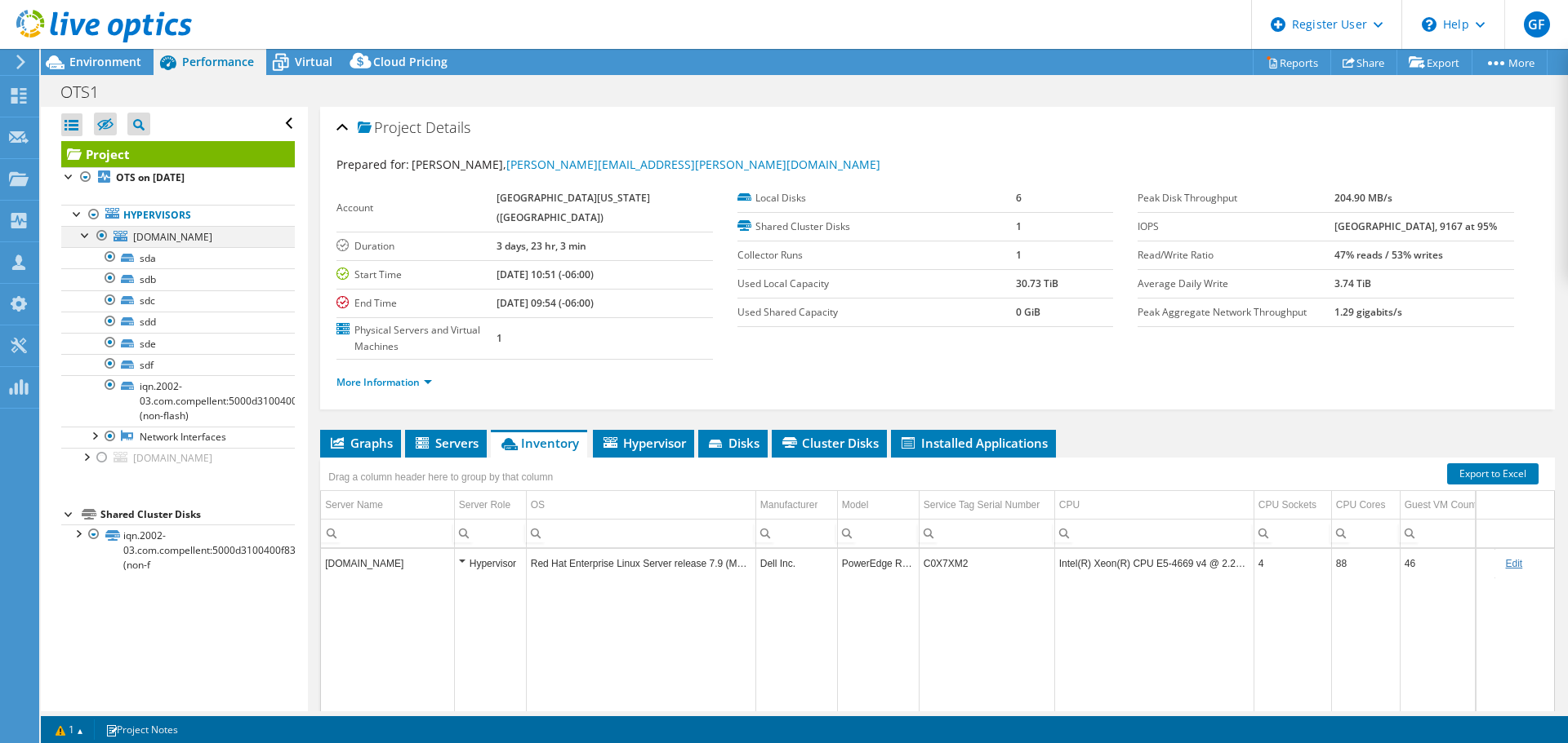
click at [89, 236] on div at bounding box center [85, 234] width 16 height 16
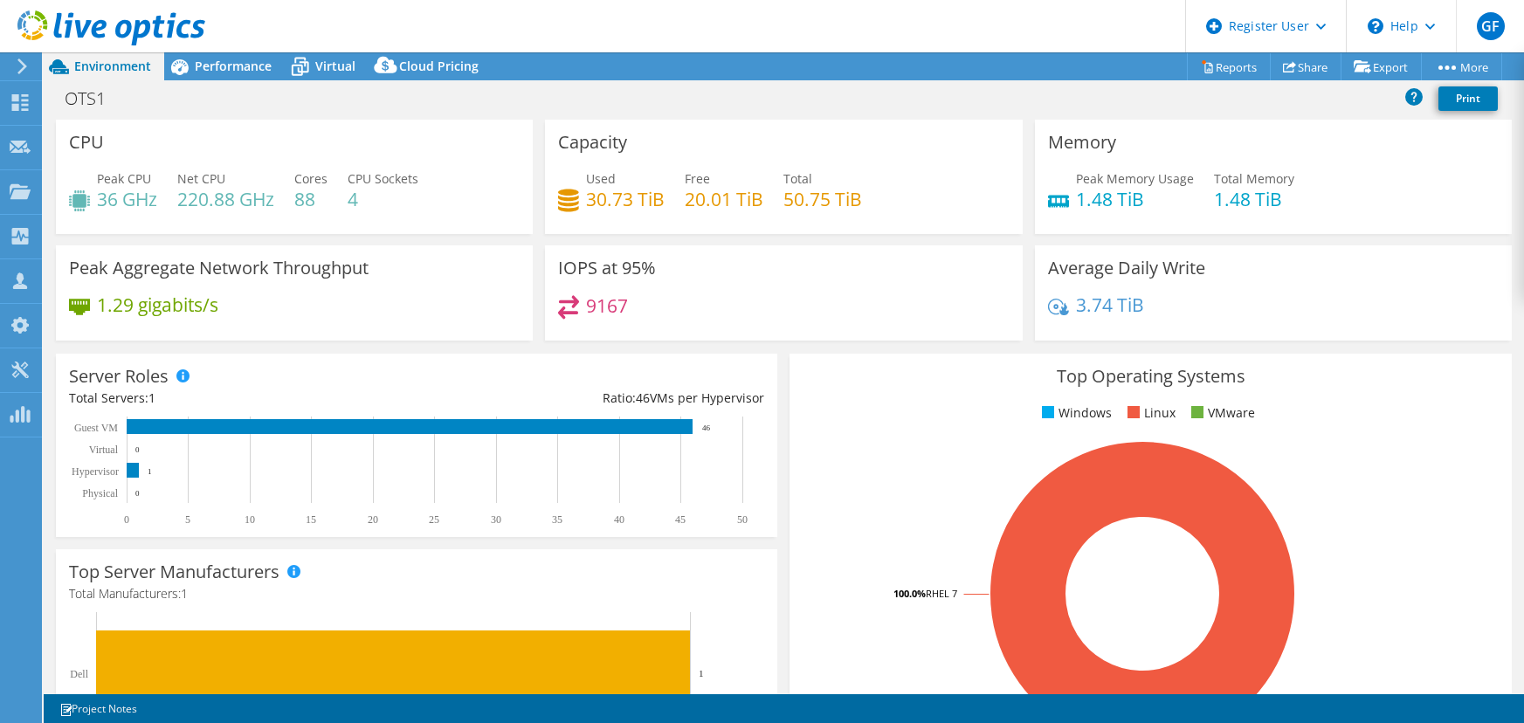
select select "USD"
